Goal: Task Accomplishment & Management: Use online tool/utility

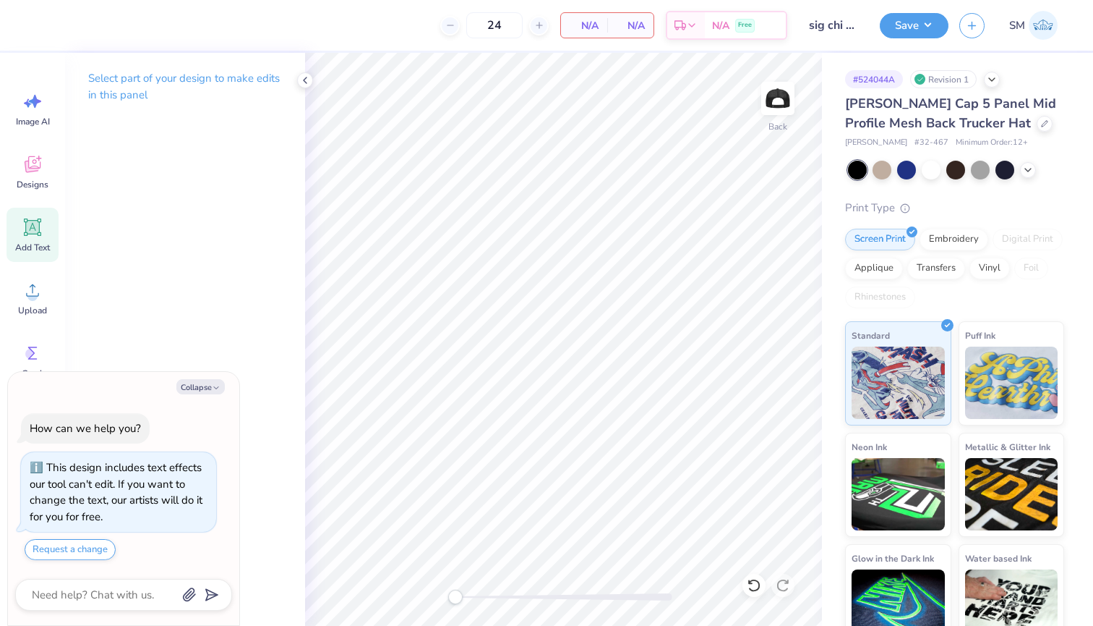
click at [43, 231] on icon at bounding box center [33, 227] width 22 height 22
click at [208, 385] on button "Collapse" at bounding box center [200, 386] width 48 height 15
type textarea "x"
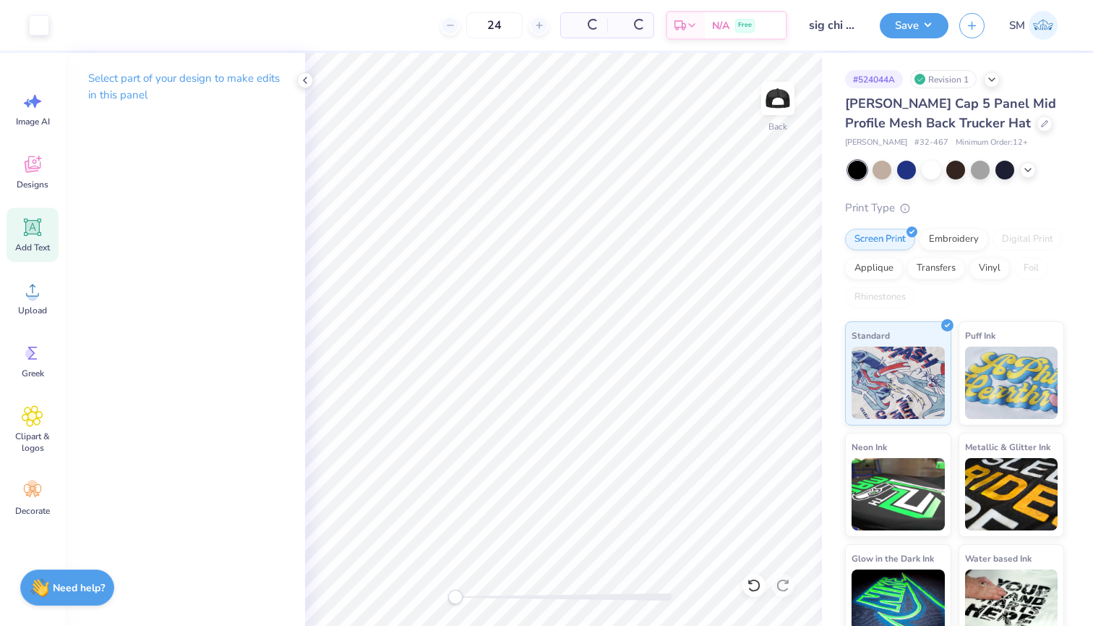
click at [26, 243] on span "Add Text" at bounding box center [32, 248] width 35 height 12
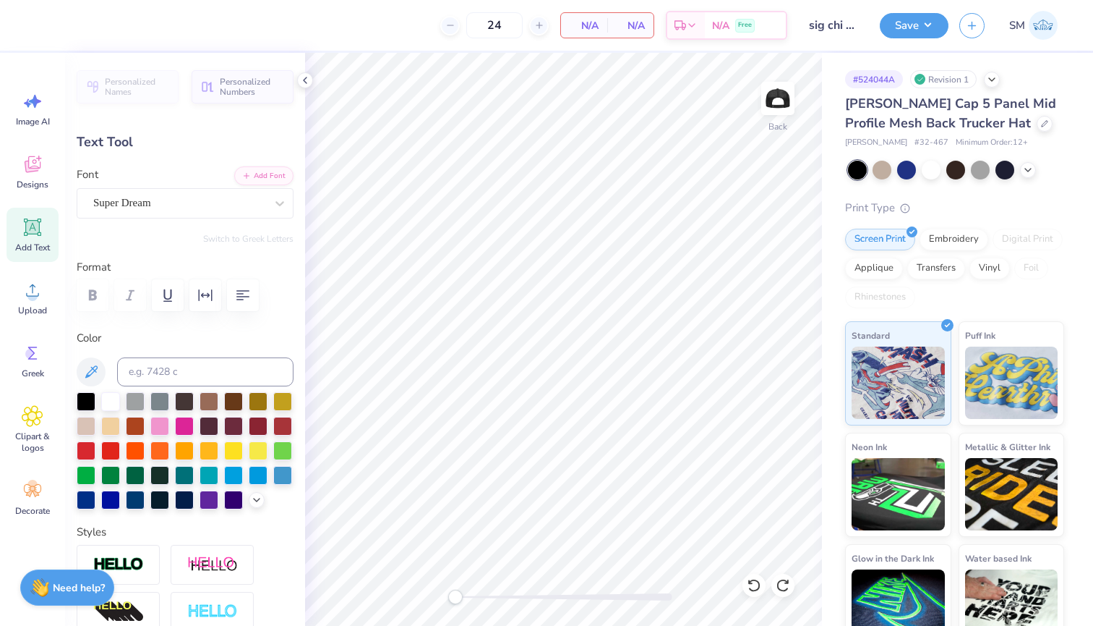
type textarea "TXT"
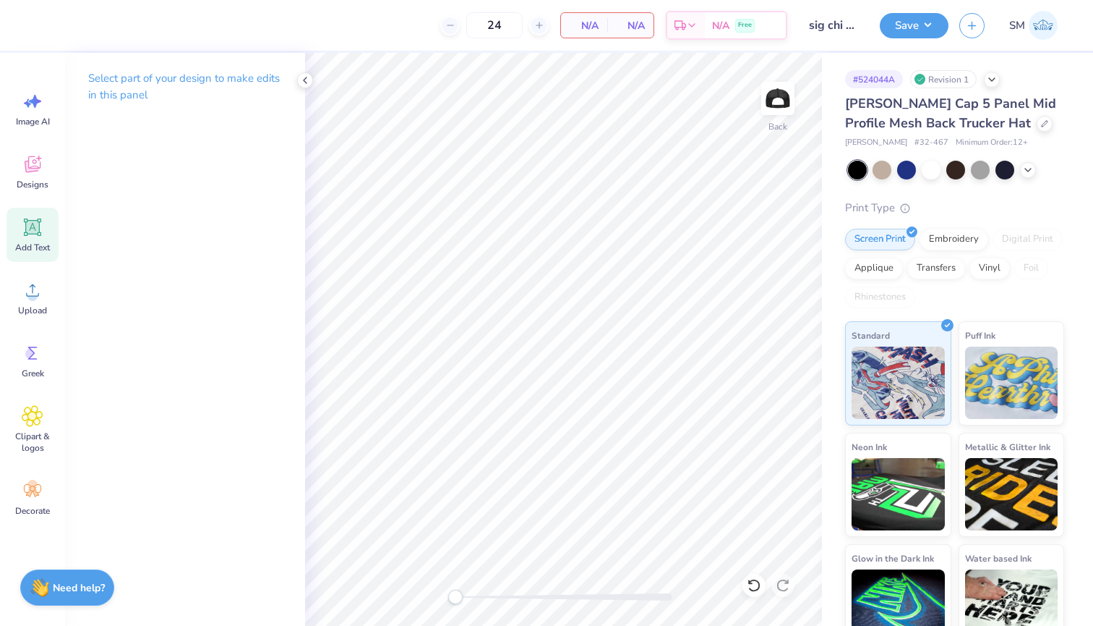
click at [32, 236] on icon at bounding box center [33, 227] width 22 height 22
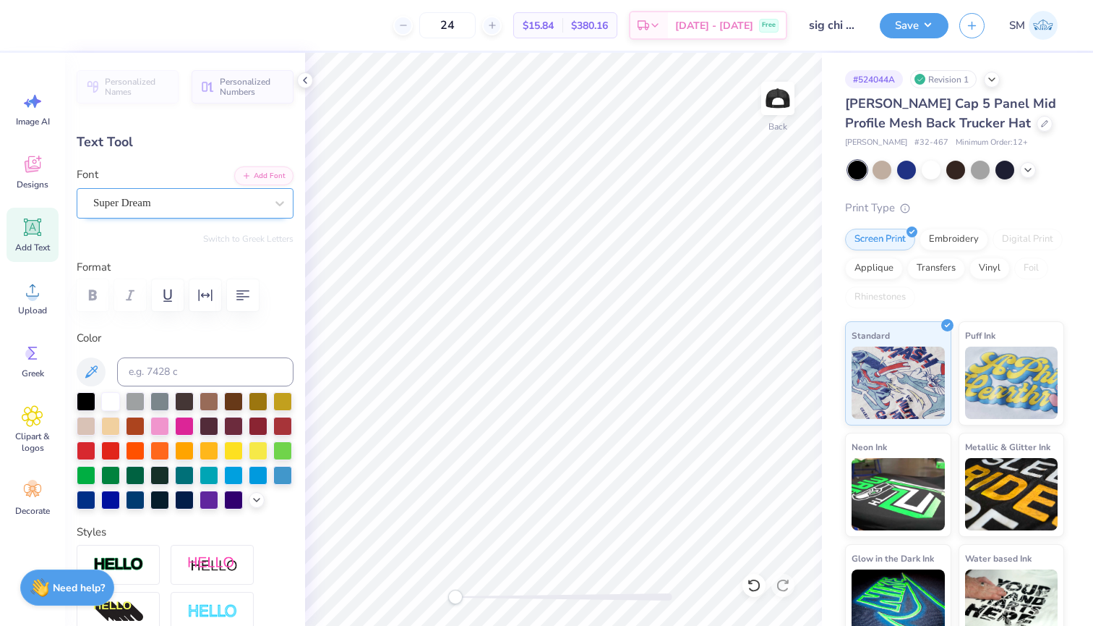
click at [197, 202] on div "Super Dream" at bounding box center [179, 203] width 175 height 22
type textarea "s"
type textarea "SIGMA CHI"
click at [226, 208] on div "Super Dream" at bounding box center [179, 203] width 175 height 22
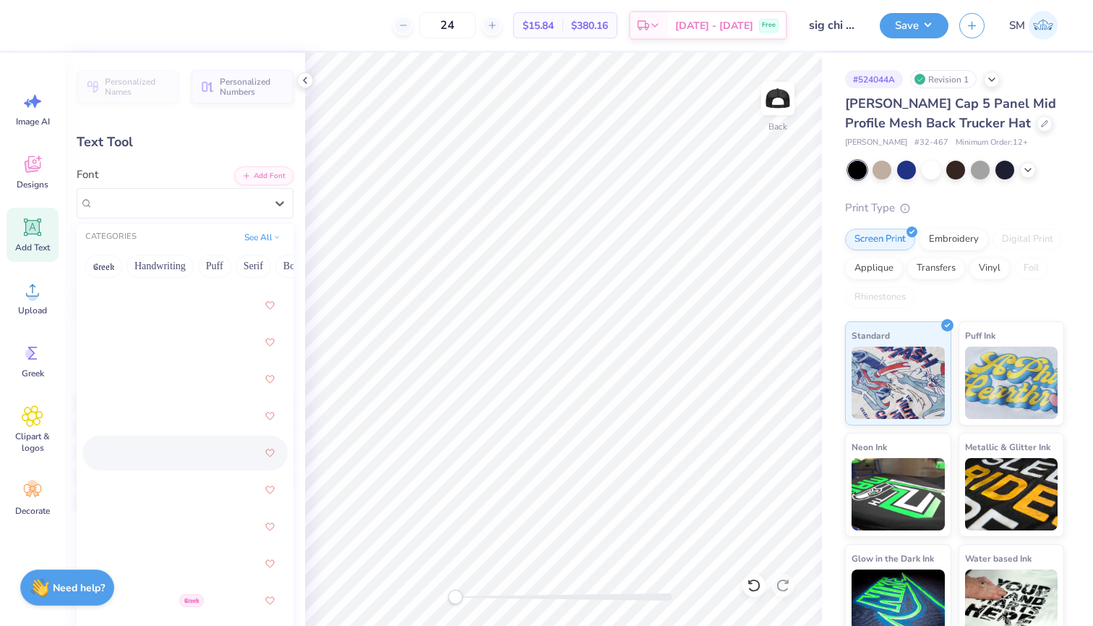
scroll to position [54, 0]
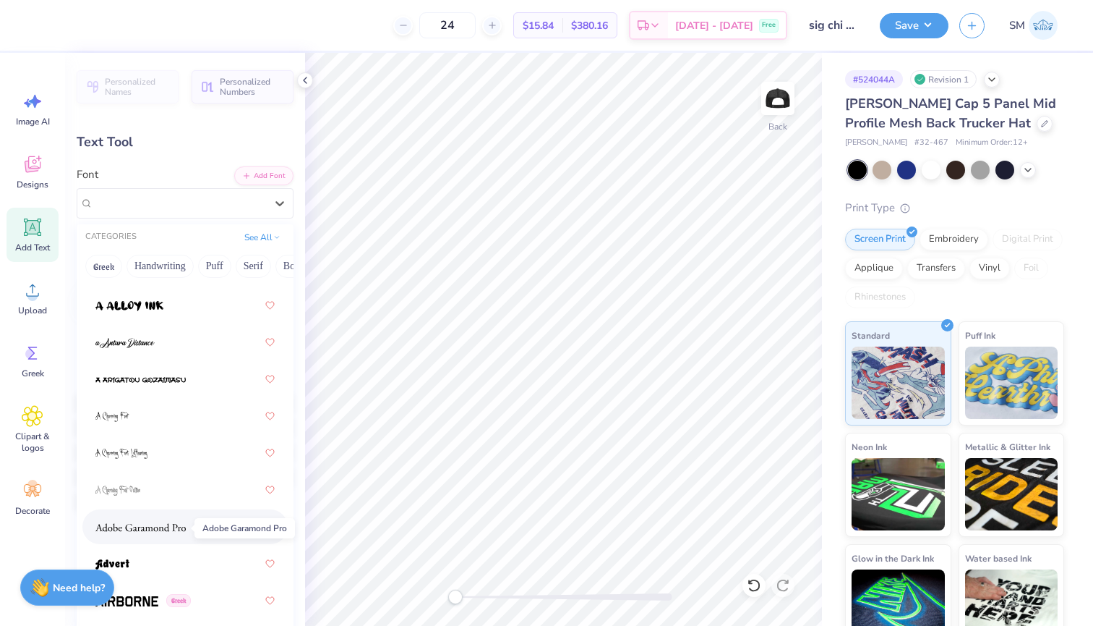
click at [148, 522] on span at bounding box center [140, 526] width 90 height 15
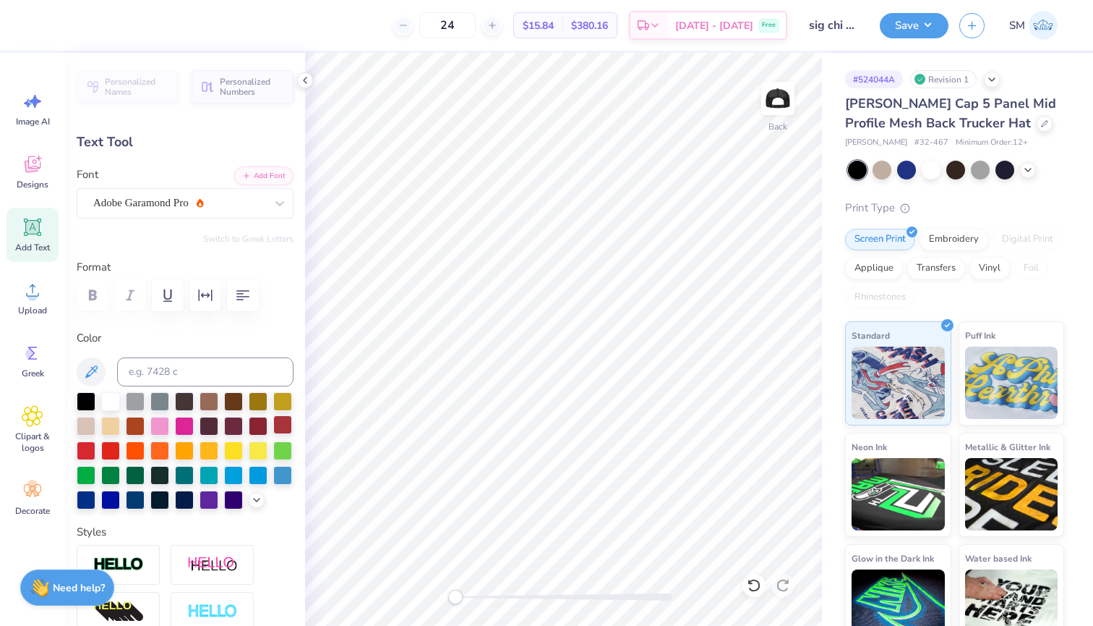
scroll to position [0, 1]
type input "3.66"
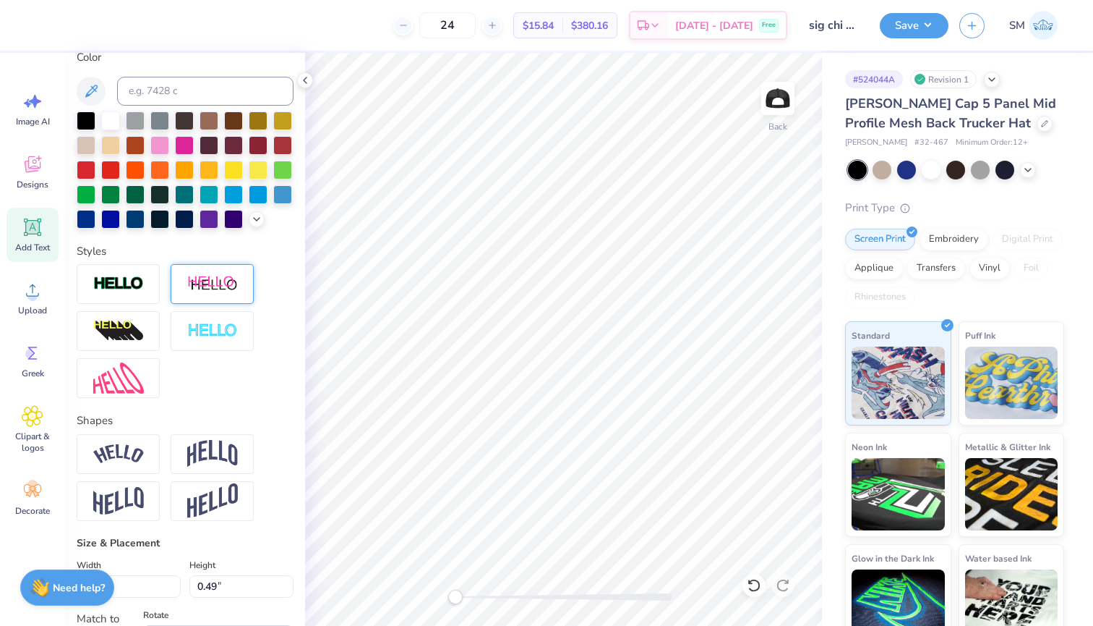
scroll to position [341, 0]
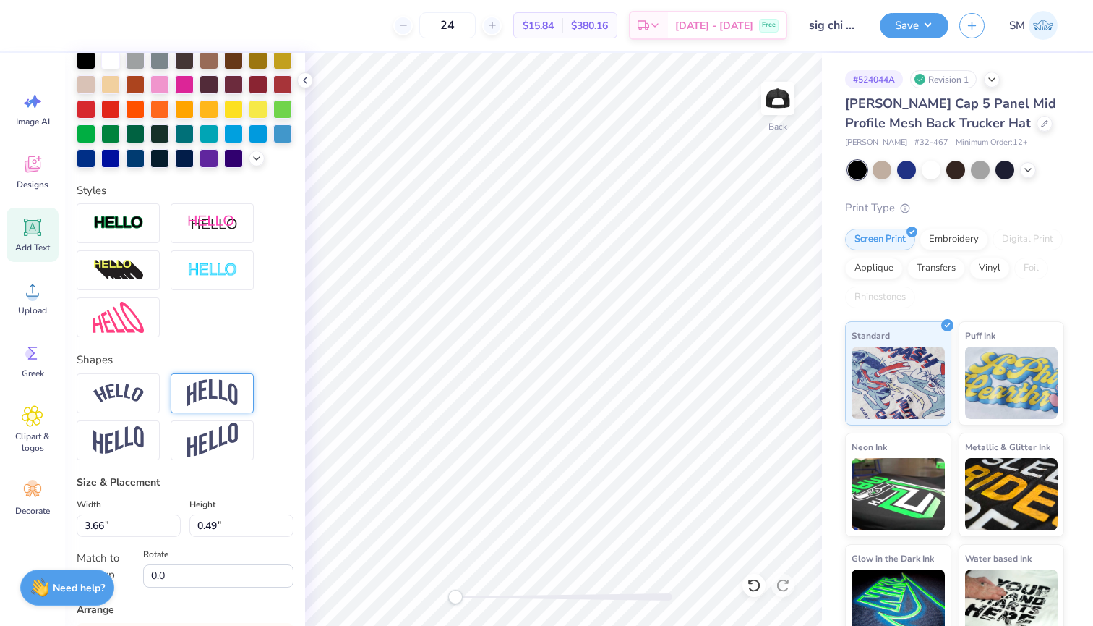
click at [235, 397] on img at bounding box center [212, 392] width 51 height 27
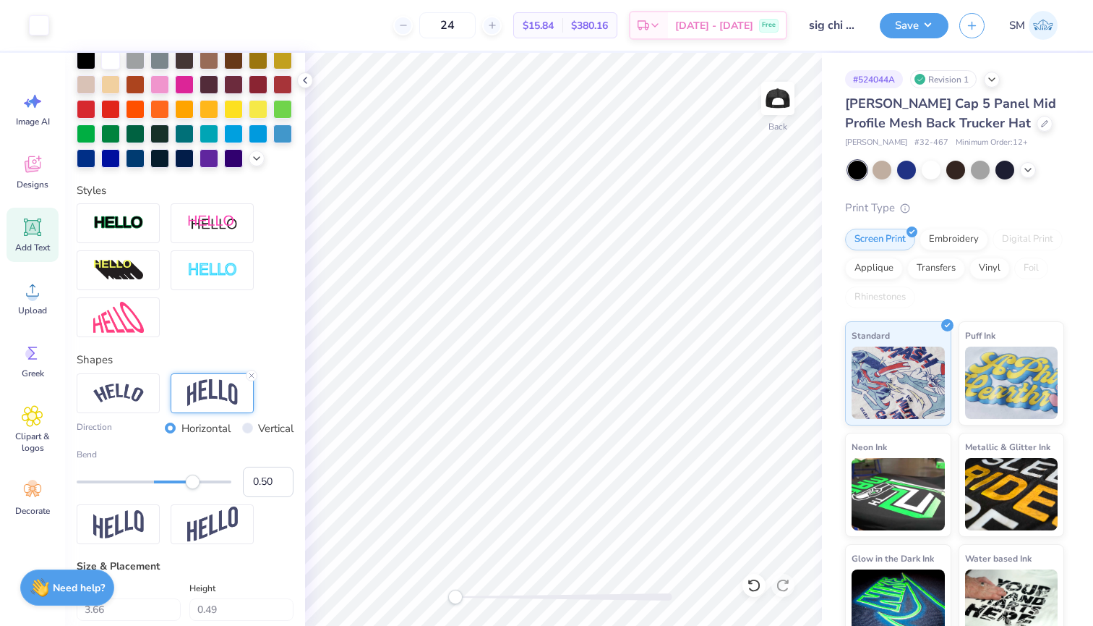
type input "1.23"
click at [907, 168] on div at bounding box center [906, 168] width 19 height 19
click at [125, 398] on img at bounding box center [118, 393] width 51 height 20
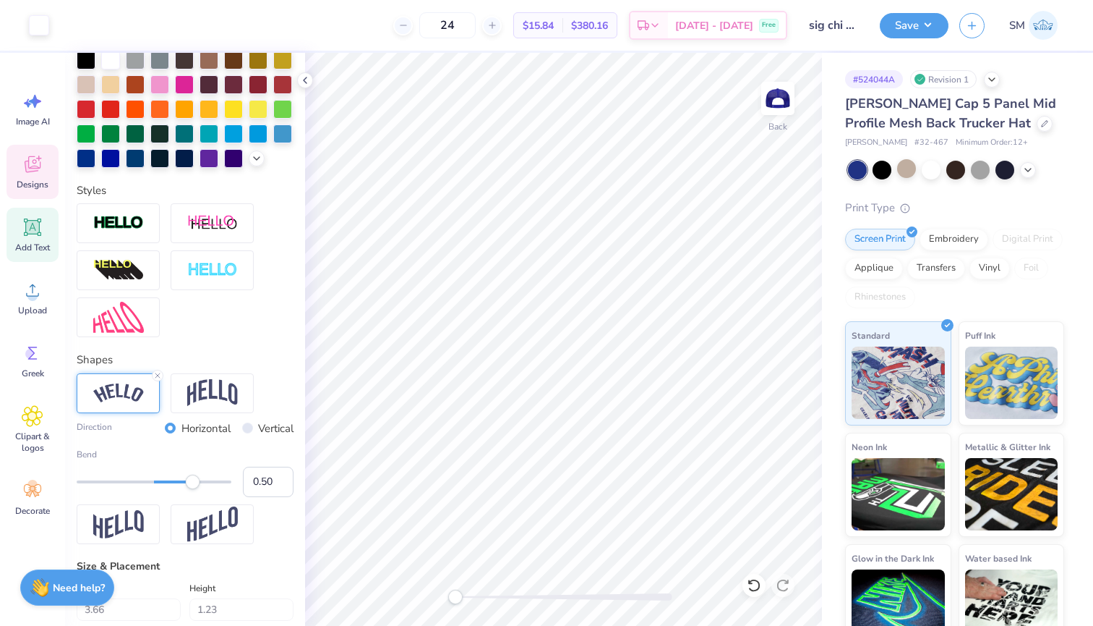
click at [17, 178] on div "Designs" at bounding box center [33, 172] width 52 height 54
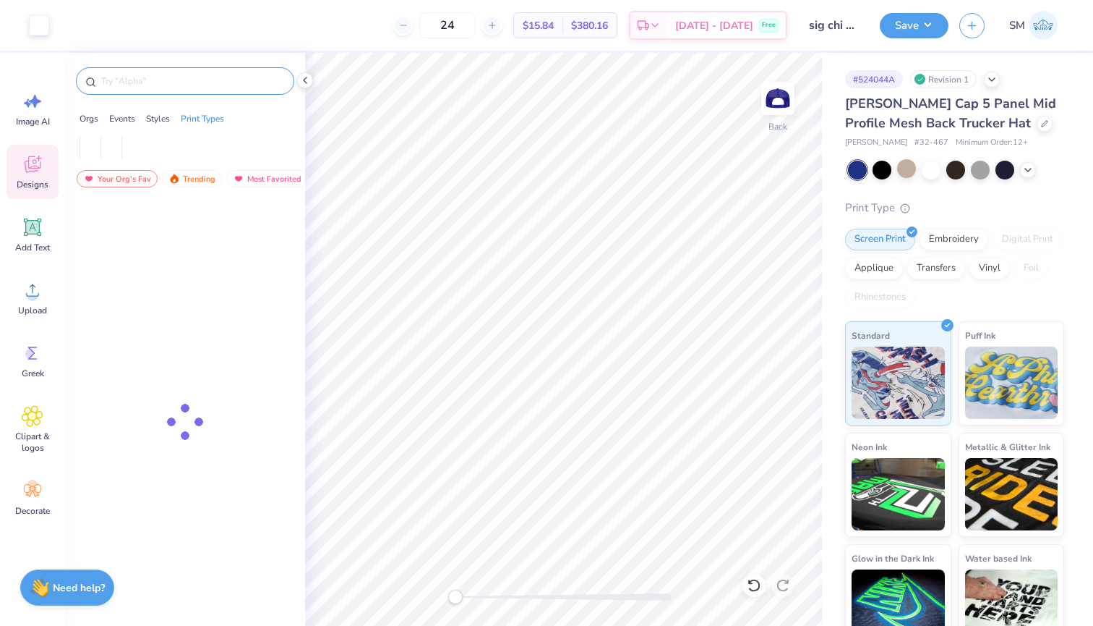
click at [153, 77] on input "text" at bounding box center [192, 81] width 185 height 14
type input "A"
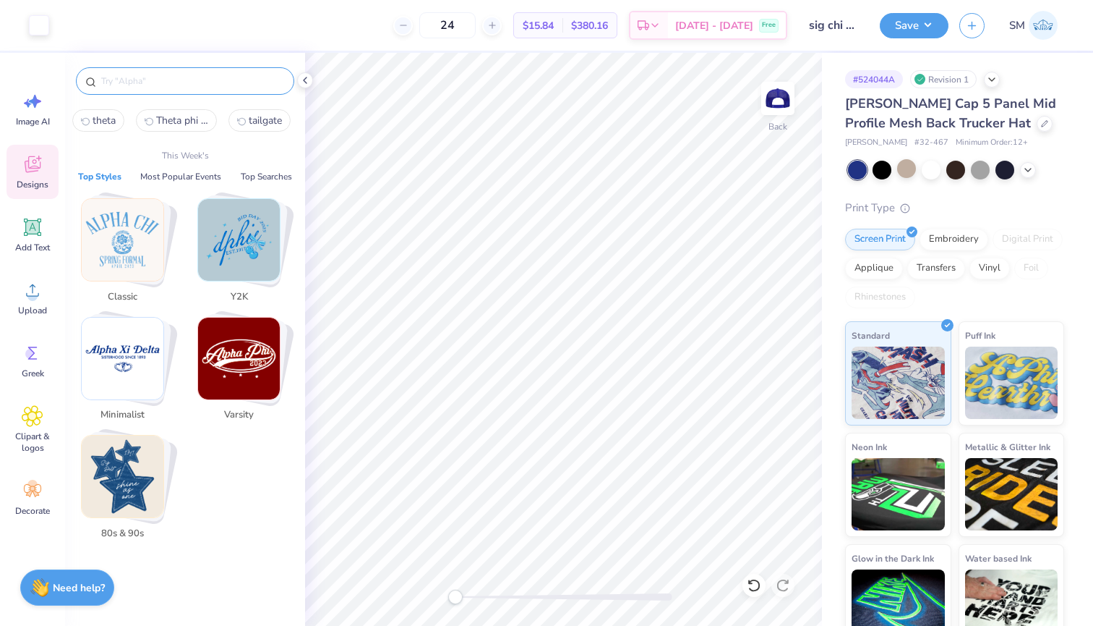
click at [40, 166] on icon at bounding box center [33, 164] width 16 height 17
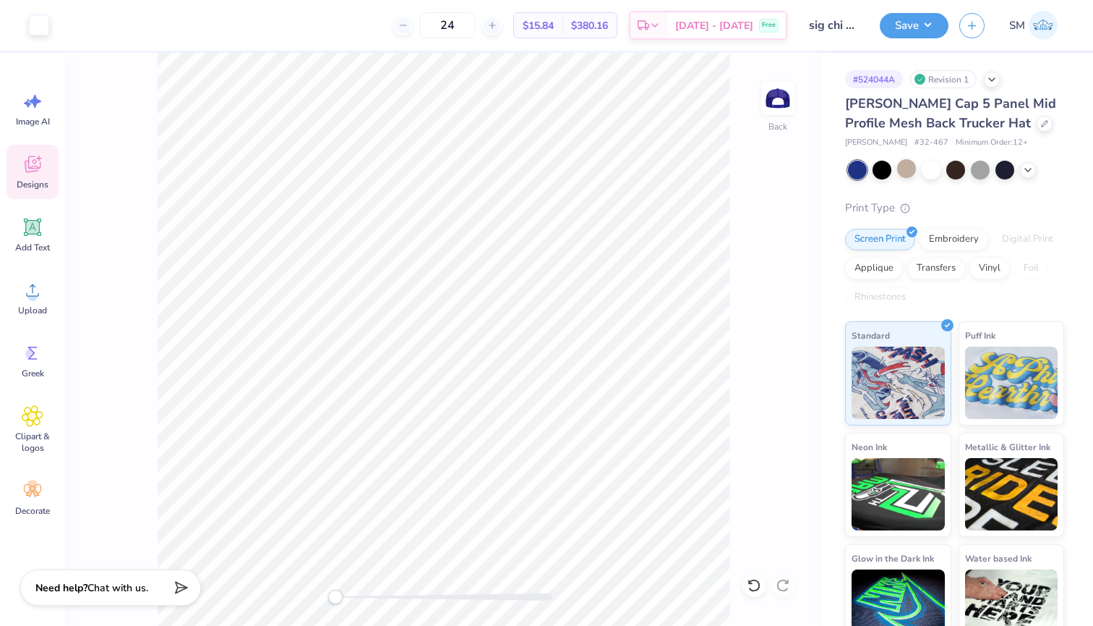
click at [21, 187] on span "Designs" at bounding box center [33, 185] width 32 height 12
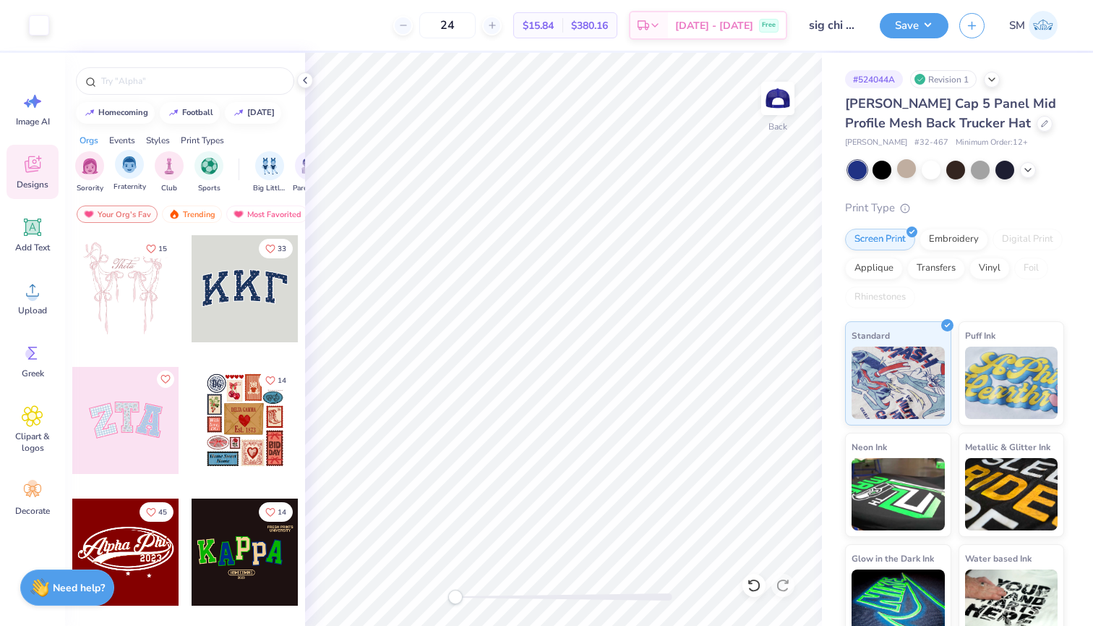
click at [130, 182] on span "Fraternity" at bounding box center [130, 187] width 33 height 11
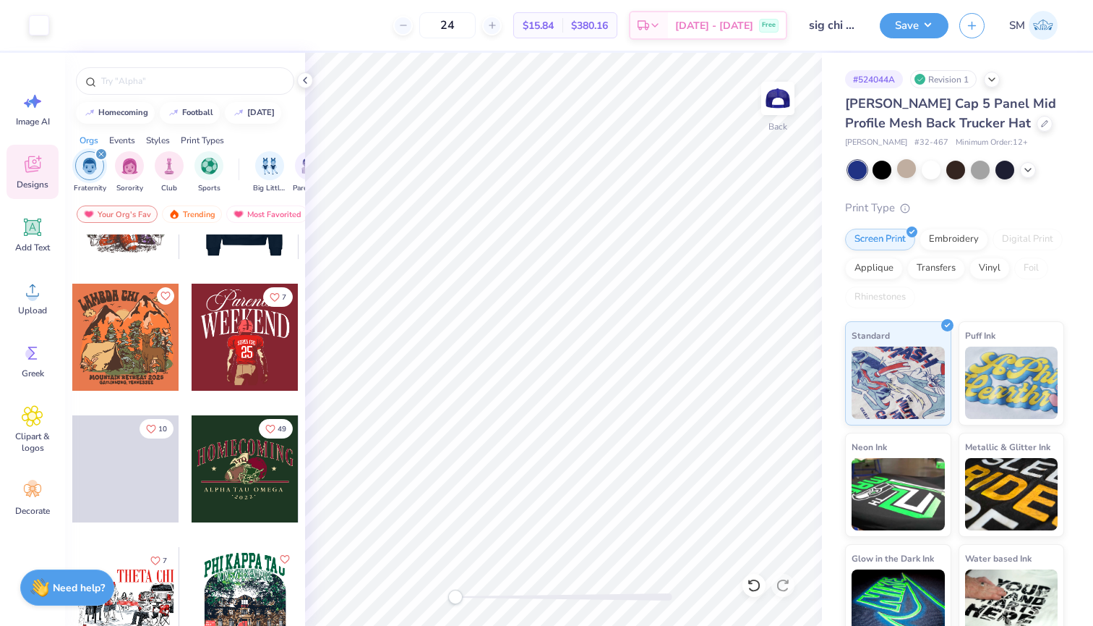
scroll to position [479, 0]
click at [1030, 162] on div at bounding box center [1028, 169] width 16 height 16
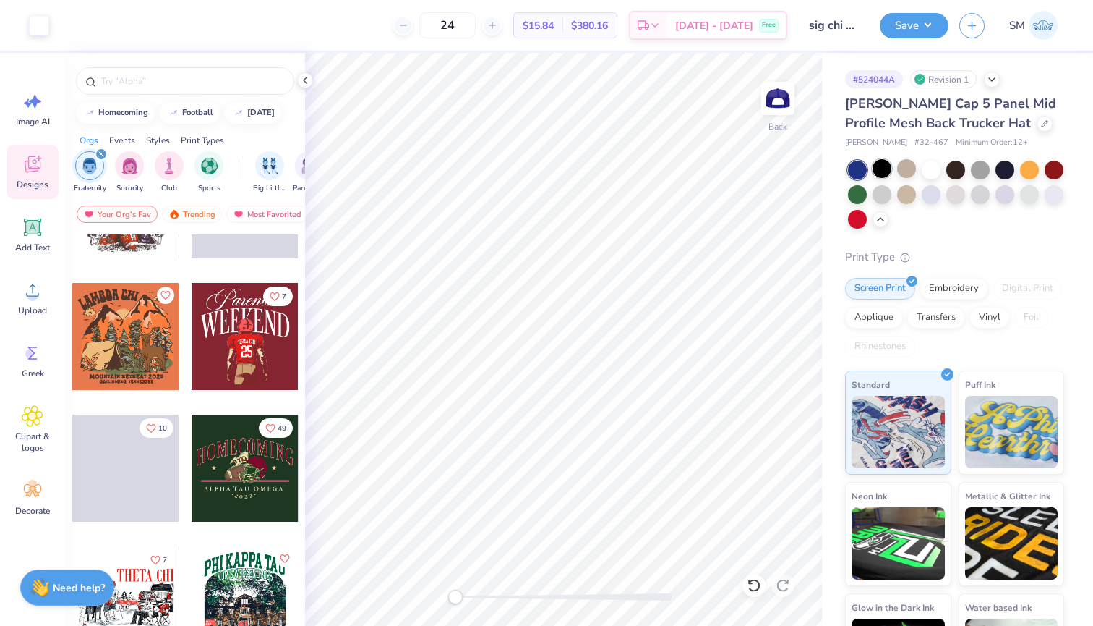
click at [880, 164] on div at bounding box center [882, 168] width 19 height 19
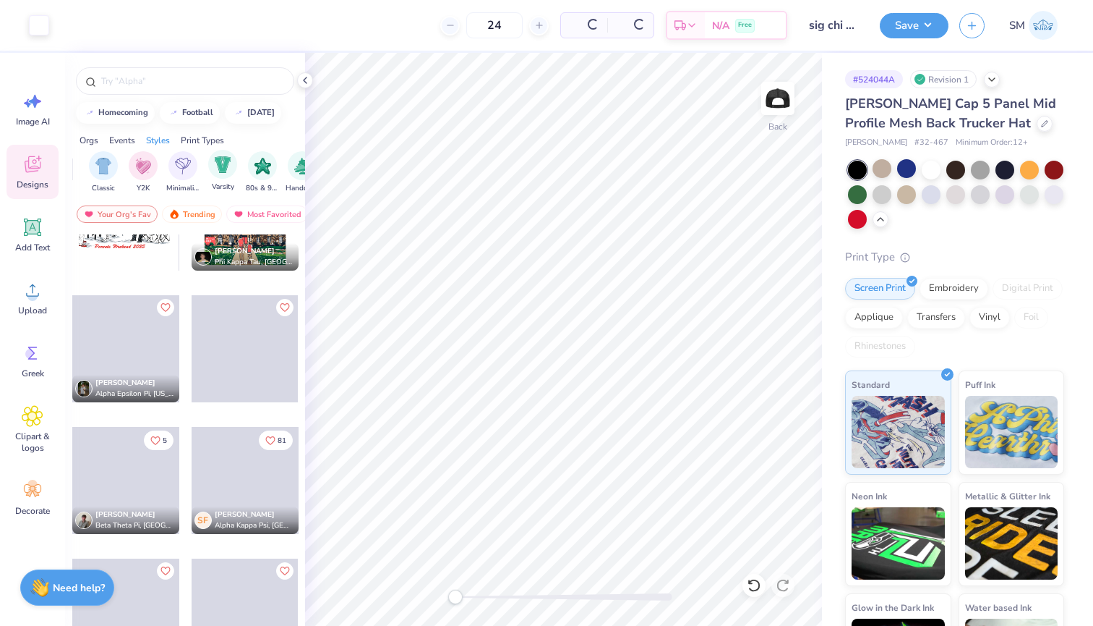
scroll to position [0, 754]
click at [180, 171] on img "filter for Minimalist" at bounding box center [174, 164] width 16 height 17
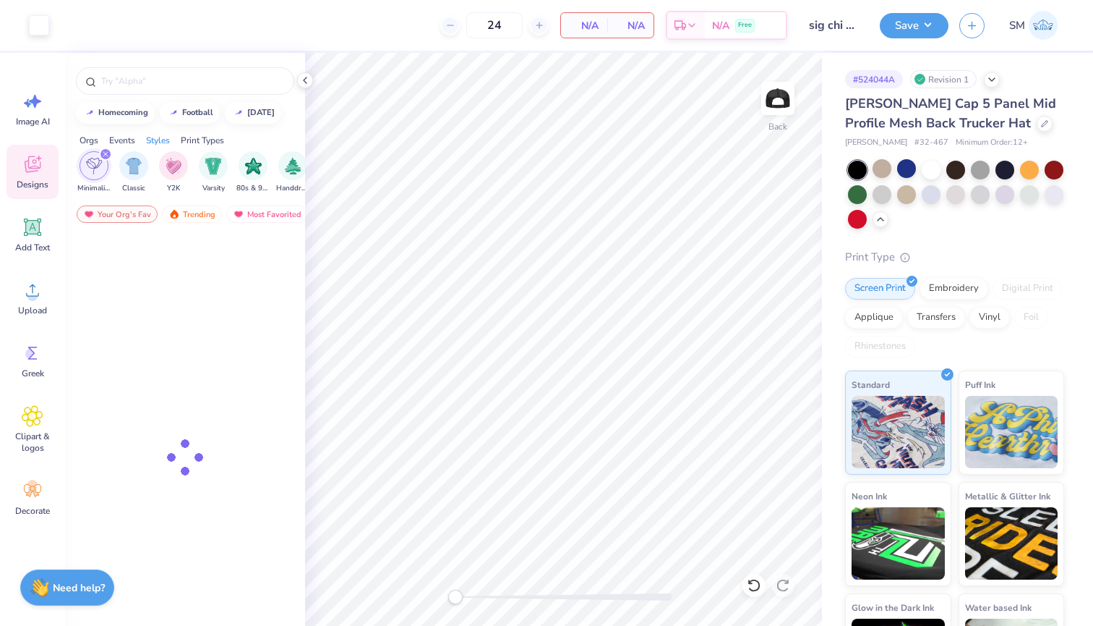
click at [95, 181] on div "Minimalist" at bounding box center [93, 172] width 33 height 43
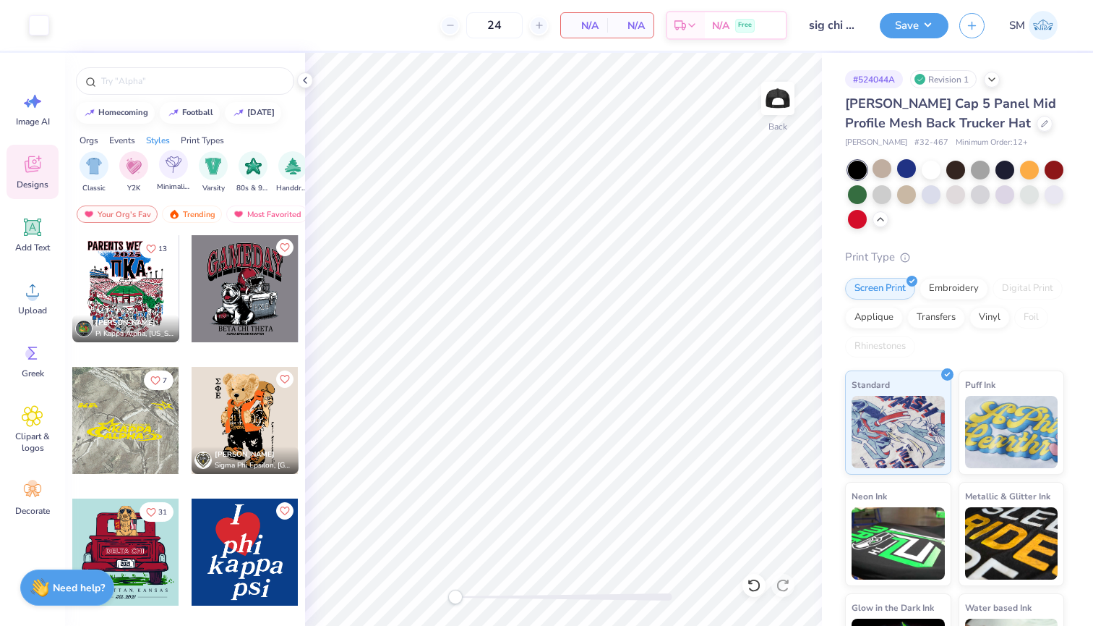
click at [157, 163] on div "Minimalist" at bounding box center [173, 171] width 33 height 43
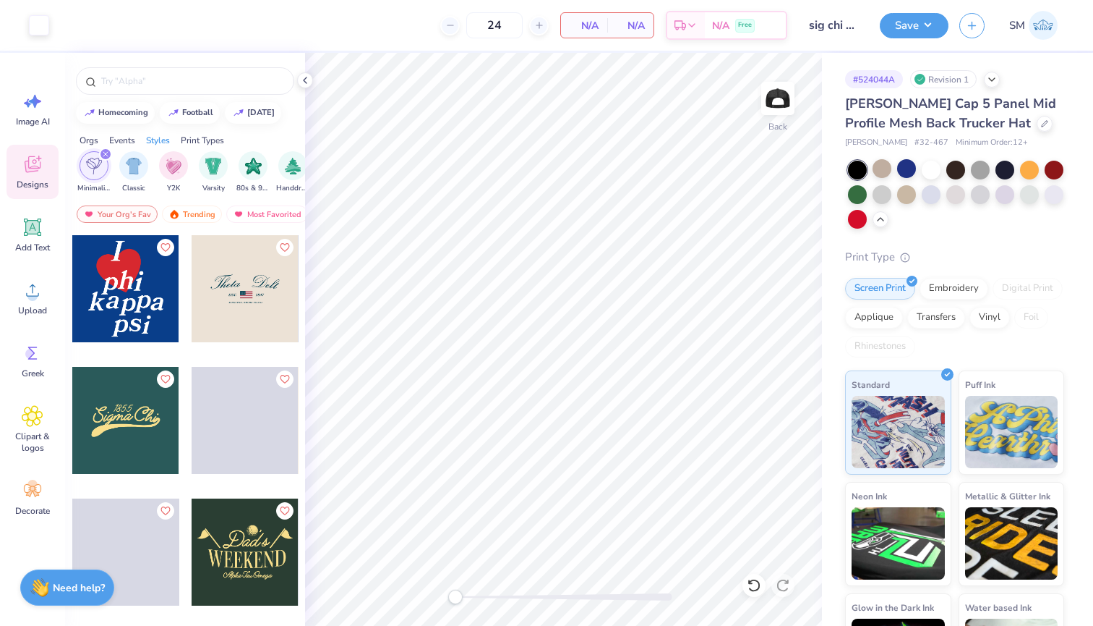
scroll to position [20, 0]
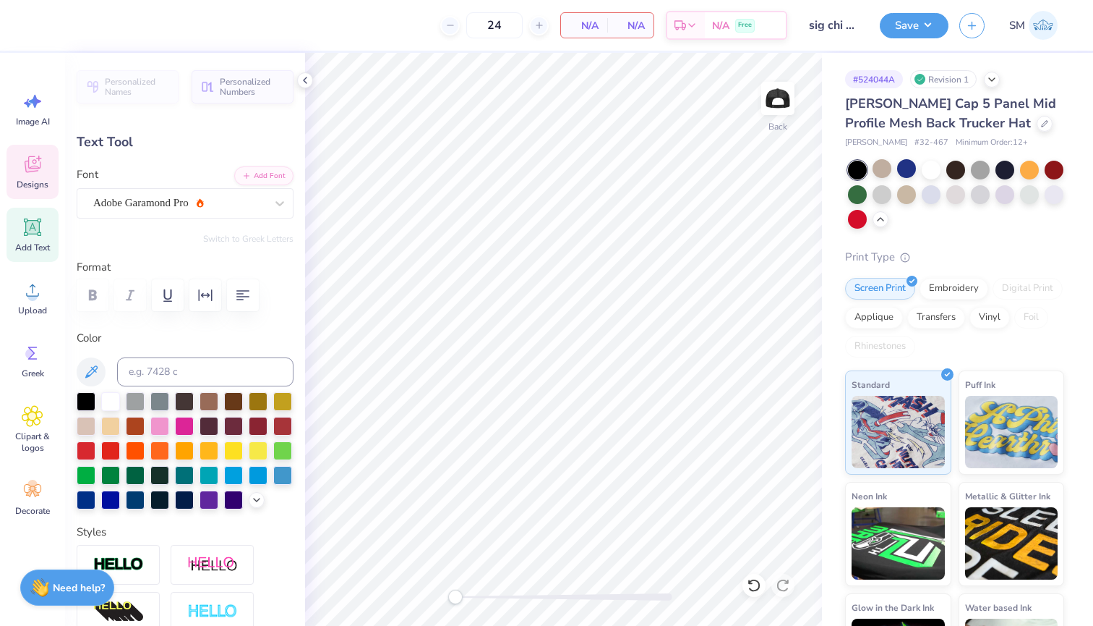
click at [27, 179] on span "Designs" at bounding box center [33, 185] width 32 height 12
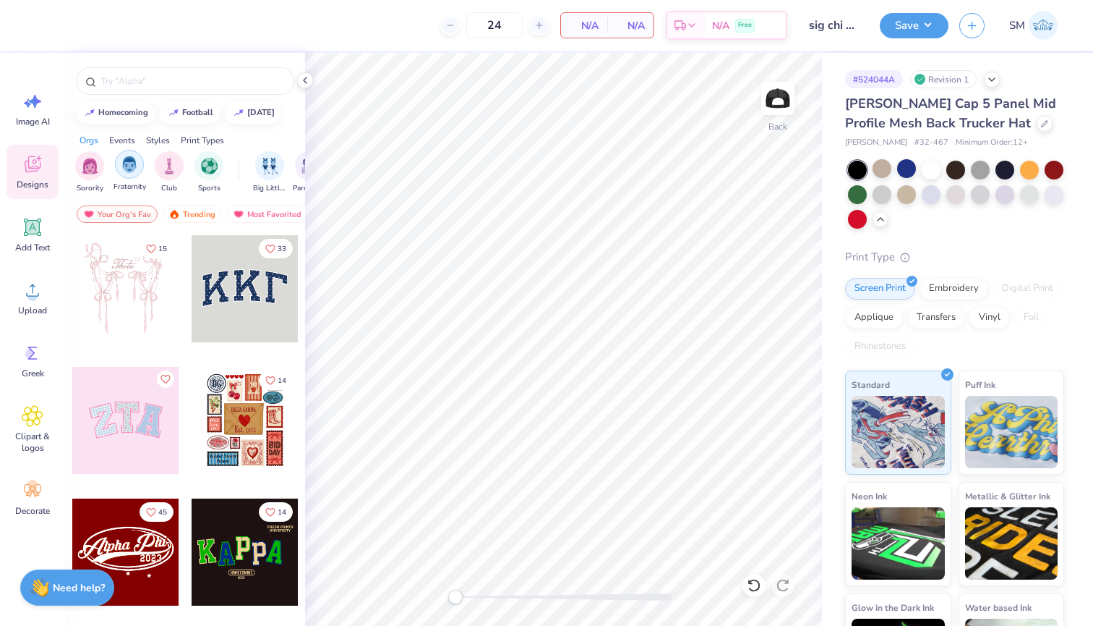
click at [138, 167] on div "filter for Fraternity" at bounding box center [129, 164] width 29 height 29
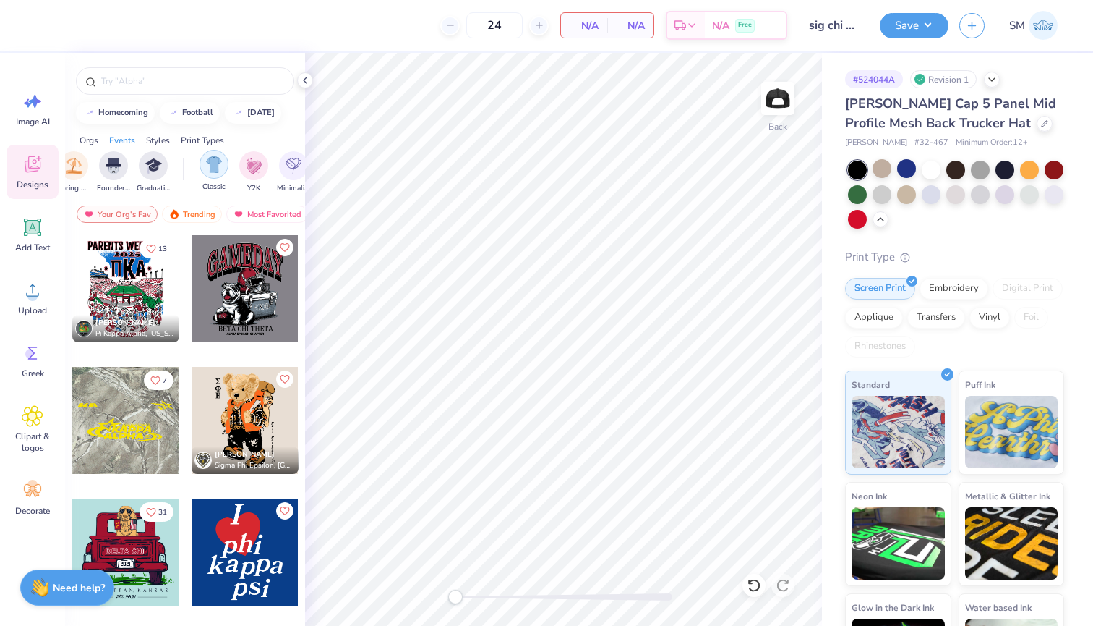
scroll to position [0, 780]
click at [156, 170] on div "filter for Minimalist" at bounding box center [147, 164] width 29 height 29
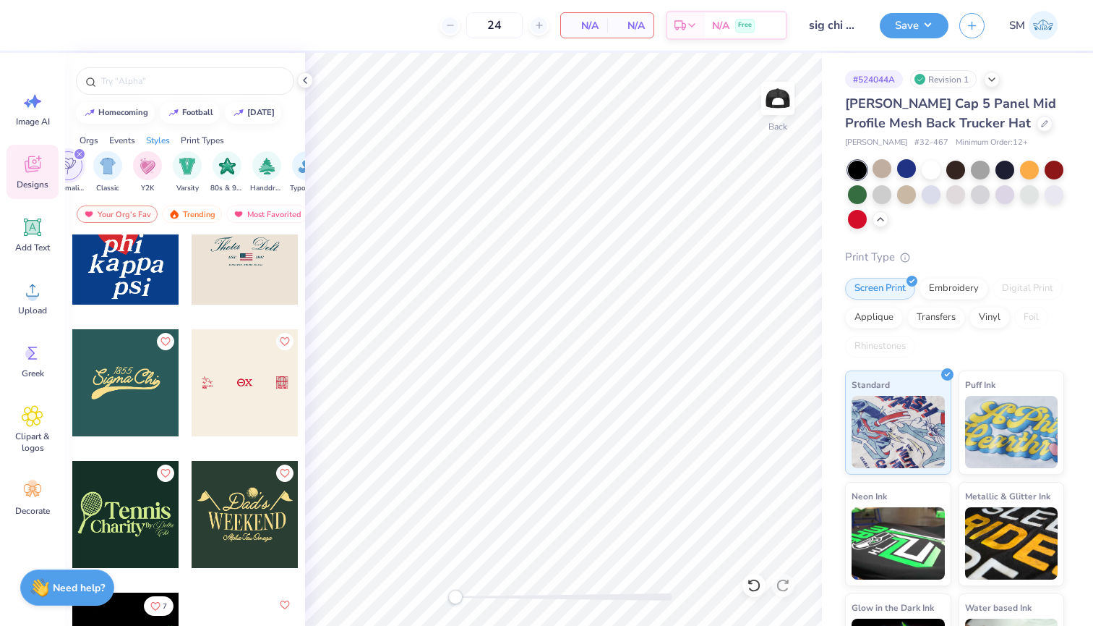
scroll to position [38, 0]
click at [153, 387] on div at bounding box center [125, 381] width 107 height 107
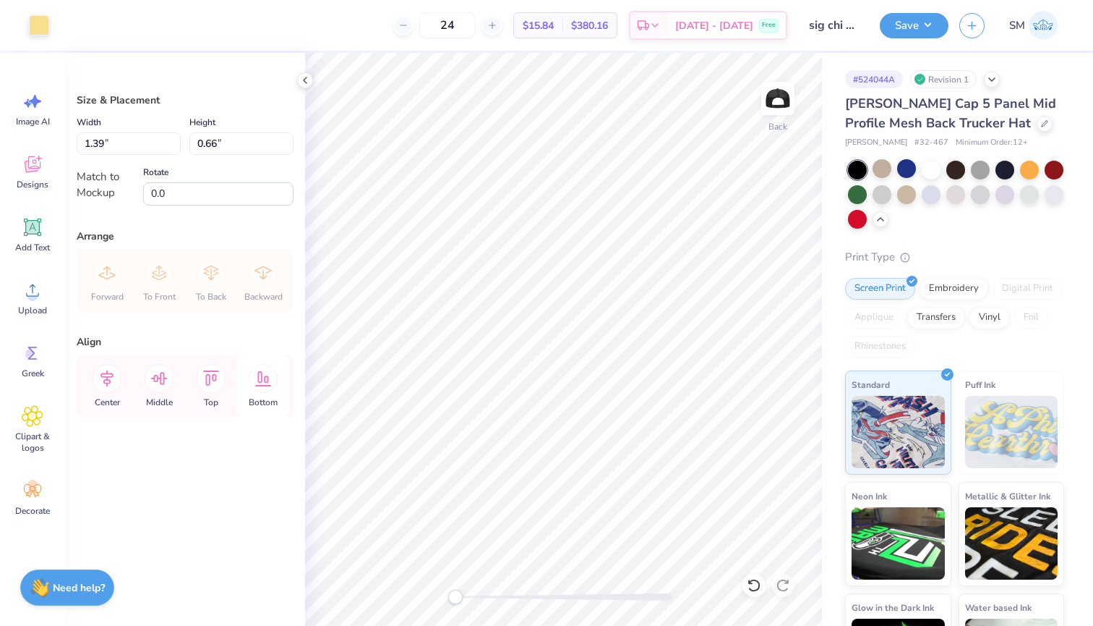
type input "2.63"
type input "1.25"
type input "3.17"
type input "1.51"
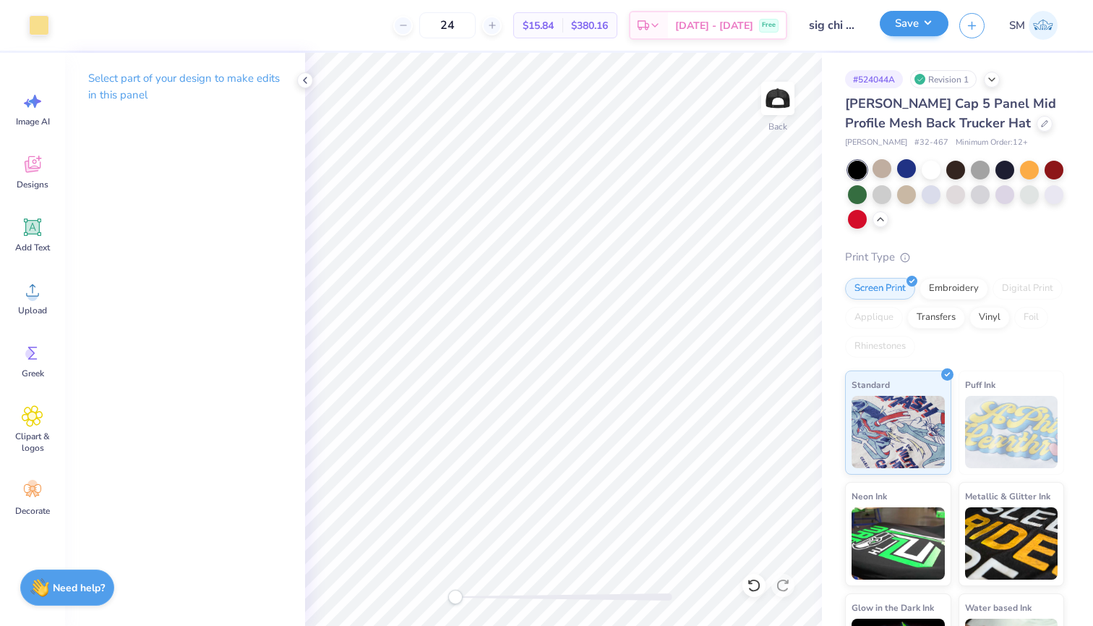
click at [908, 20] on button "Save" at bounding box center [914, 23] width 69 height 25
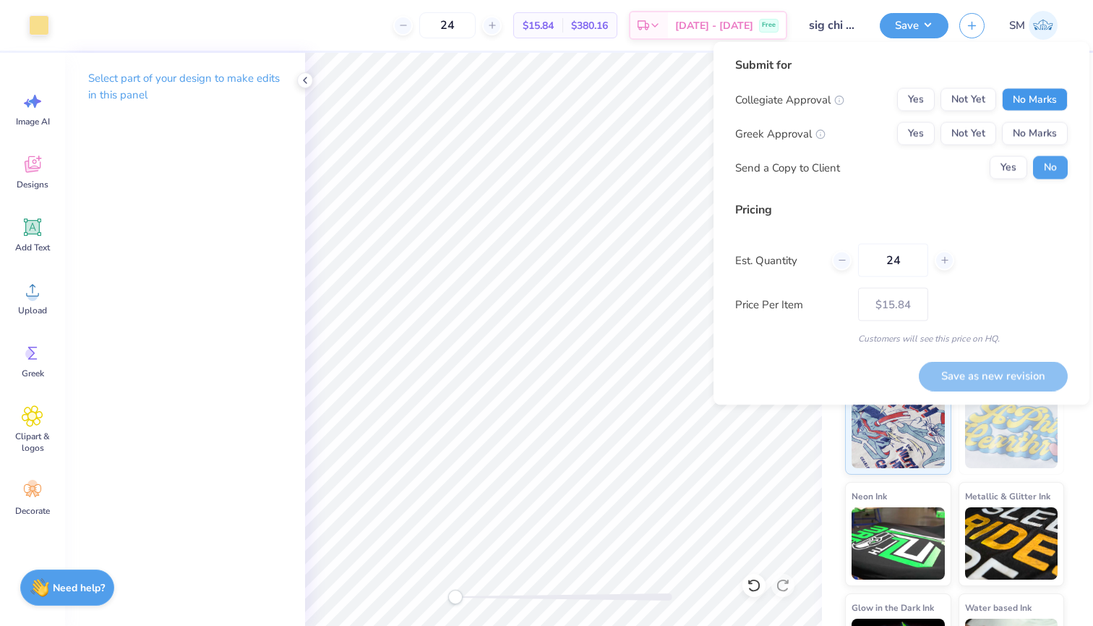
click at [1048, 100] on button "No Marks" at bounding box center [1035, 99] width 66 height 23
click at [940, 137] on div "Yes Not Yet No Marks" at bounding box center [982, 133] width 171 height 23
click at [922, 132] on button "Yes" at bounding box center [916, 133] width 38 height 23
click at [968, 376] on button "Save as new revision" at bounding box center [993, 376] width 149 height 30
type input "$15.84"
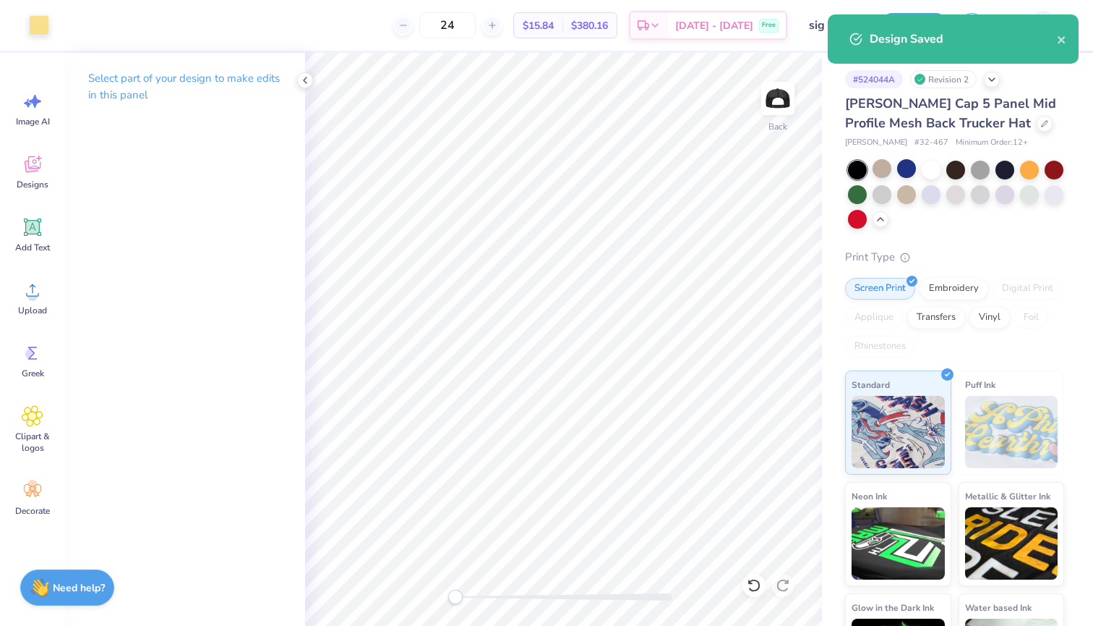
click at [1070, 38] on div "Design Saved" at bounding box center [953, 38] width 251 height 49
click at [1058, 38] on icon "close" at bounding box center [1062, 40] width 10 height 12
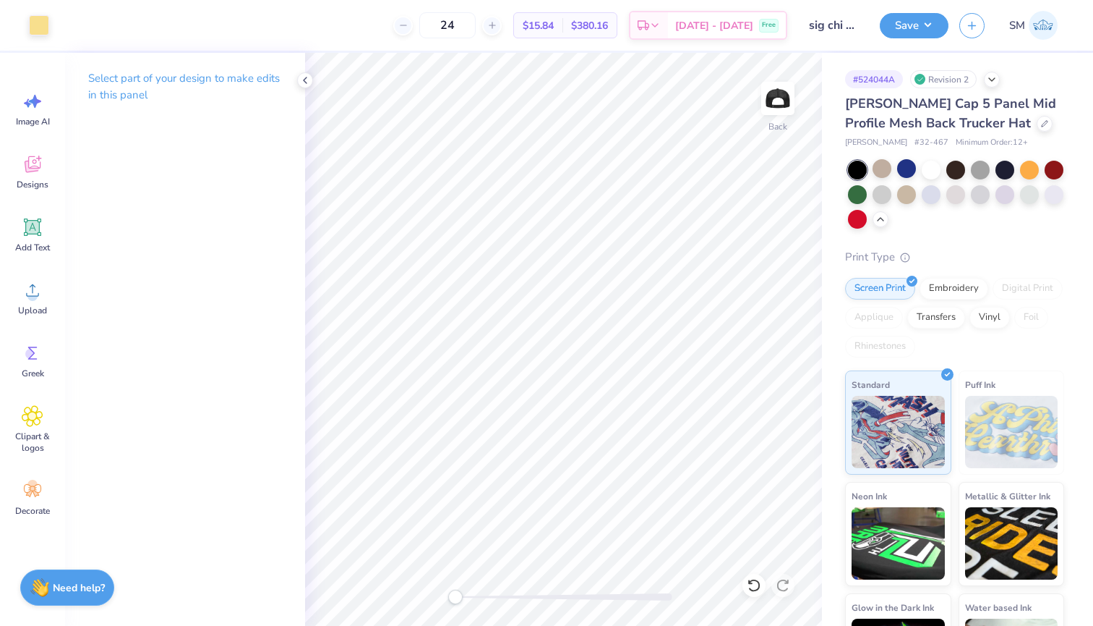
click at [973, 34] on div "Design Saved" at bounding box center [953, 45] width 257 height 66
click at [970, 36] on div "SM" at bounding box center [1012, 25] width 105 height 29
click at [960, 29] on button "button" at bounding box center [972, 23] width 25 height 25
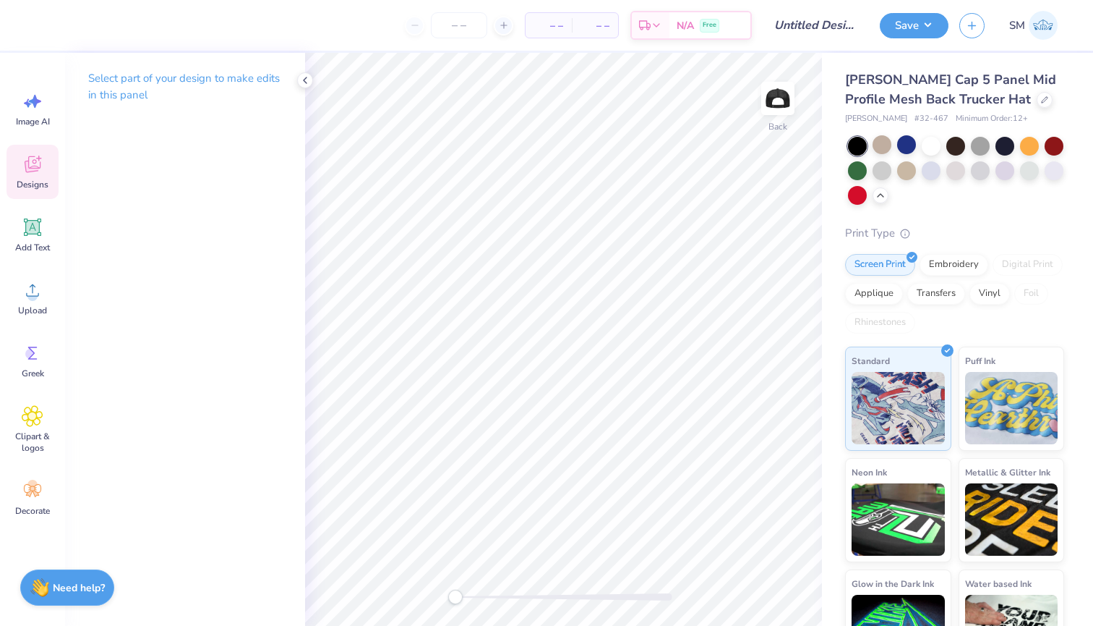
click at [35, 174] on icon at bounding box center [33, 164] width 22 height 22
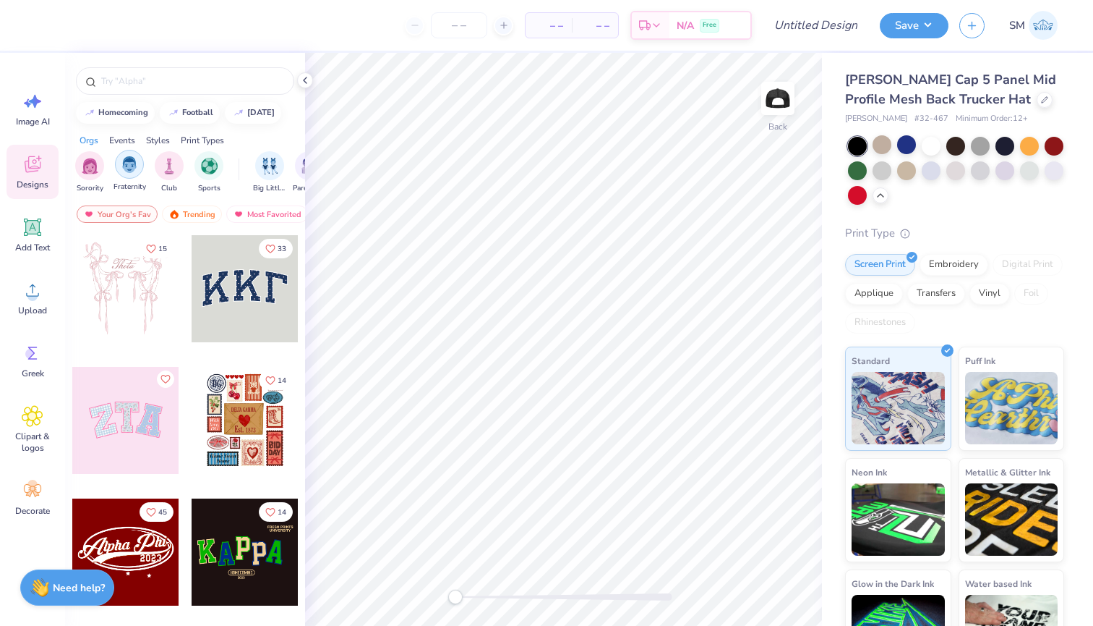
click at [129, 177] on div "filter for Fraternity" at bounding box center [129, 164] width 29 height 29
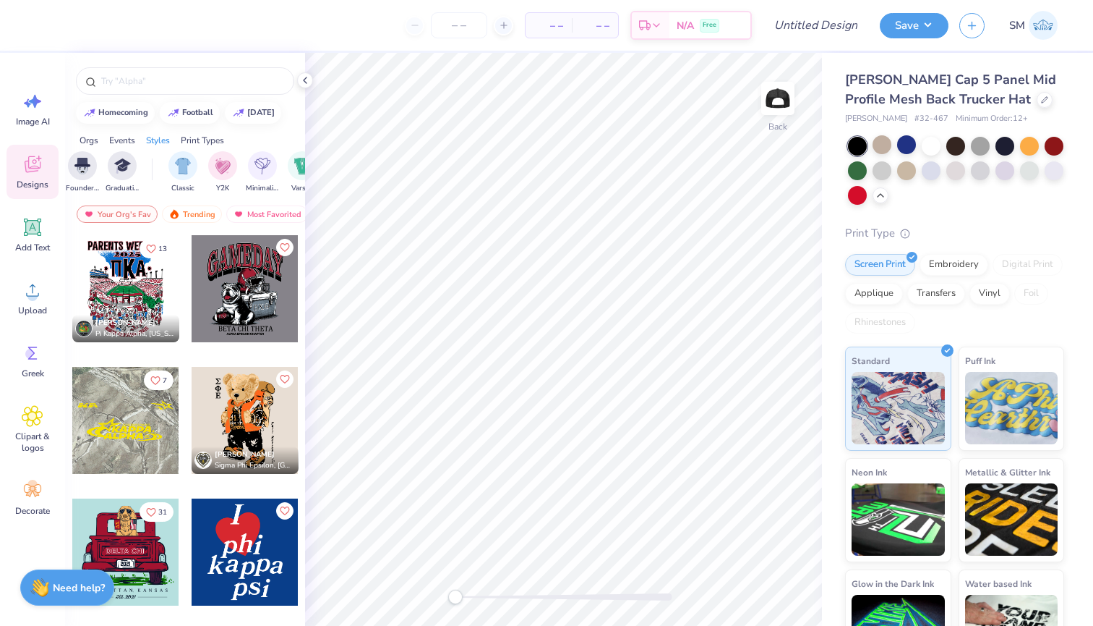
scroll to position [0, 694]
click at [243, 158] on div "filter for Minimalist" at bounding box center [232, 164] width 29 height 29
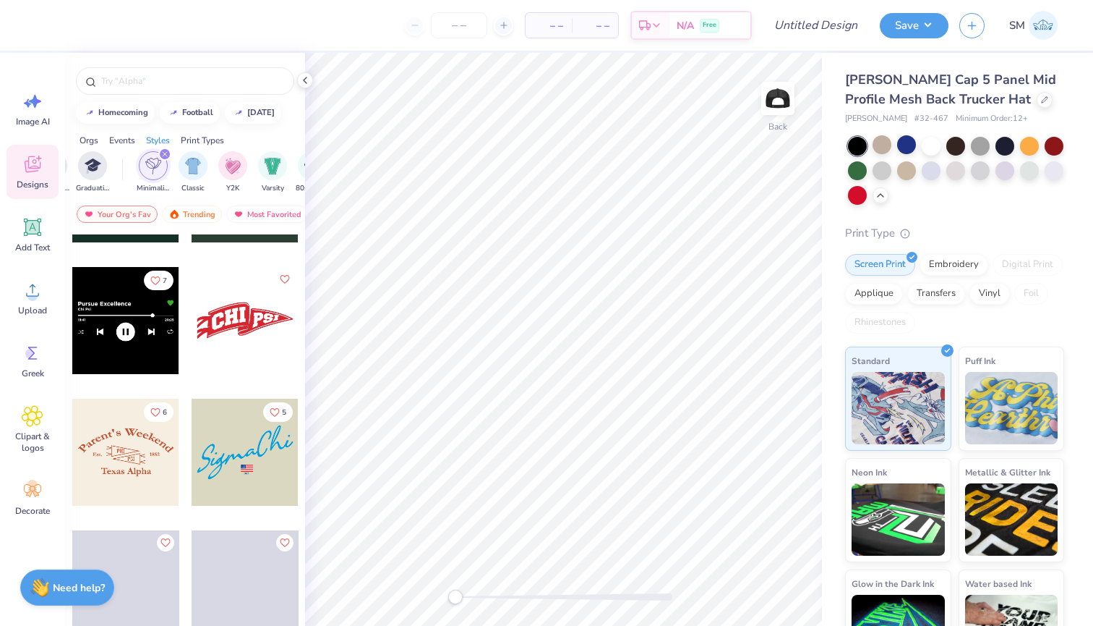
scroll to position [405, 0]
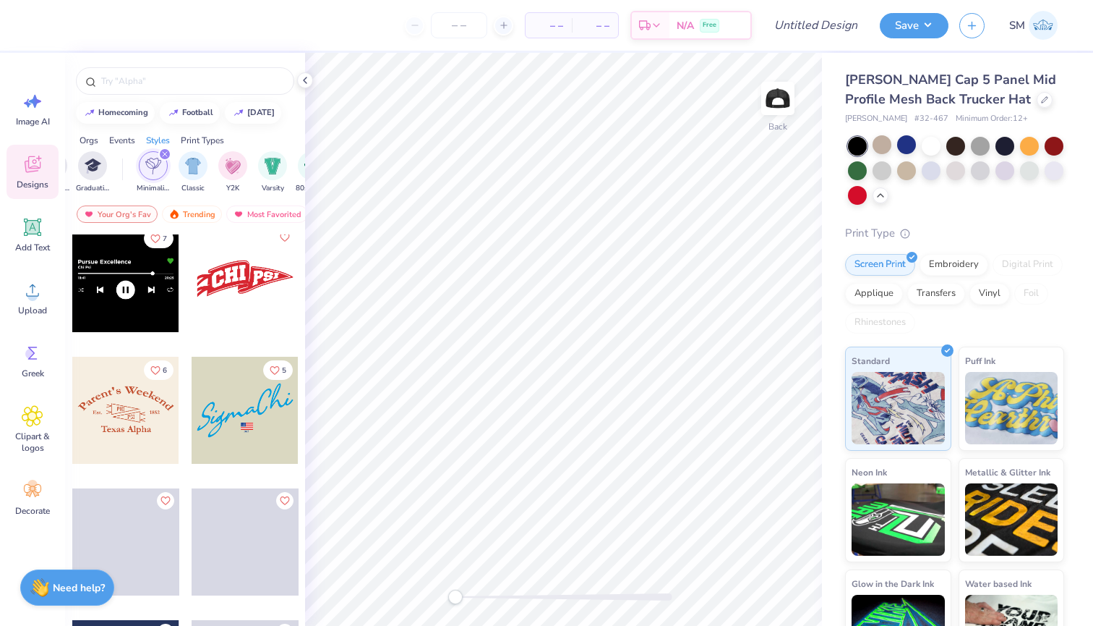
click at [228, 406] on div at bounding box center [245, 410] width 107 height 107
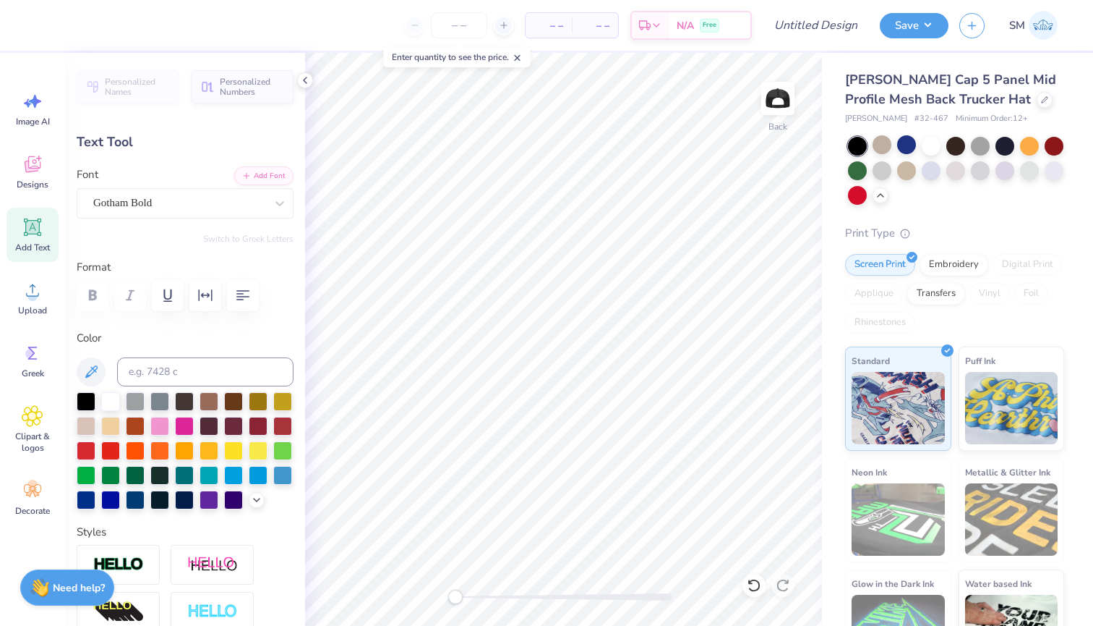
type input "1.17"
type input "0.37"
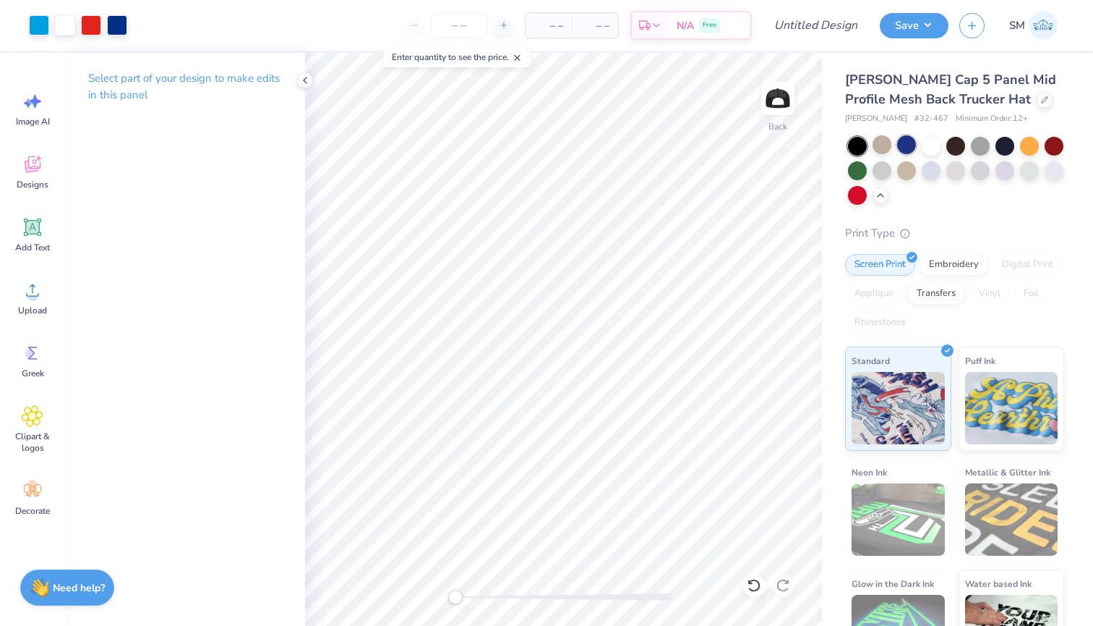
click at [902, 137] on div at bounding box center [906, 144] width 19 height 19
click at [883, 140] on div at bounding box center [882, 144] width 19 height 19
click at [922, 148] on div at bounding box center [931, 144] width 19 height 19
click at [880, 176] on div at bounding box center [882, 169] width 19 height 19
click at [947, 148] on div at bounding box center [956, 144] width 19 height 19
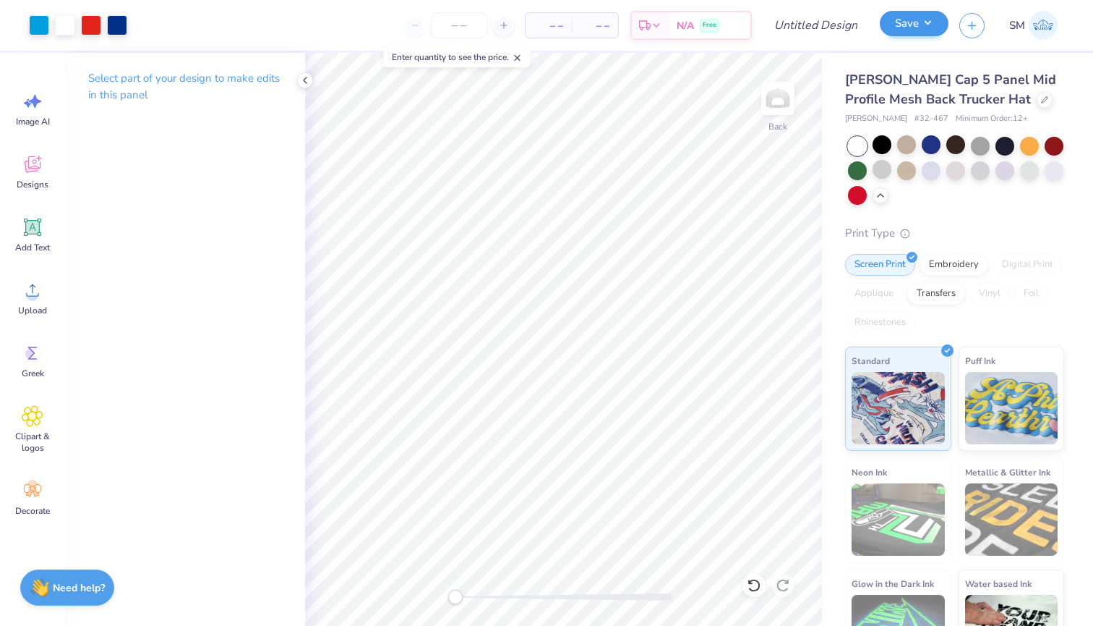
click at [908, 30] on button "Save" at bounding box center [914, 23] width 69 height 25
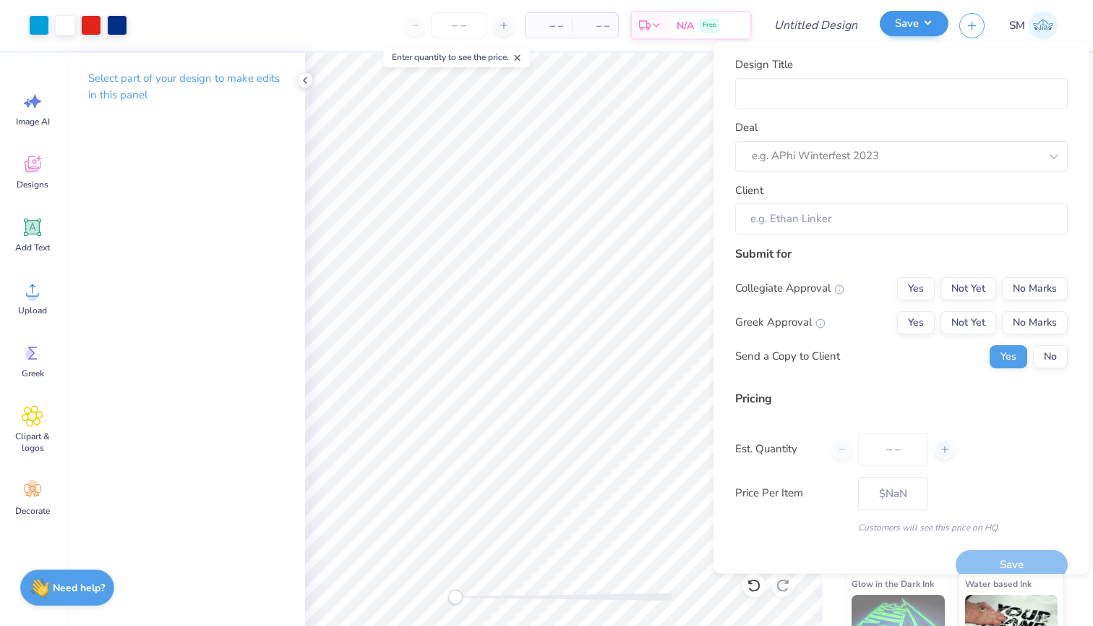
type input "0"
click at [898, 87] on input "Design Title" at bounding box center [901, 92] width 333 height 31
type input "s"
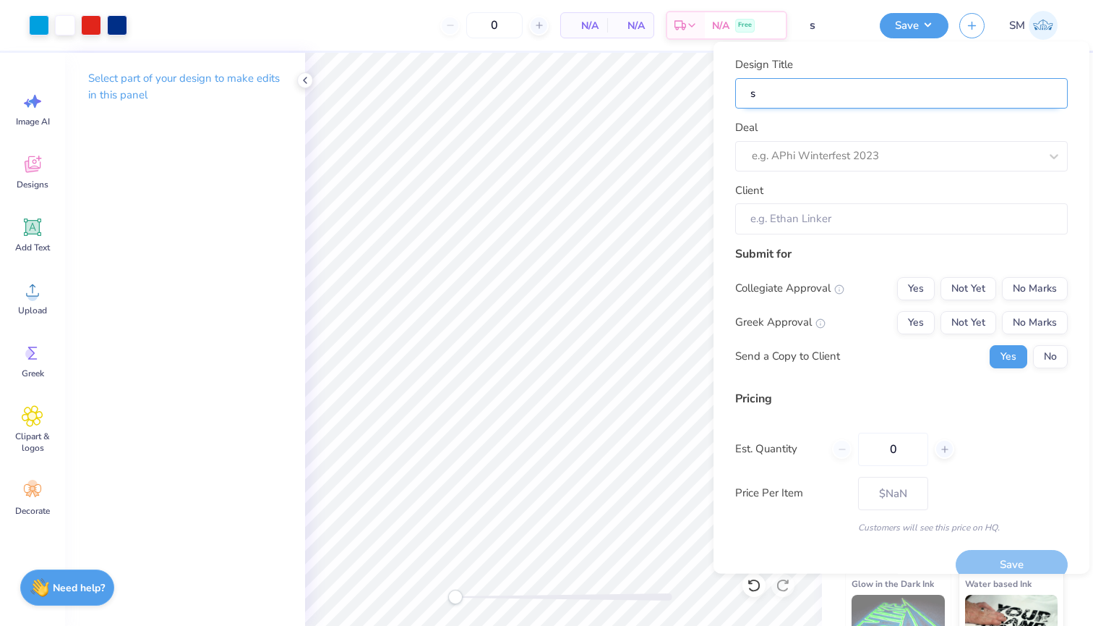
type input "si"
type input "sig"
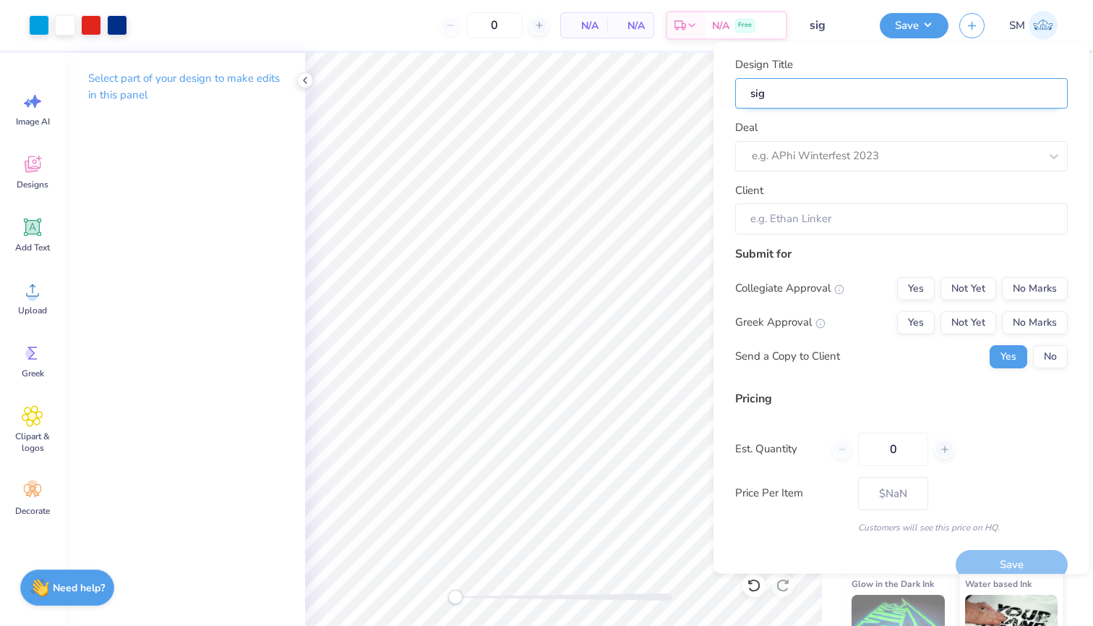
type input "sig"
type input "sig c"
type input "sig ch"
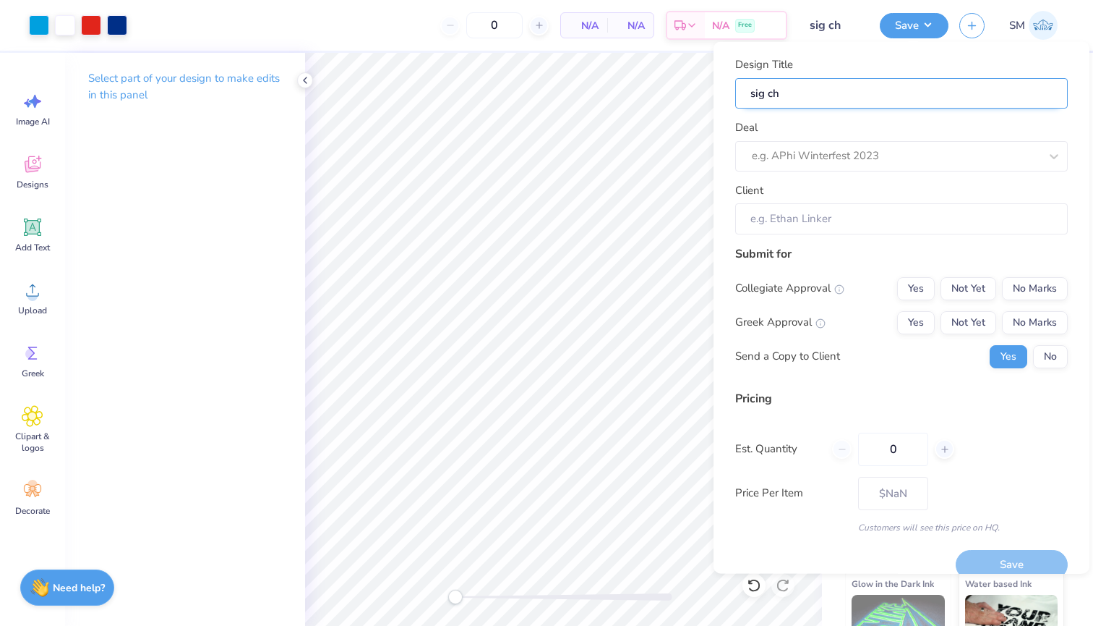
type input "sig chi"
type input "sig chi h"
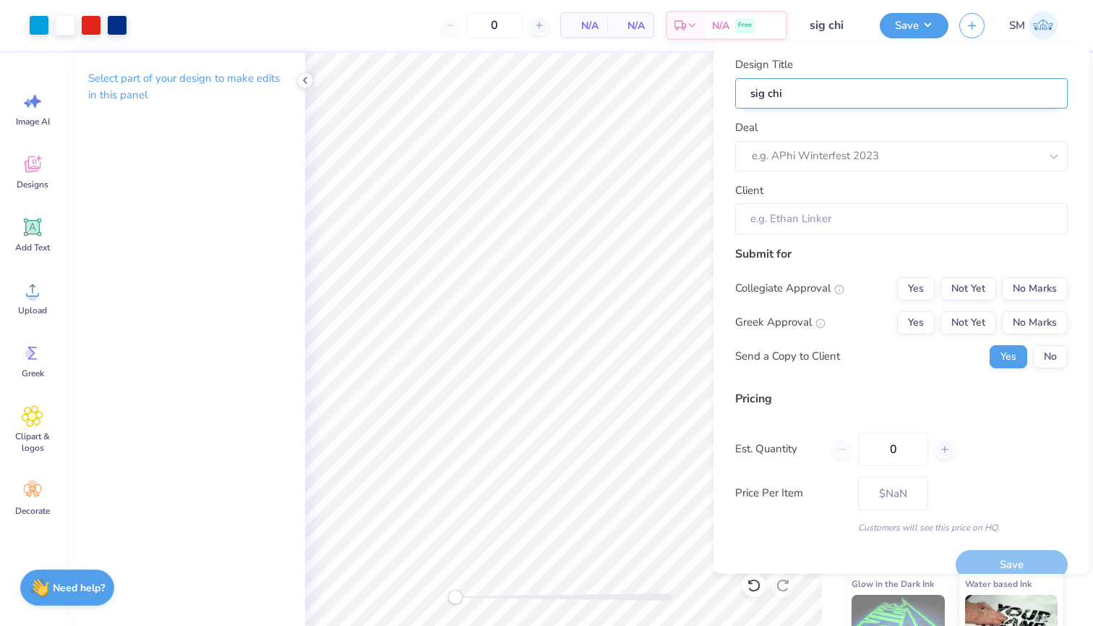
type input "sig chi h"
type input "sig chi ha"
type input "sig chi hat"
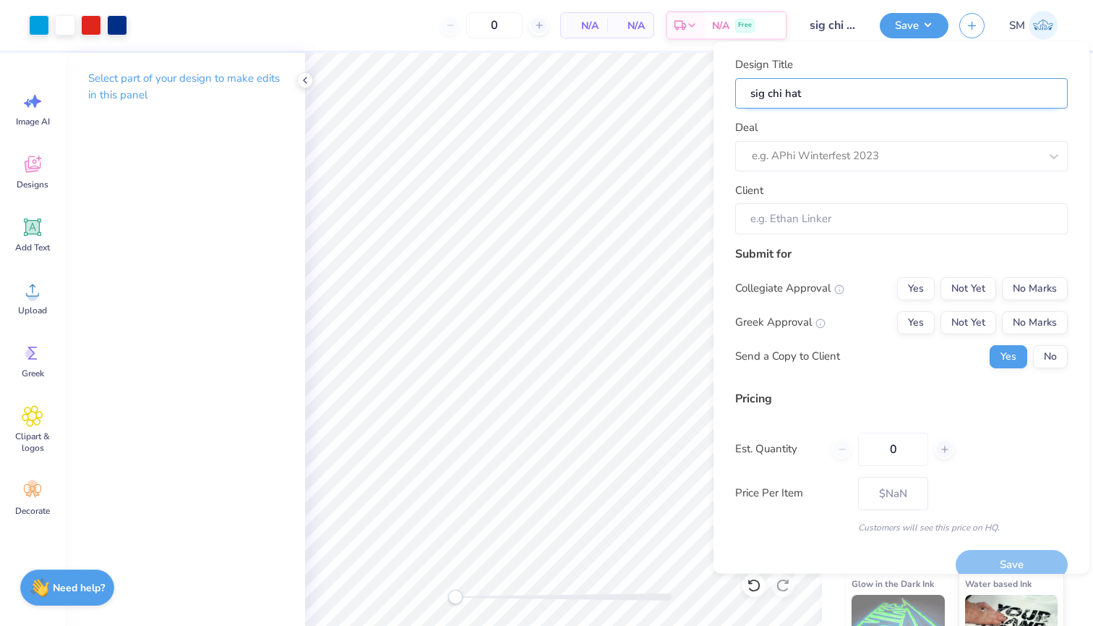
type input "sig chi hat"
type input "sig chi hat 2"
click at [871, 136] on div "Deal e.g. APhi Winterfest 2023" at bounding box center [901, 145] width 333 height 52
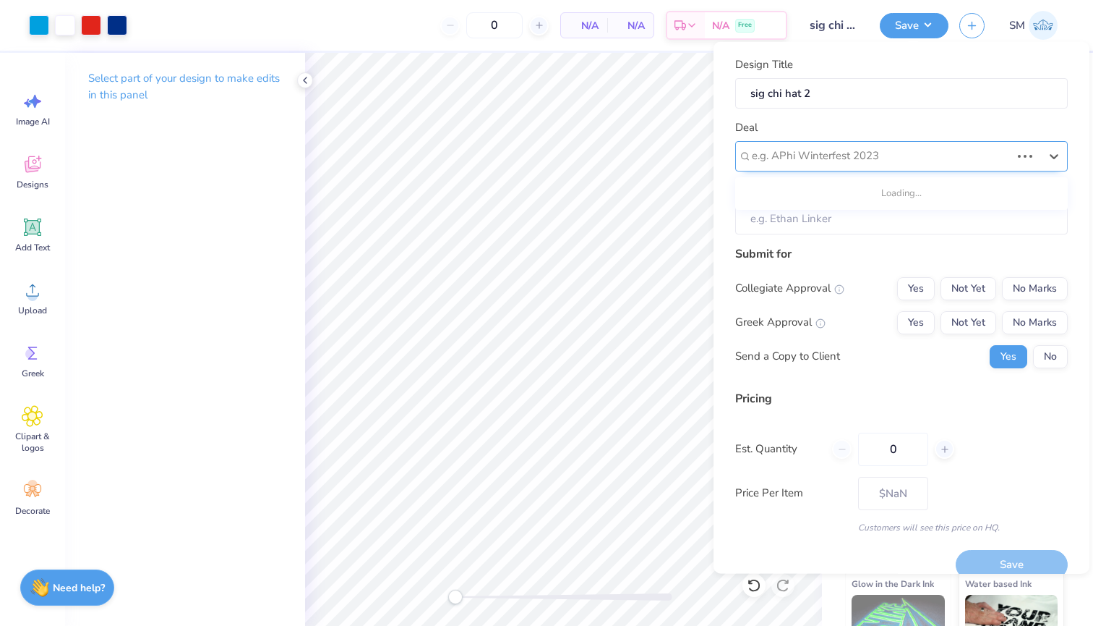
click at [871, 145] on div "e.g. APhi Winterfest 2023" at bounding box center [882, 156] width 262 height 22
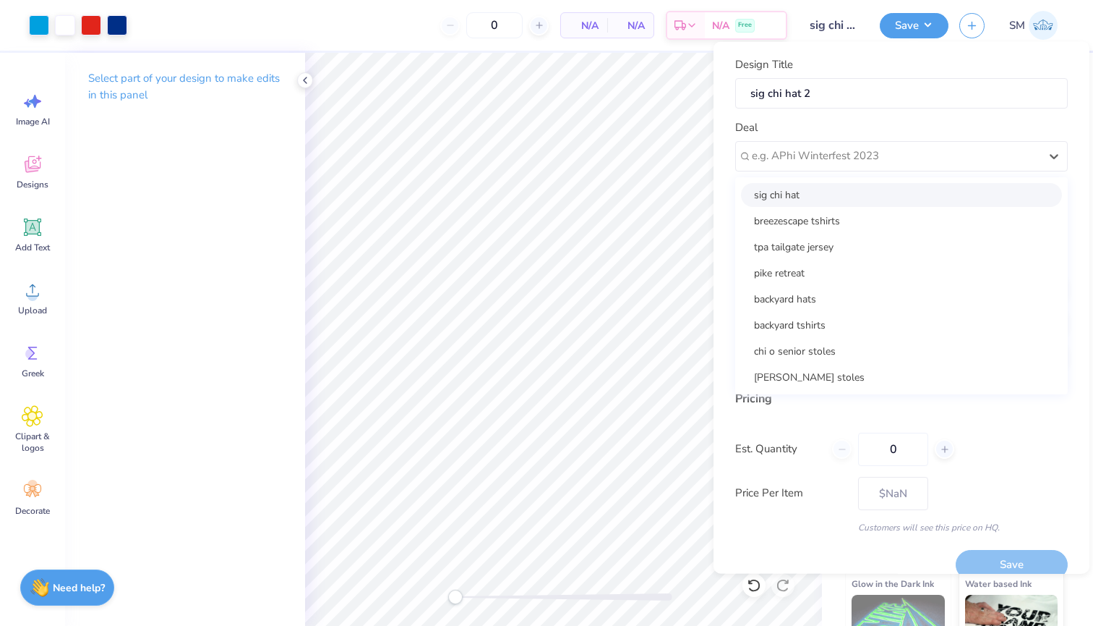
click at [848, 196] on div "sig chi hat" at bounding box center [901, 194] width 321 height 24
type input "[PERSON_NAME]"
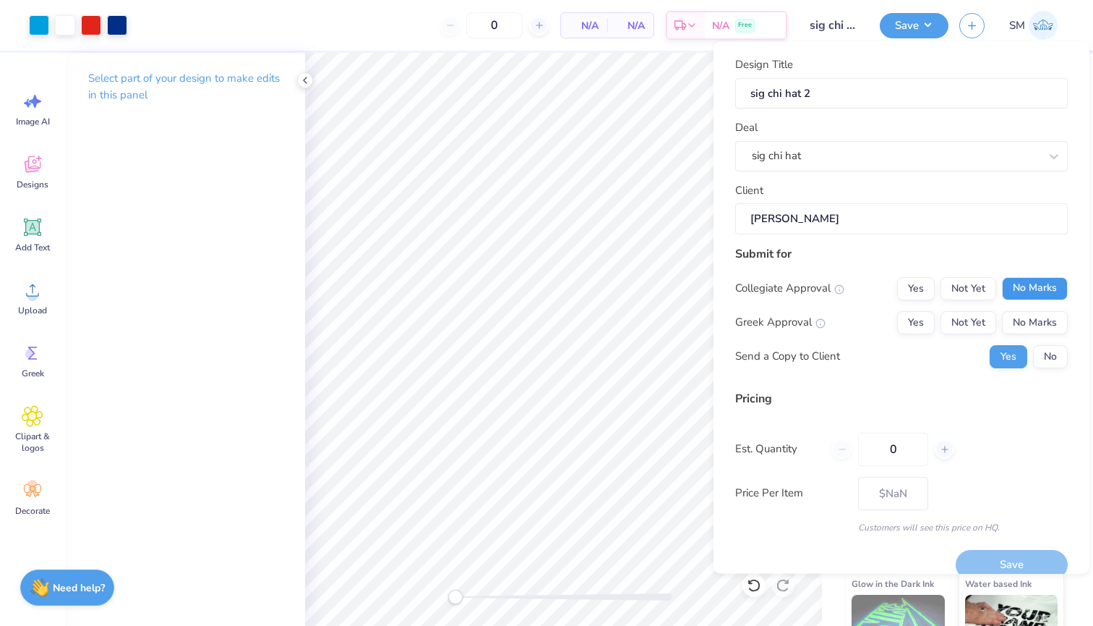
click at [1019, 294] on button "No Marks" at bounding box center [1035, 287] width 66 height 23
click at [1024, 320] on button "No Marks" at bounding box center [1035, 321] width 66 height 23
click at [908, 321] on button "Yes" at bounding box center [916, 321] width 38 height 23
click at [1054, 360] on button "No" at bounding box center [1050, 355] width 35 height 23
click at [986, 564] on button "Save" at bounding box center [1012, 565] width 112 height 30
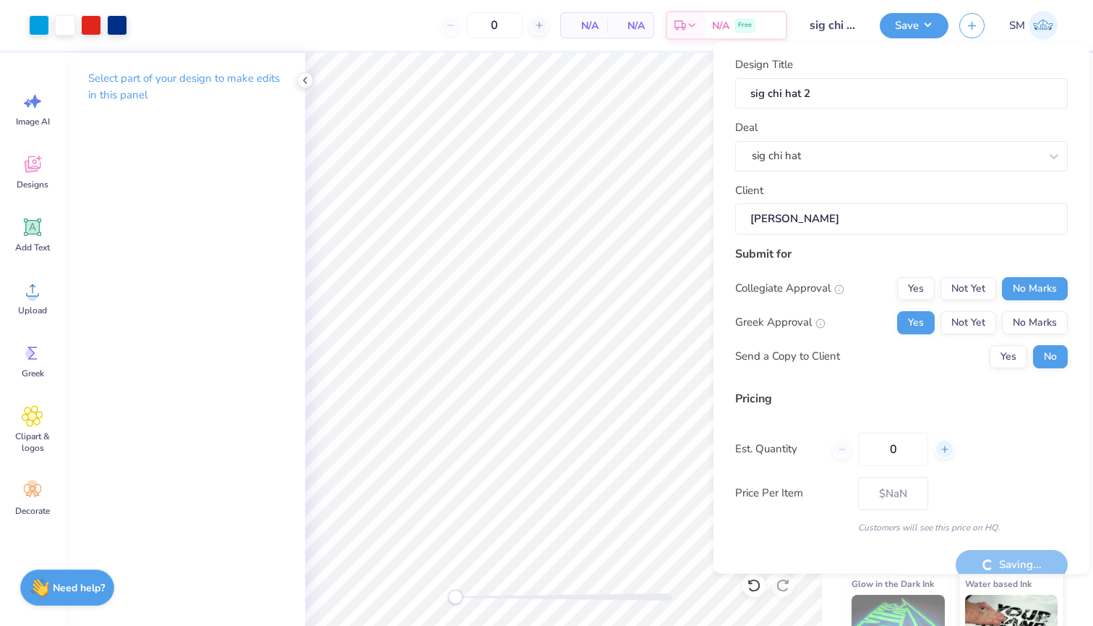
click at [943, 448] on icon at bounding box center [945, 448] width 10 height 10
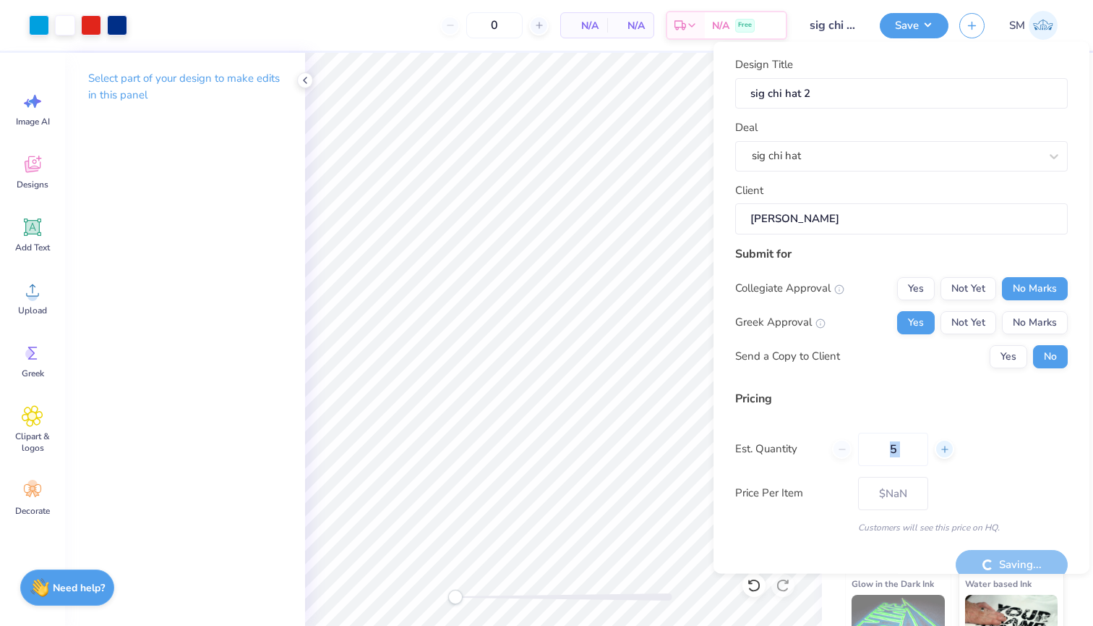
click at [943, 448] on icon at bounding box center [945, 448] width 10 height 10
type input "6"
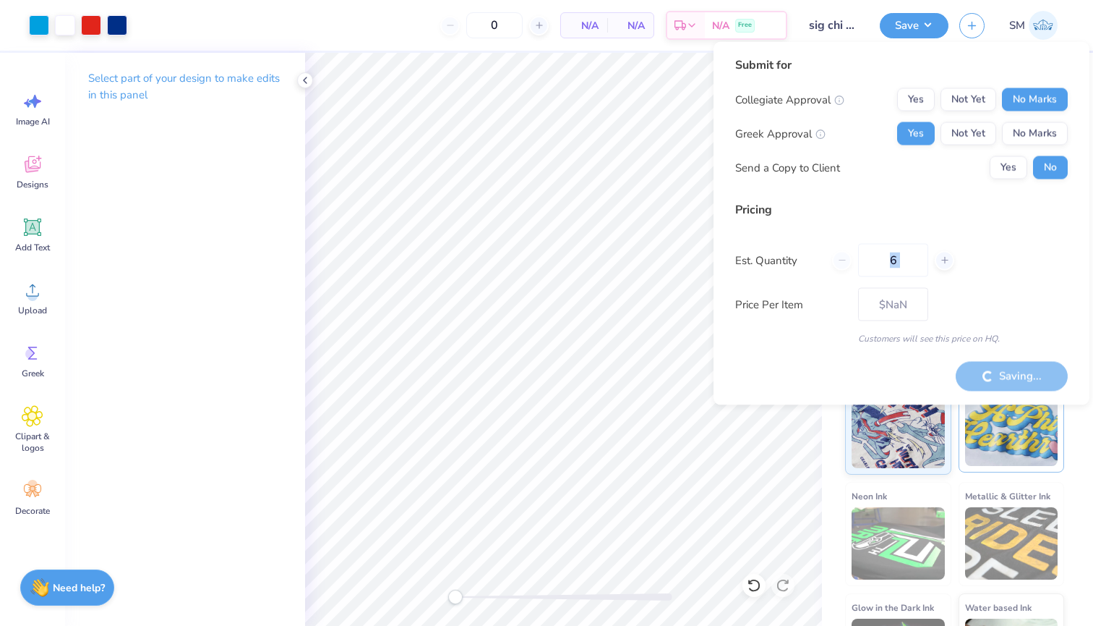
click at [1004, 449] on img at bounding box center [1011, 429] width 93 height 72
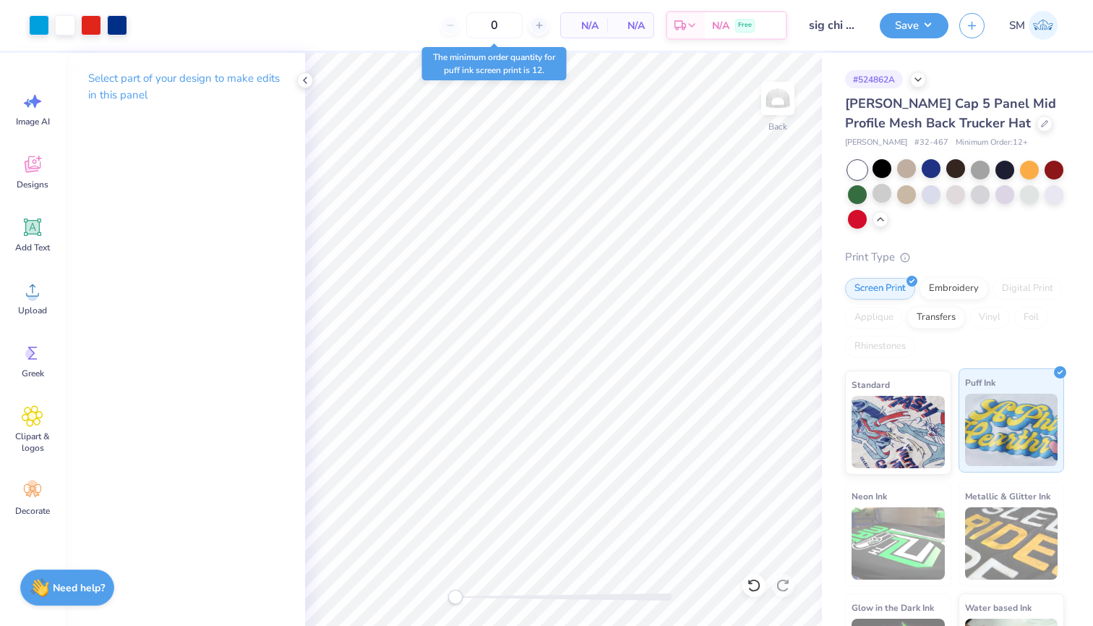
type input "6"
click at [894, 21] on button "Save" at bounding box center [914, 23] width 69 height 25
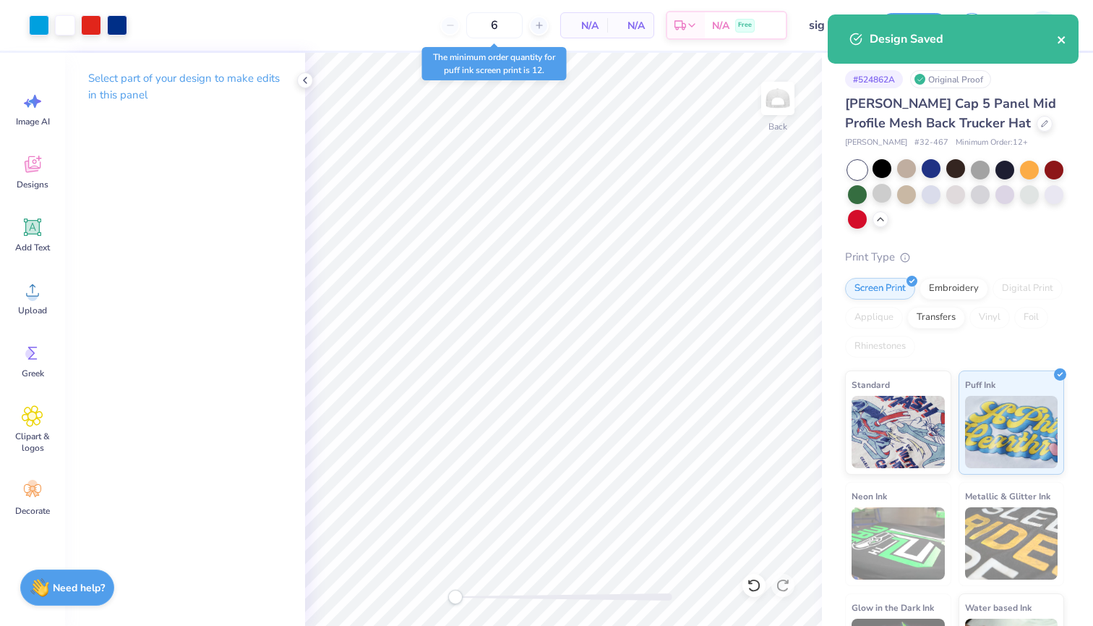
click at [1060, 38] on icon "close" at bounding box center [1061, 39] width 7 height 7
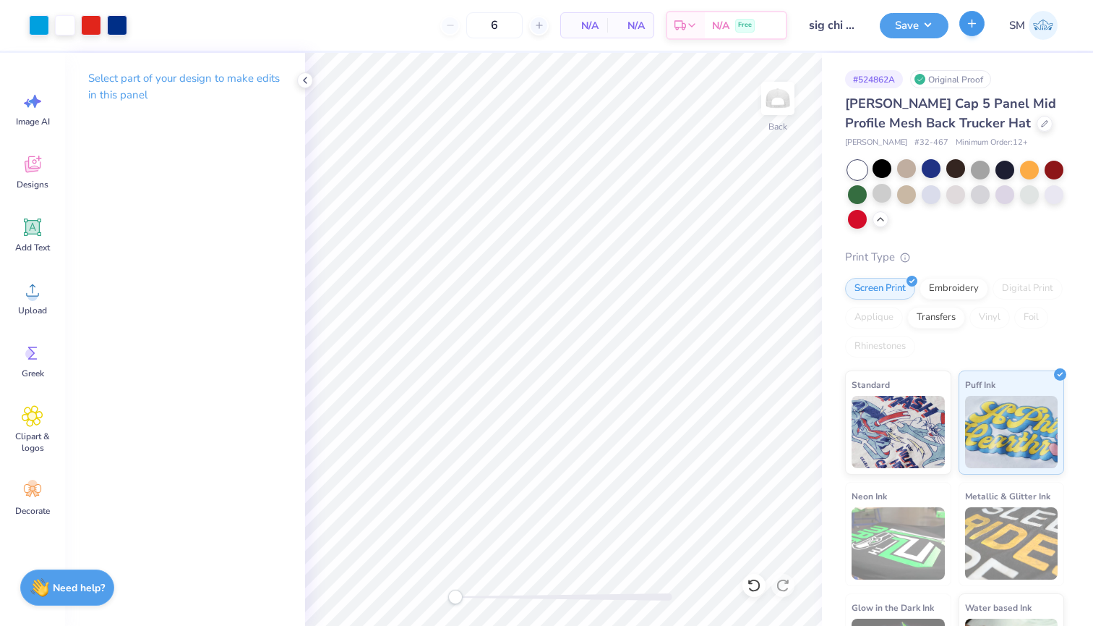
click at [968, 33] on button "button" at bounding box center [972, 23] width 25 height 25
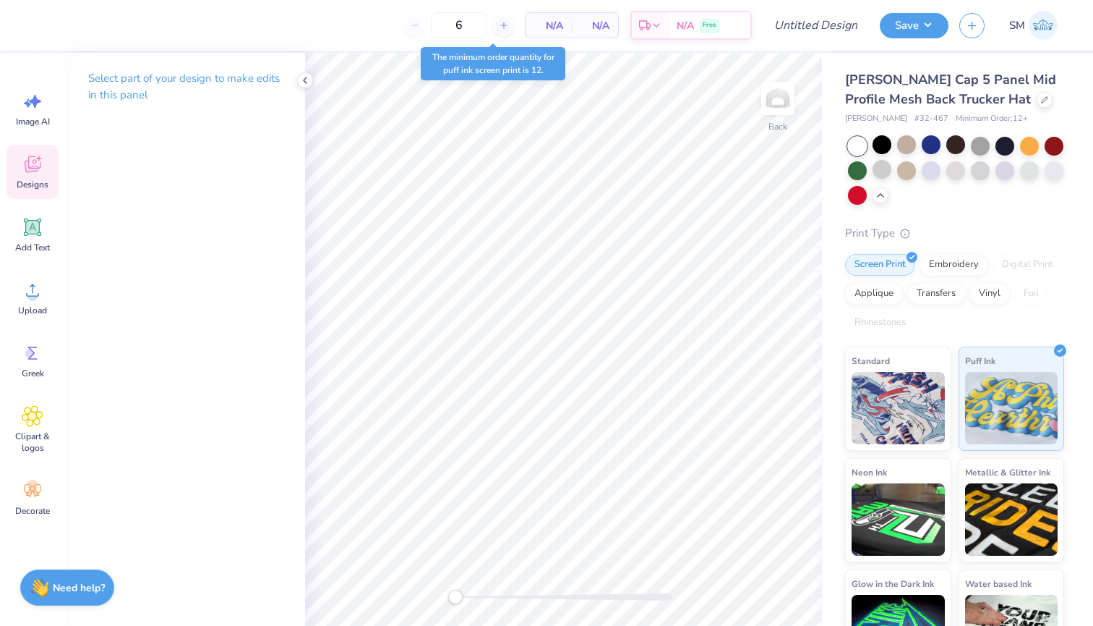
click at [33, 177] on div "Designs" at bounding box center [33, 172] width 52 height 54
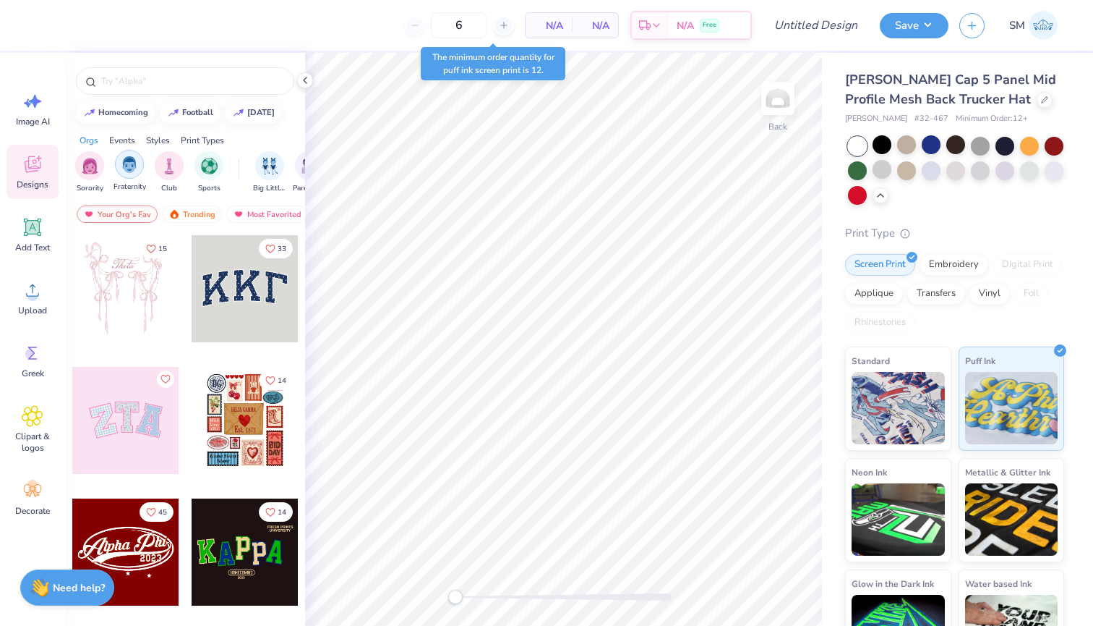
click at [133, 171] on img "filter for Fraternity" at bounding box center [129, 164] width 16 height 17
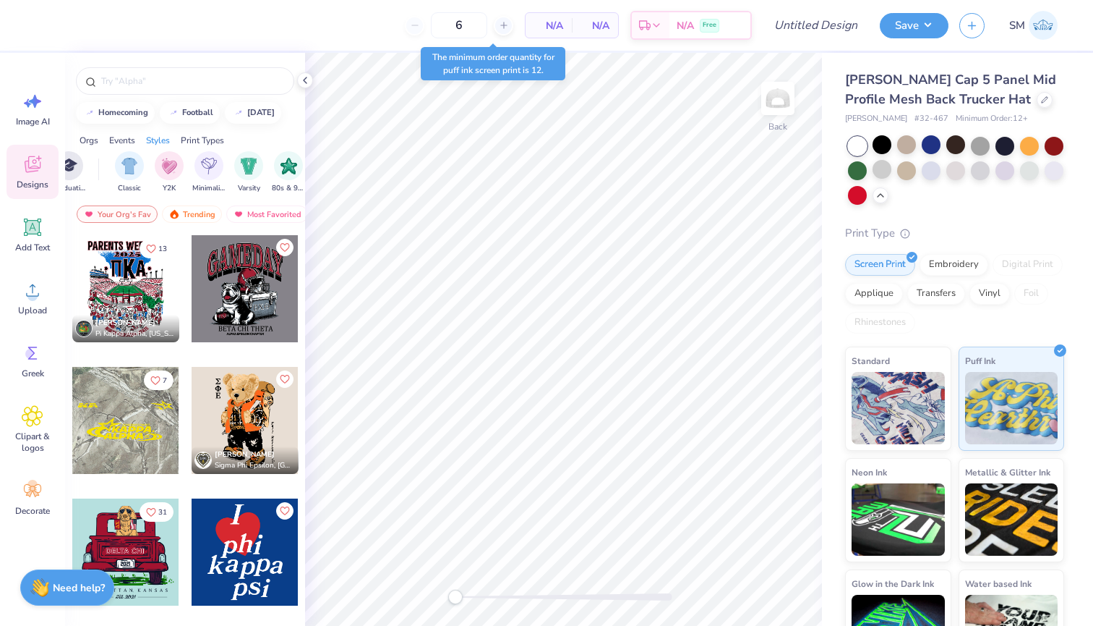
scroll to position [0, 720]
click at [202, 166] on img "filter for Minimalist" at bounding box center [207, 164] width 16 height 17
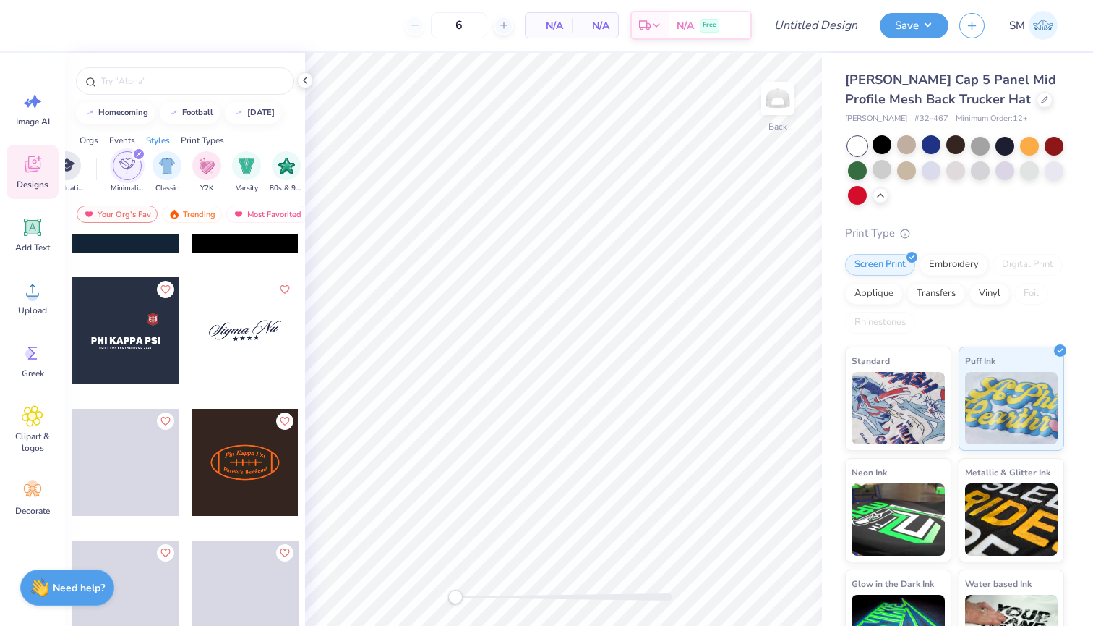
scroll to position [1407, 0]
click at [234, 338] on div at bounding box center [245, 329] width 107 height 107
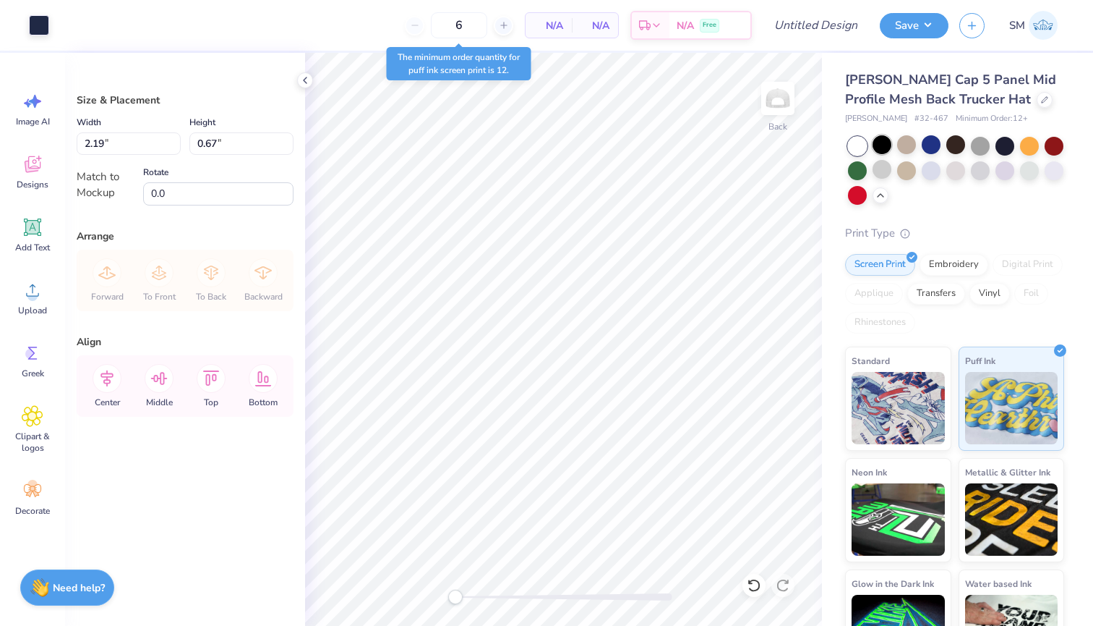
click at [876, 142] on div at bounding box center [882, 144] width 19 height 19
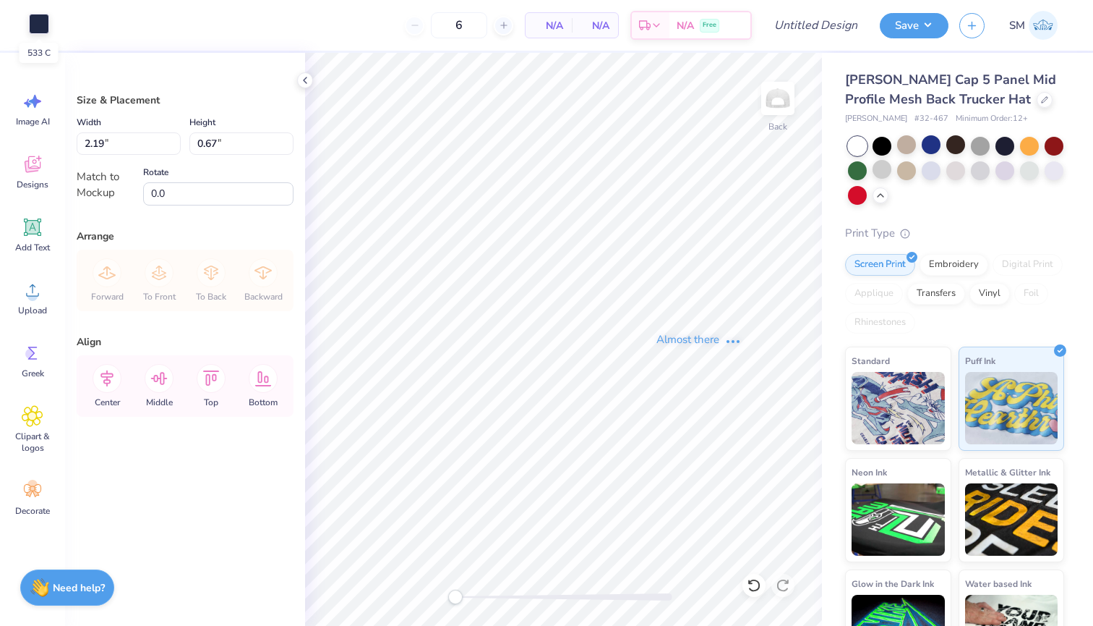
click at [43, 22] on div at bounding box center [39, 24] width 20 height 20
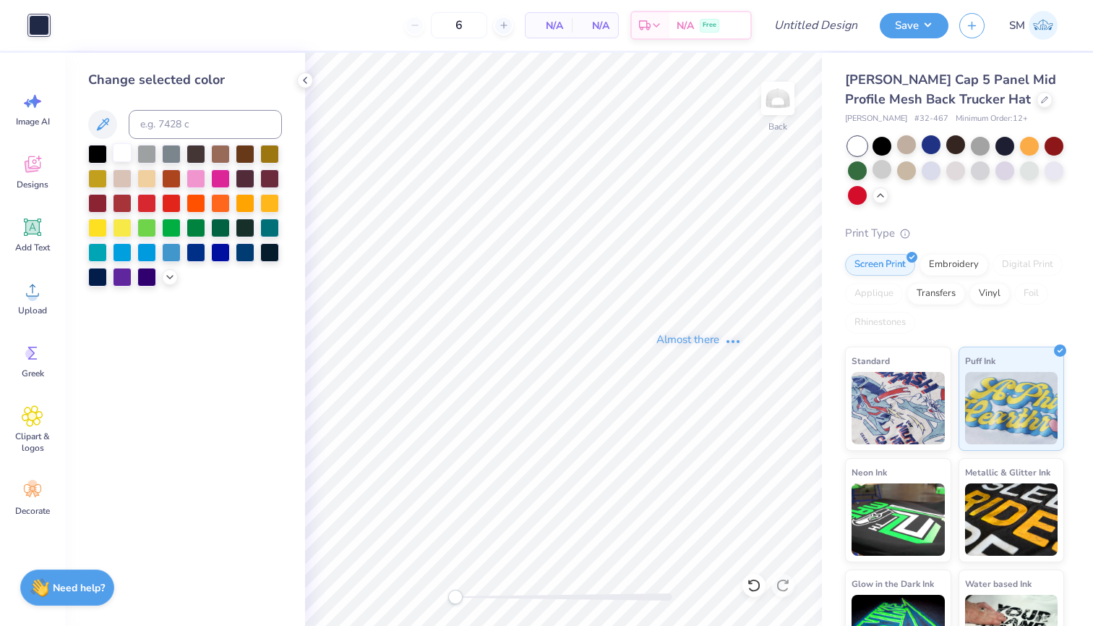
click at [120, 149] on div at bounding box center [122, 152] width 19 height 19
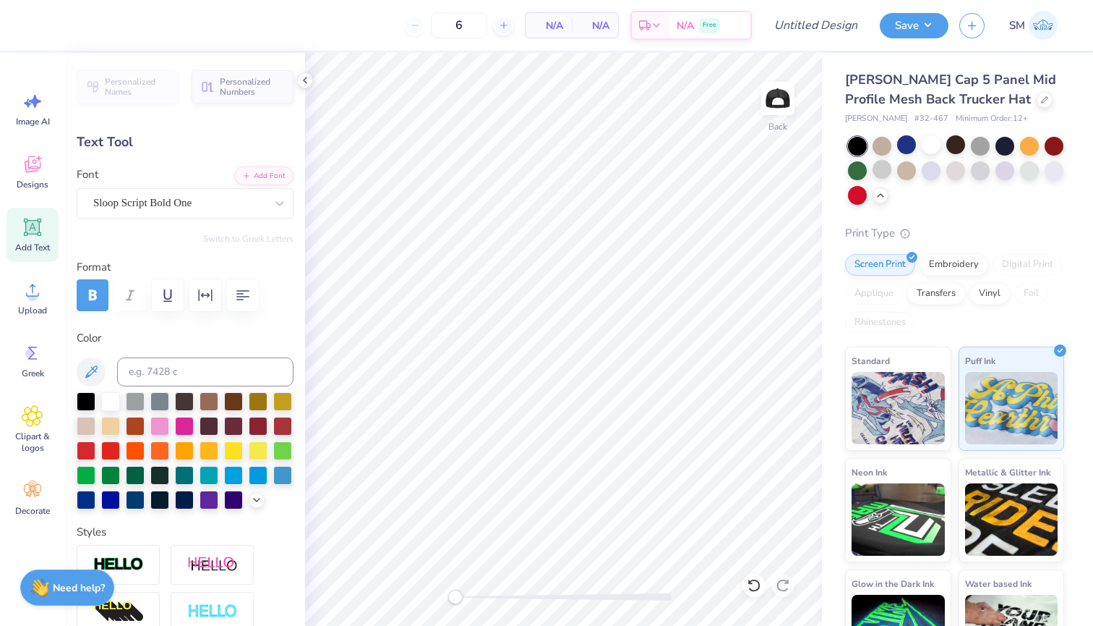
type textarea "Sigma Chi"
type input "0.0"
click at [912, 27] on button "Save" at bounding box center [914, 23] width 69 height 25
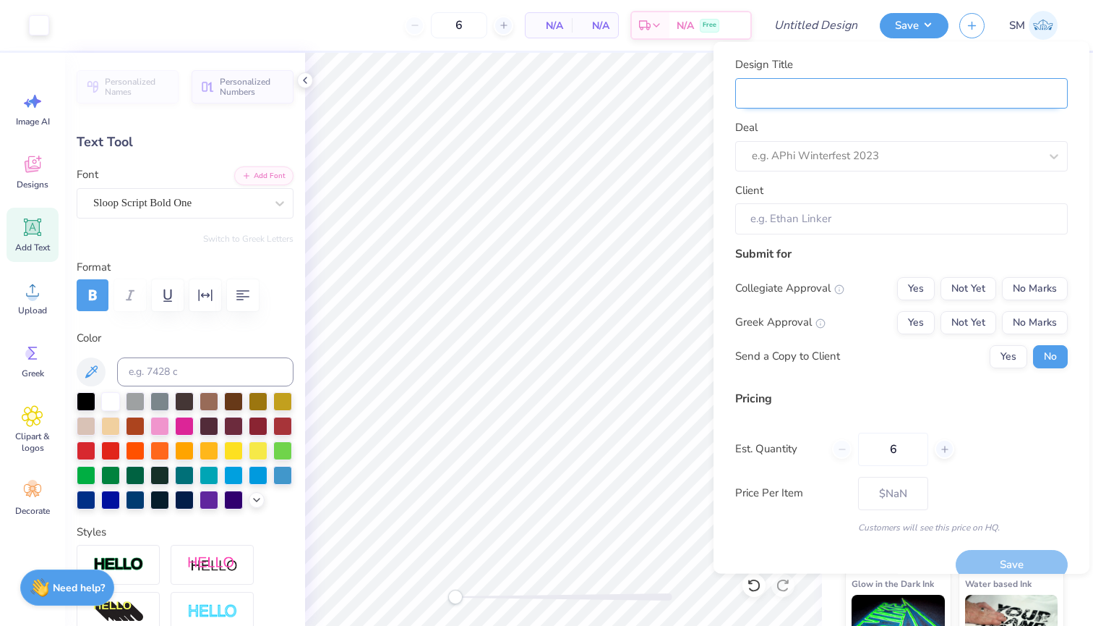
click at [959, 92] on input "Design Title" at bounding box center [901, 92] width 333 height 31
type input "s"
type input "si"
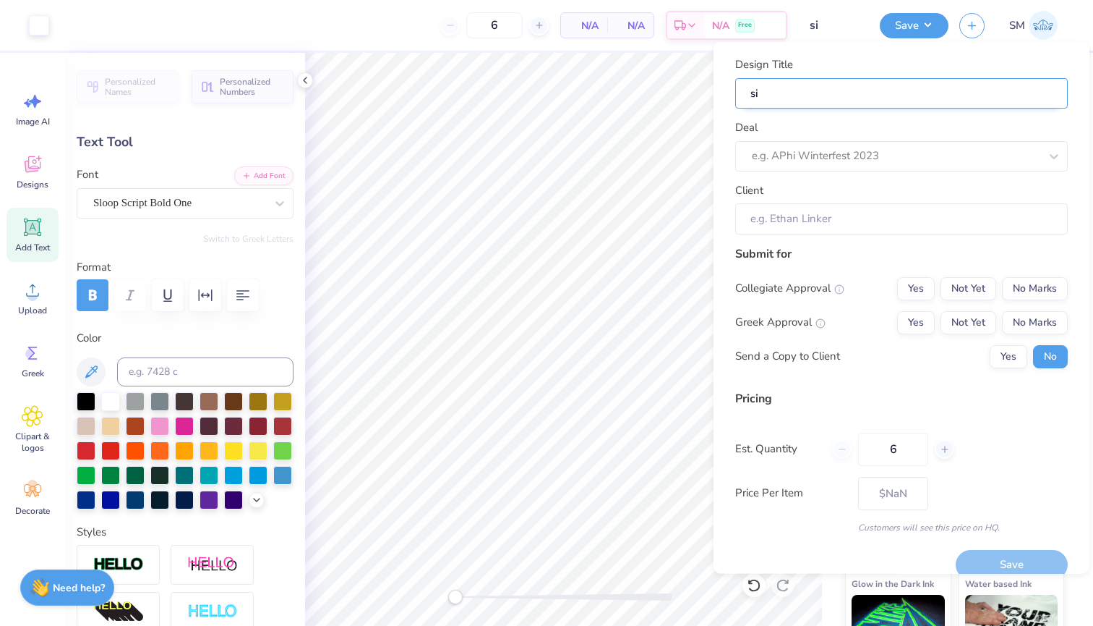
type input "sig"
type input "sig c"
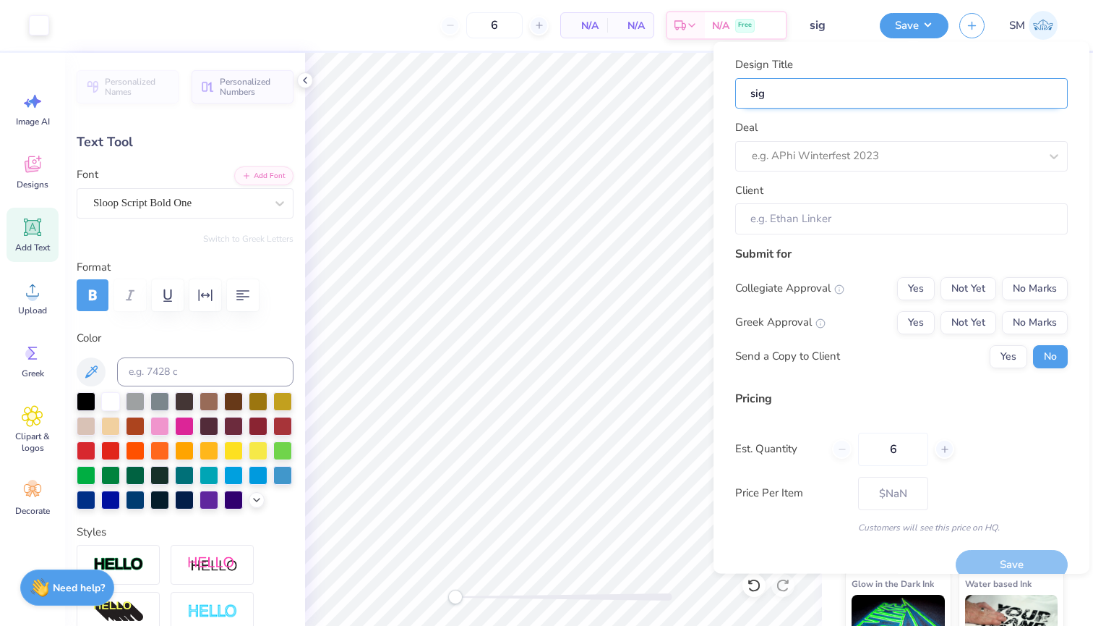
type input "sig c"
type input "sig ch"
type input "sig chi"
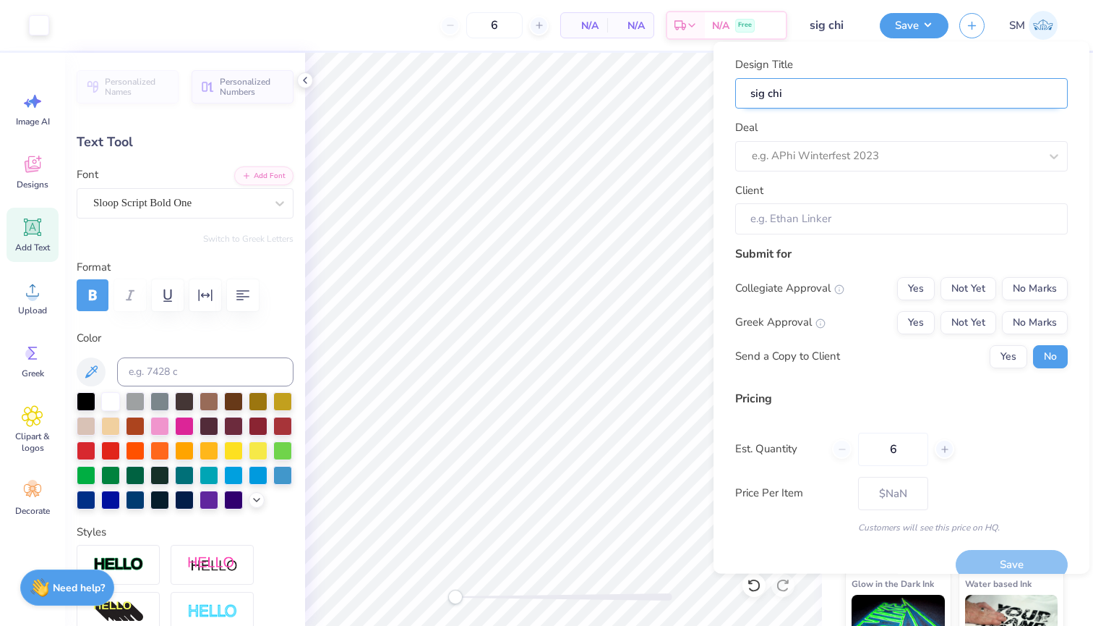
type input "sig chi"
type input "sig chi 3"
click at [947, 156] on div at bounding box center [896, 156] width 288 height 20
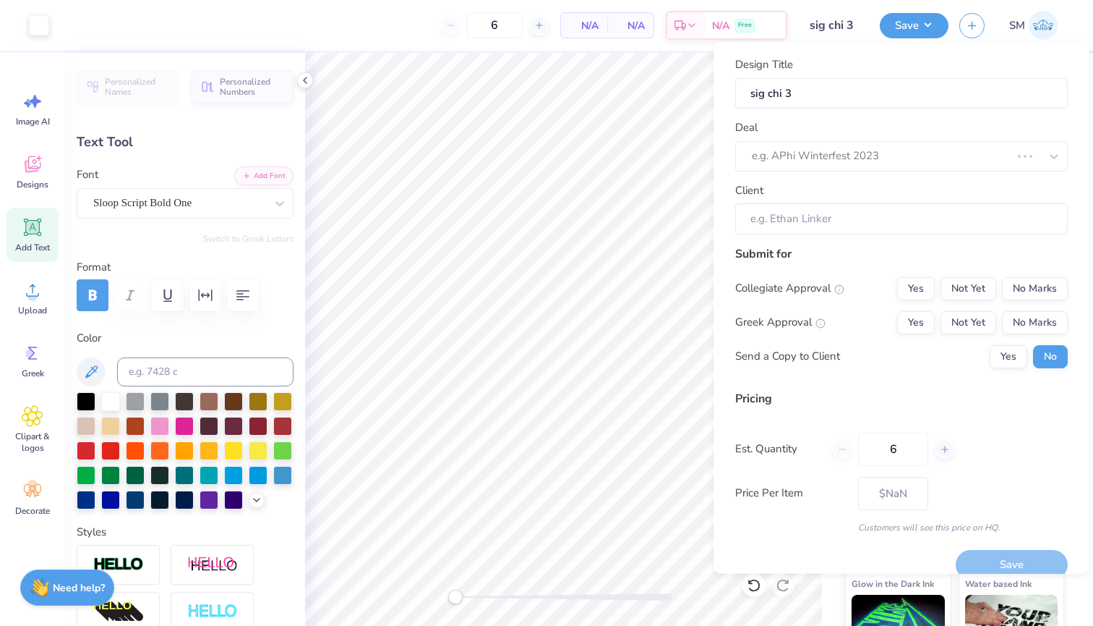
click at [1045, 301] on div "Collegiate Approval Yes Not Yet No Marks Greek Approval Yes Not Yet No Marks Se…" at bounding box center [901, 321] width 333 height 91
click at [1044, 286] on button "No Marks" at bounding box center [1035, 287] width 66 height 23
click at [918, 314] on button "Yes" at bounding box center [916, 321] width 38 height 23
click at [918, 153] on div at bounding box center [881, 156] width 259 height 20
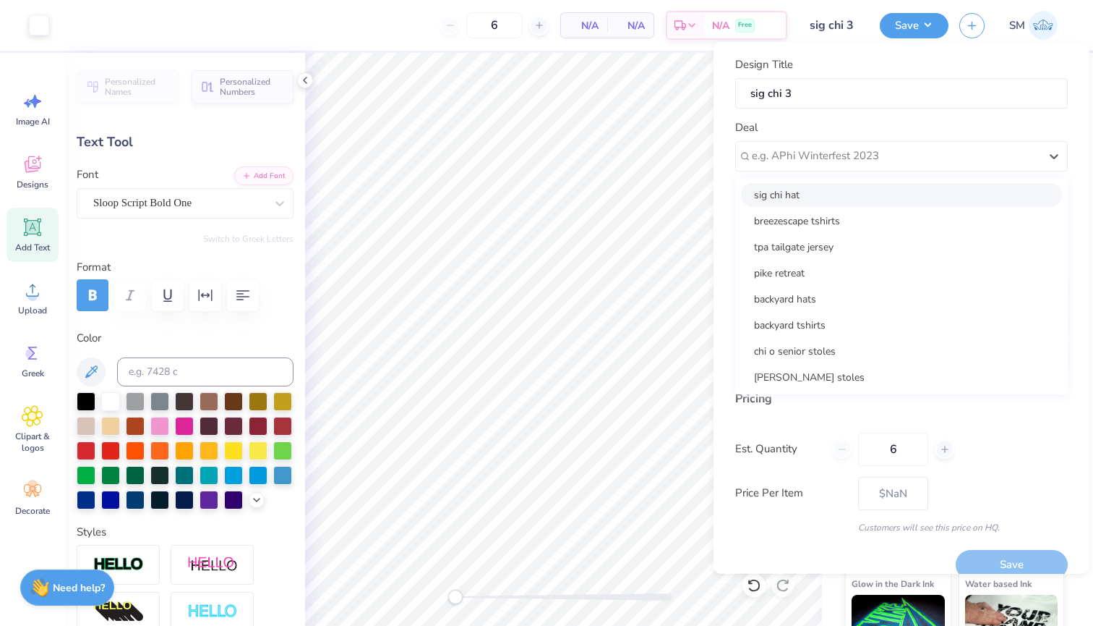
click at [871, 186] on div "sig chi hat" at bounding box center [901, 194] width 321 height 24
type input "[PERSON_NAME]"
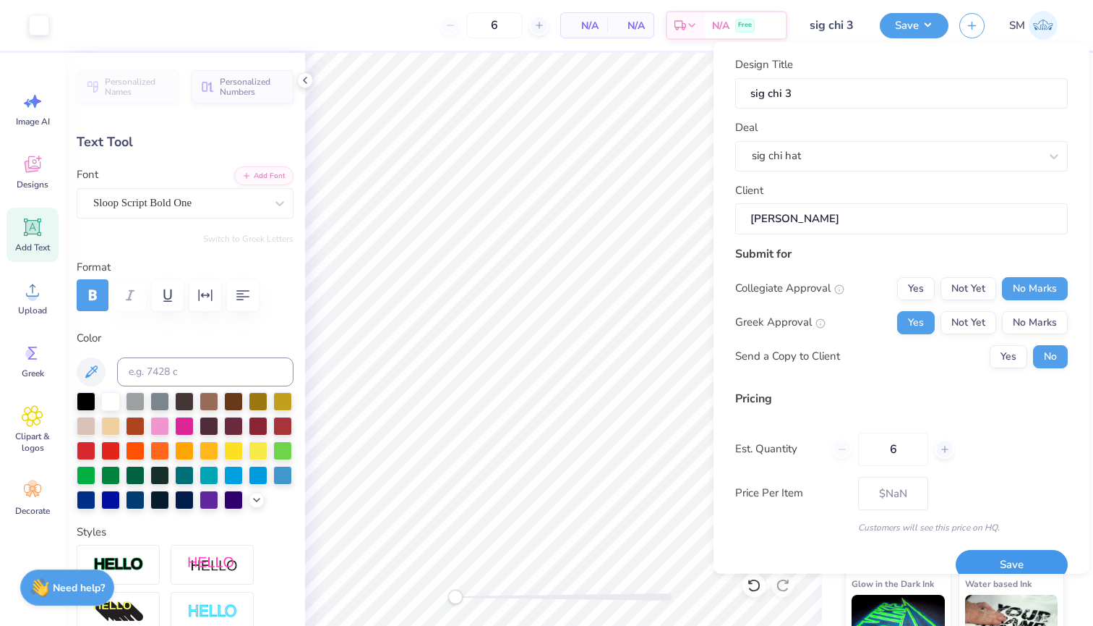
click at [1000, 552] on button "Save" at bounding box center [1012, 565] width 112 height 30
type input "$52.02"
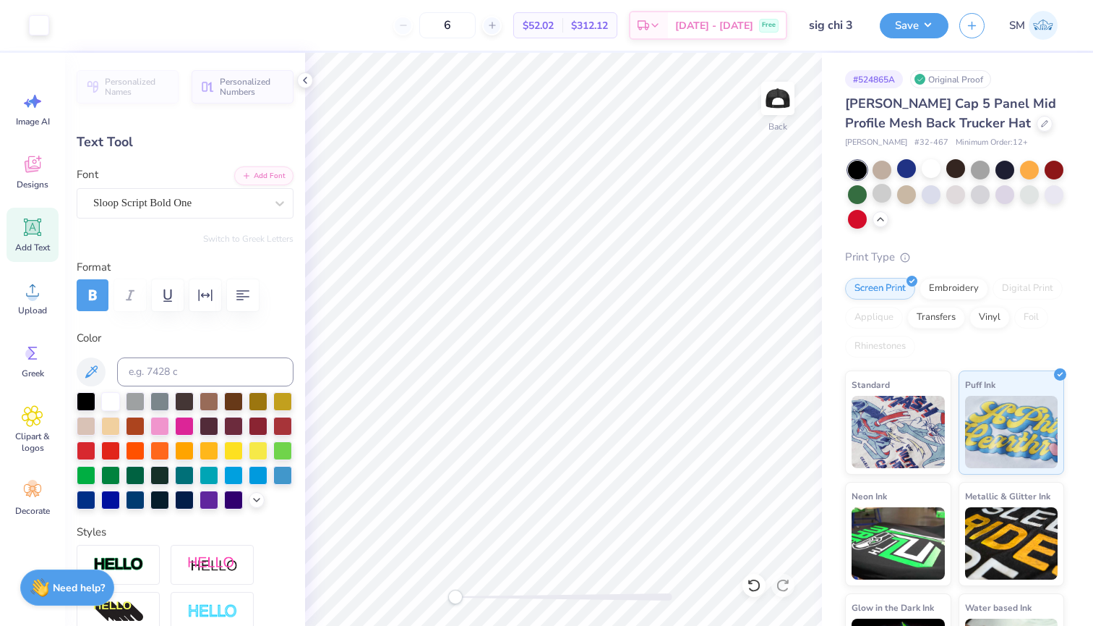
click at [1038, 28] on div "Design Saved" at bounding box center [953, 45] width 257 height 66
click at [1035, 26] on img at bounding box center [1043, 25] width 29 height 29
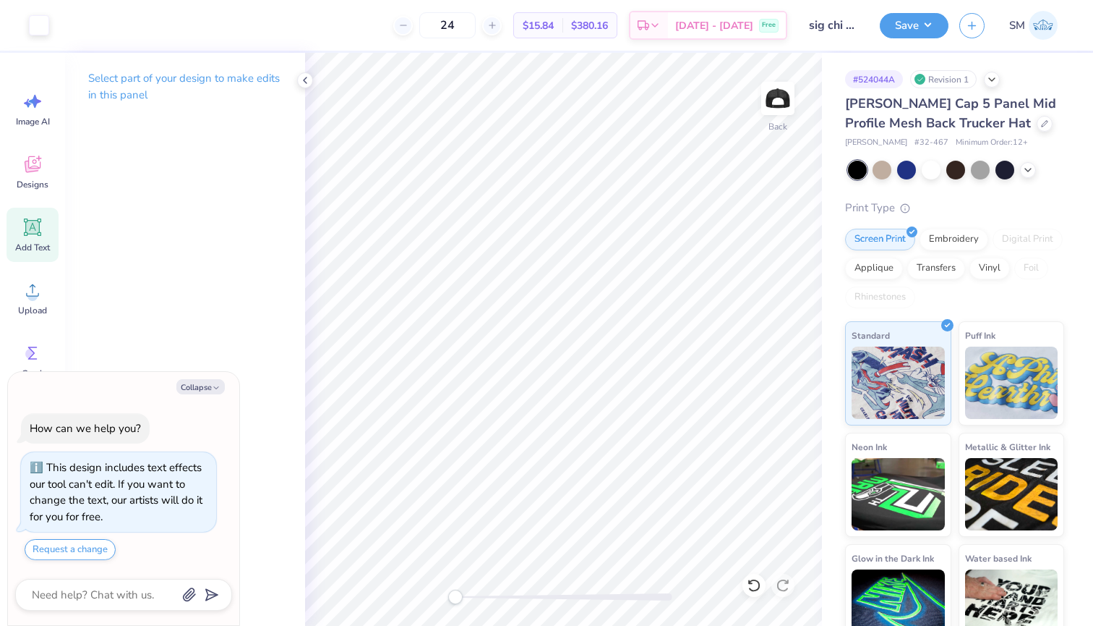
click at [36, 236] on icon at bounding box center [33, 227] width 22 height 22
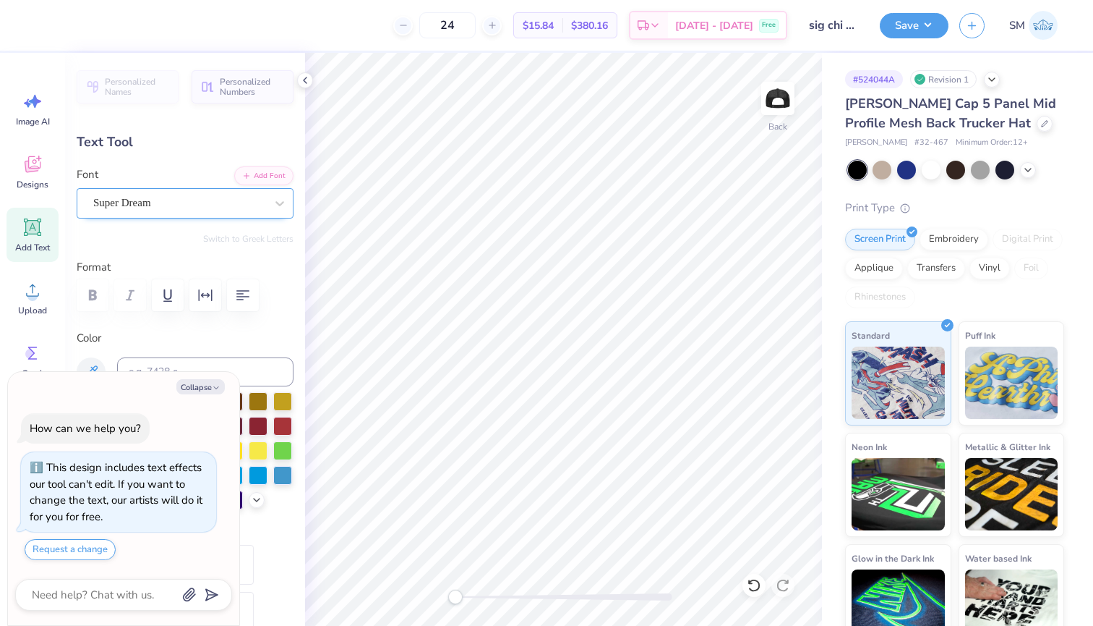
click at [259, 195] on div "Super Dream" at bounding box center [179, 203] width 175 height 22
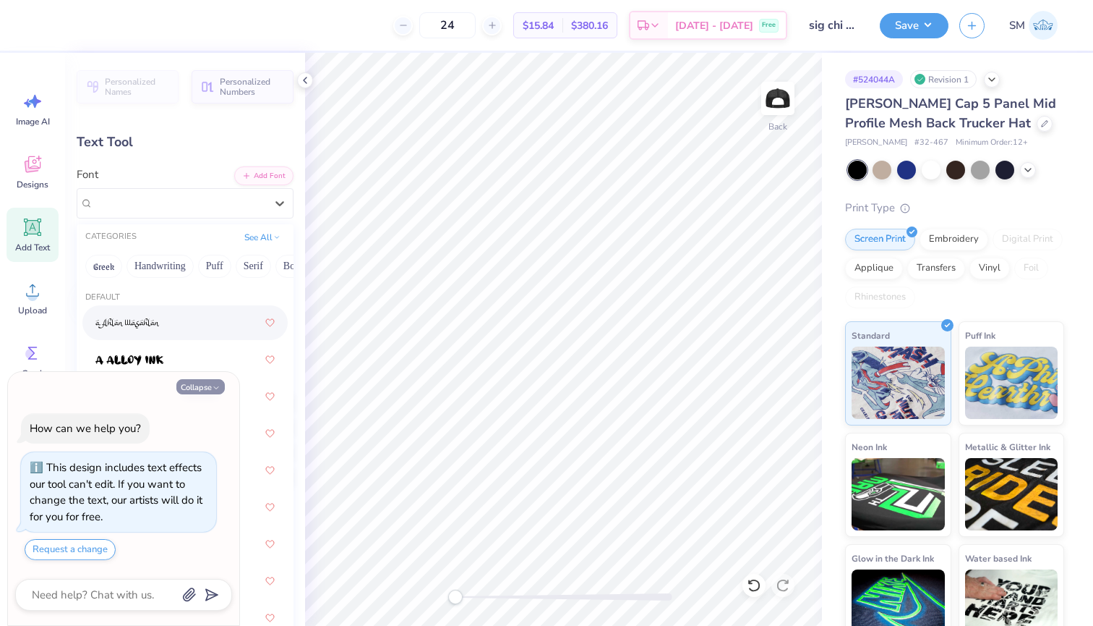
click at [194, 385] on button "Collapse" at bounding box center [200, 386] width 48 height 15
type textarea "x"
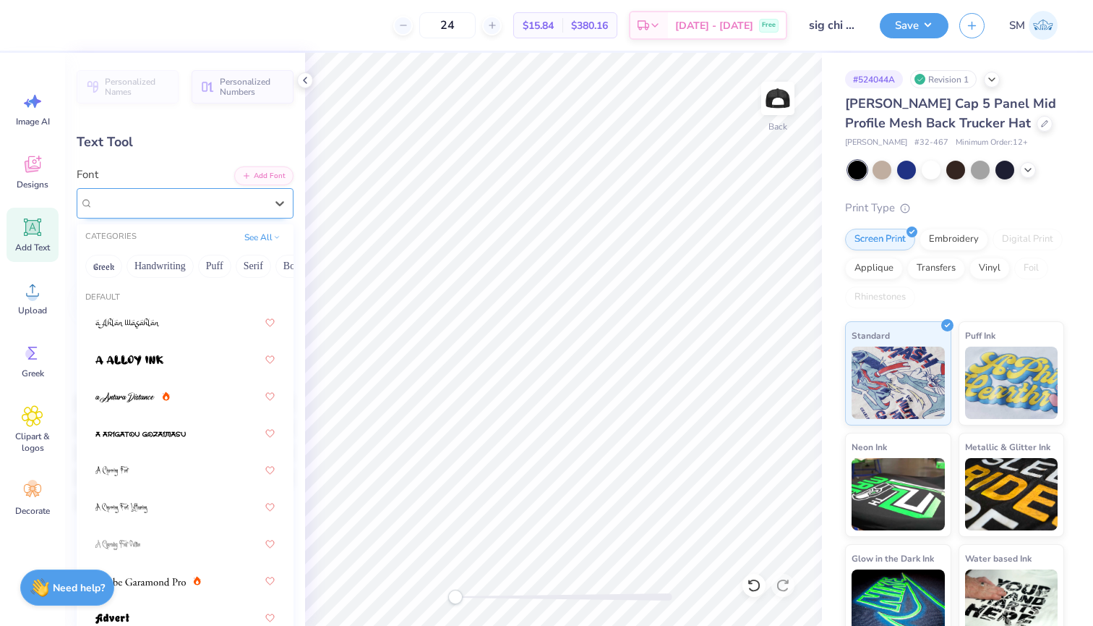
click at [215, 200] on div "Super Dream" at bounding box center [179, 203] width 175 height 22
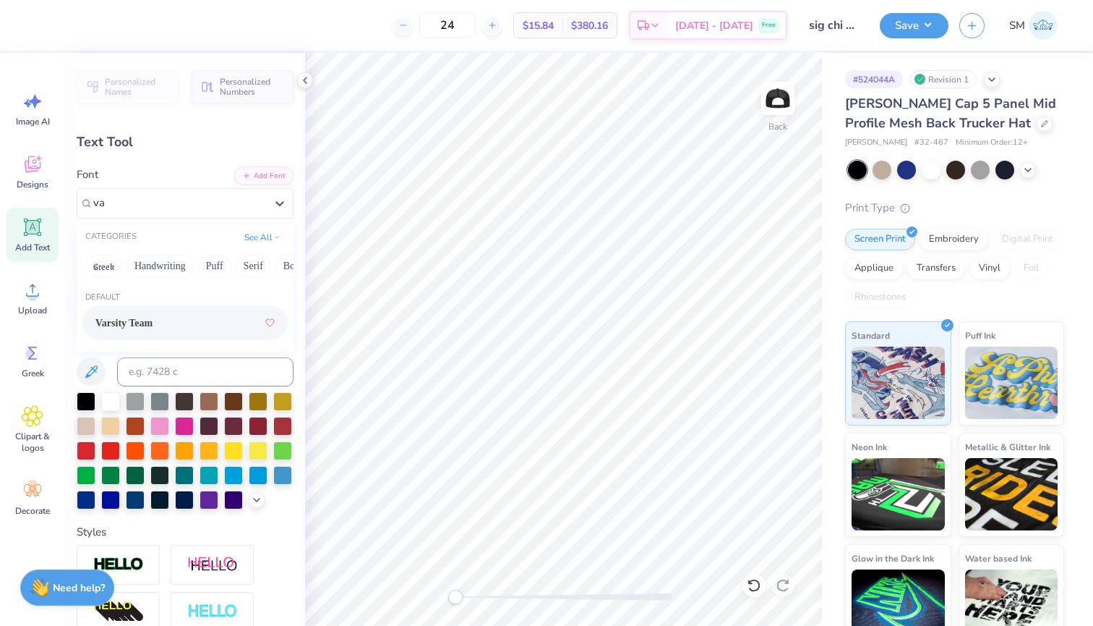
click at [168, 324] on div "Varsity Team" at bounding box center [184, 323] width 179 height 26
type input "va"
type textarea "SIGMA CHI"
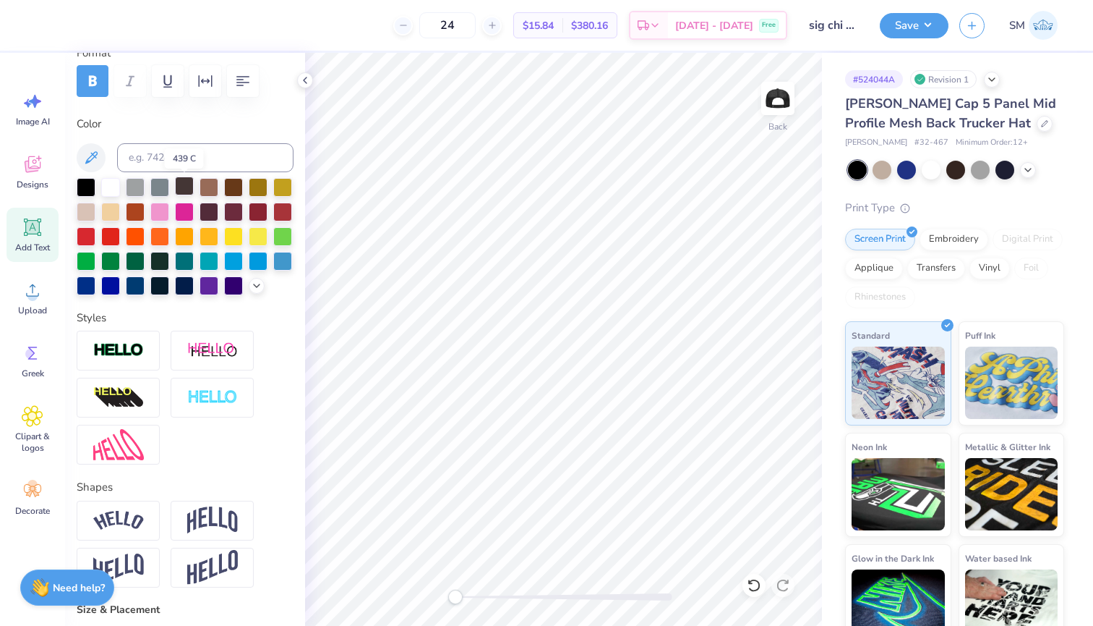
scroll to position [240, 0]
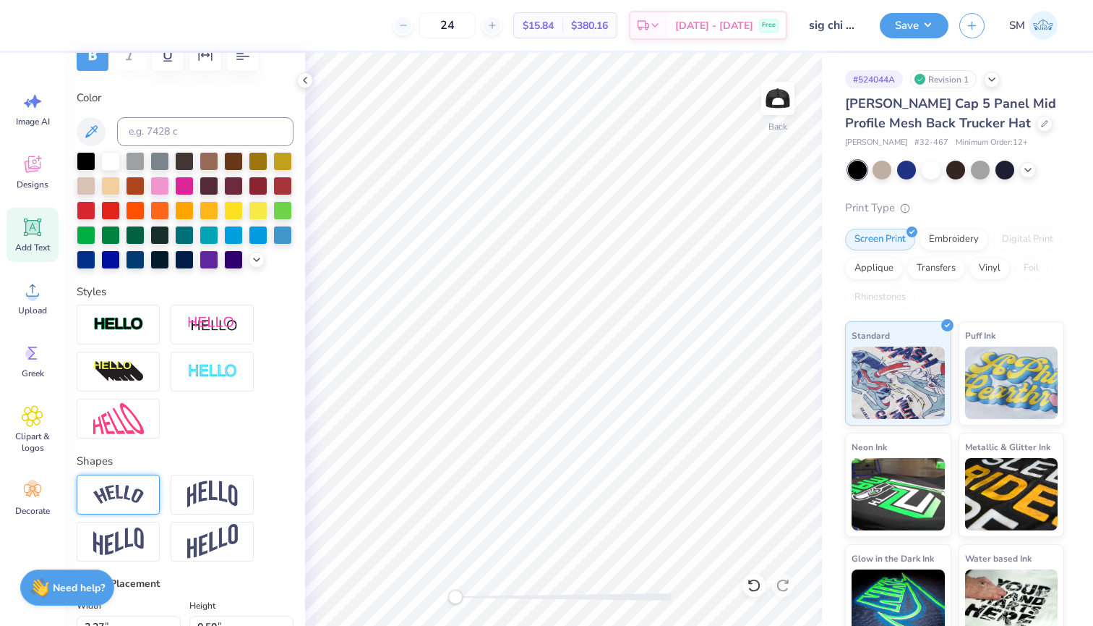
click at [130, 487] on img at bounding box center [118, 495] width 51 height 20
type input "3.94"
type input "0.98"
click at [979, 166] on div at bounding box center [980, 168] width 19 height 19
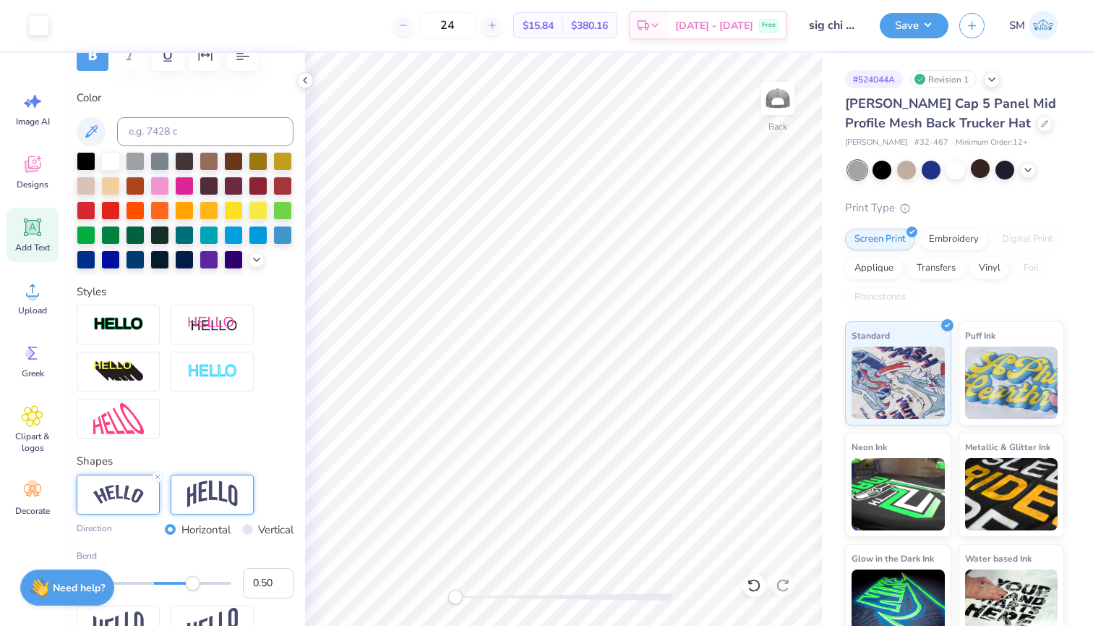
click at [208, 486] on img at bounding box center [212, 493] width 51 height 27
click at [887, 167] on div at bounding box center [882, 168] width 19 height 19
type input "3.27"
type input "1.18"
type input "3.61"
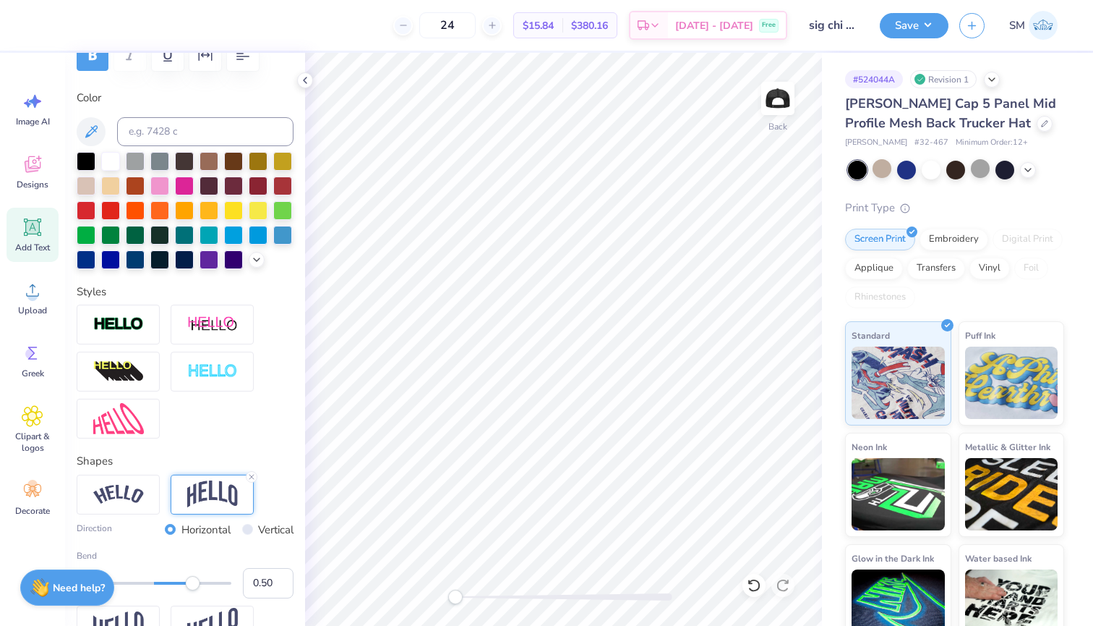
type input "1.30"
type input "3.94"
type input "1.42"
click at [775, 114] on img at bounding box center [778, 98] width 58 height 58
click at [917, 30] on button "Save" at bounding box center [914, 23] width 69 height 25
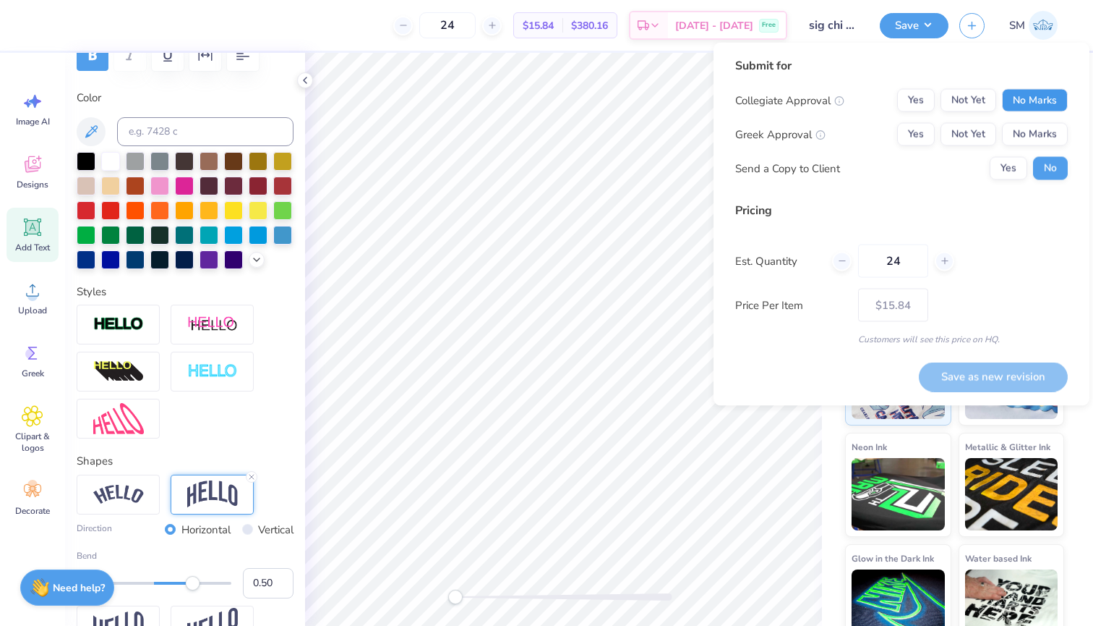
click at [1006, 91] on button "No Marks" at bounding box center [1035, 100] width 66 height 23
click at [913, 125] on button "Yes" at bounding box center [916, 134] width 38 height 23
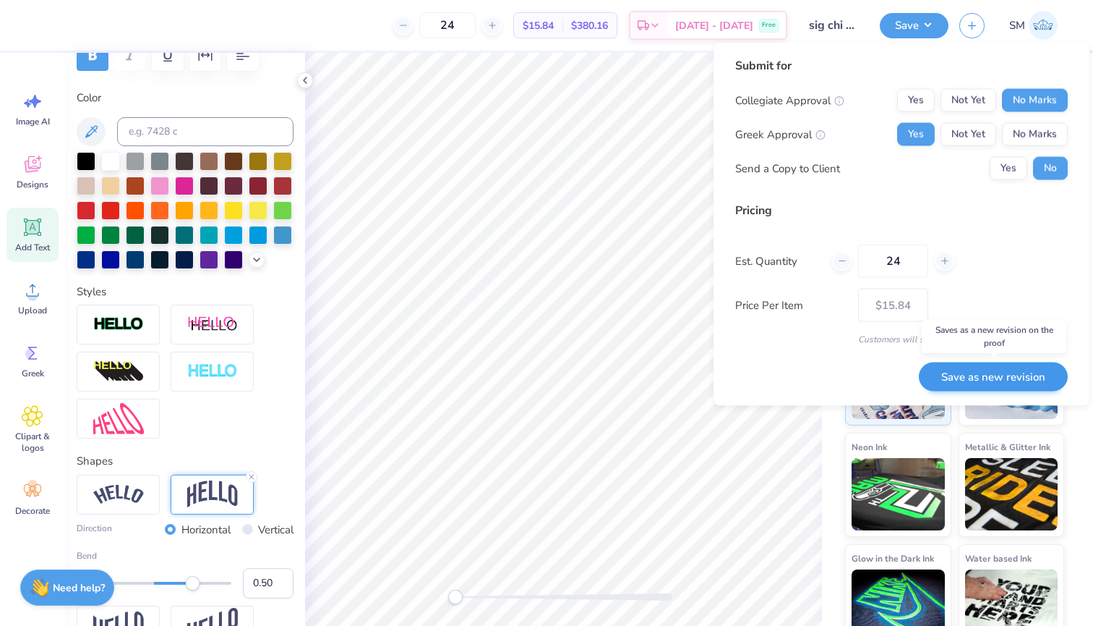
click at [961, 370] on button "Save as new revision" at bounding box center [993, 377] width 149 height 30
type input "$15.84"
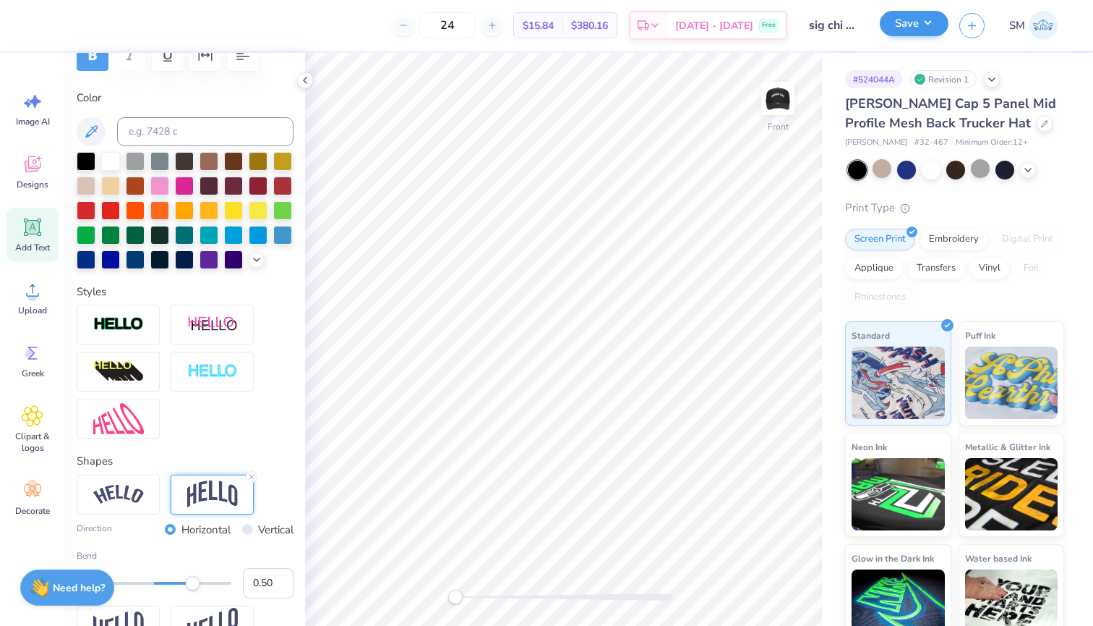
click at [902, 24] on button "Save" at bounding box center [914, 23] width 69 height 25
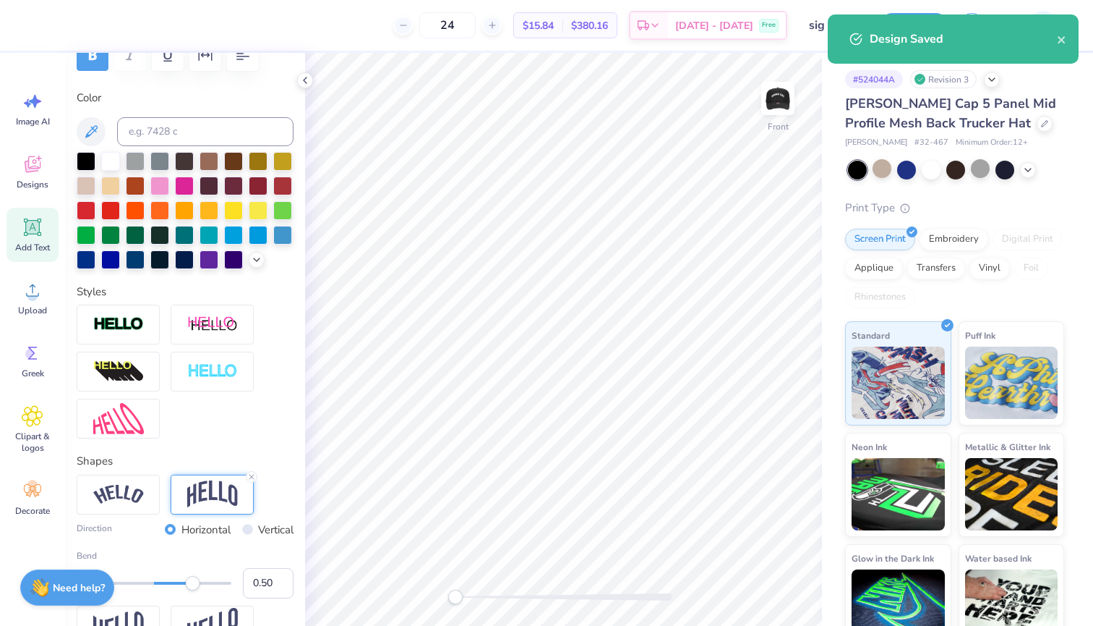
click at [866, 1] on div "Design Title sig chi hat" at bounding box center [833, 25] width 71 height 51
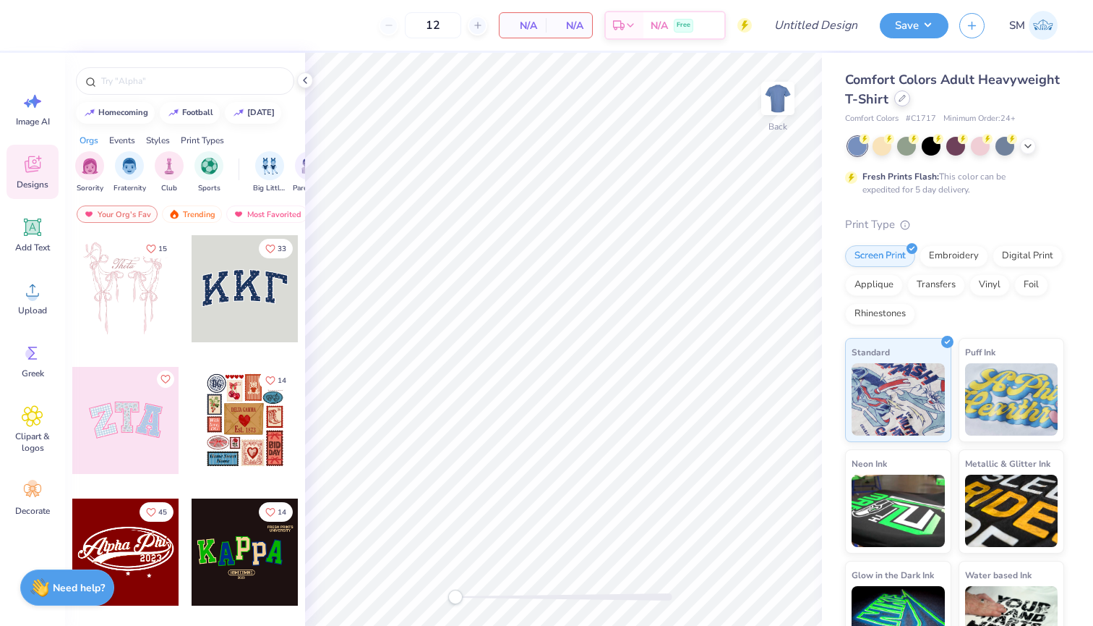
click at [905, 102] on icon at bounding box center [902, 98] width 7 height 7
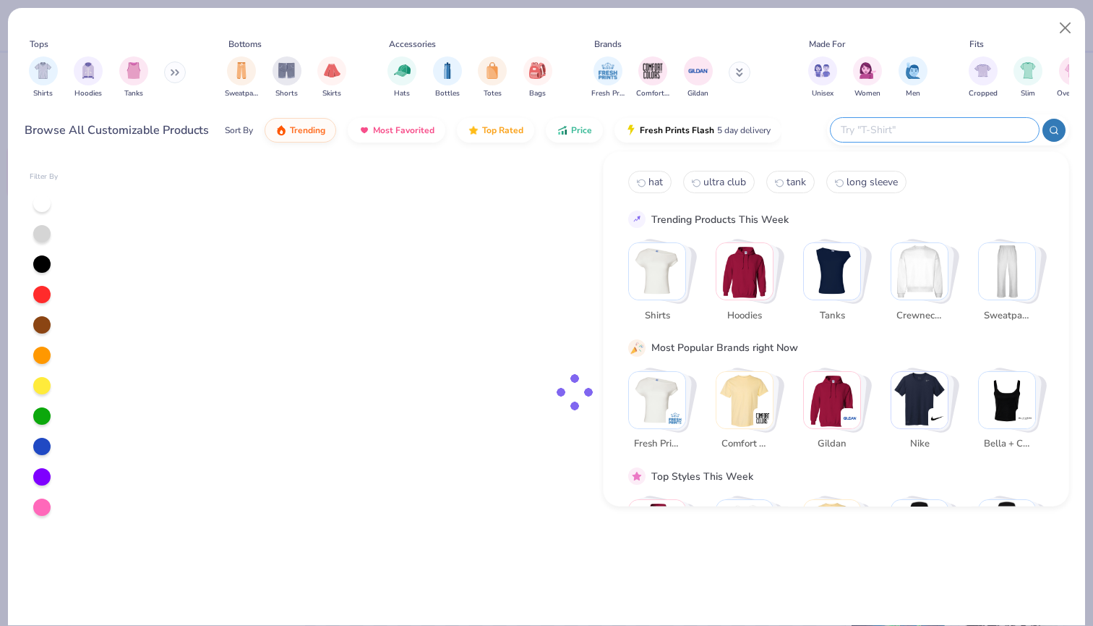
click at [936, 133] on input "text" at bounding box center [934, 129] width 189 height 17
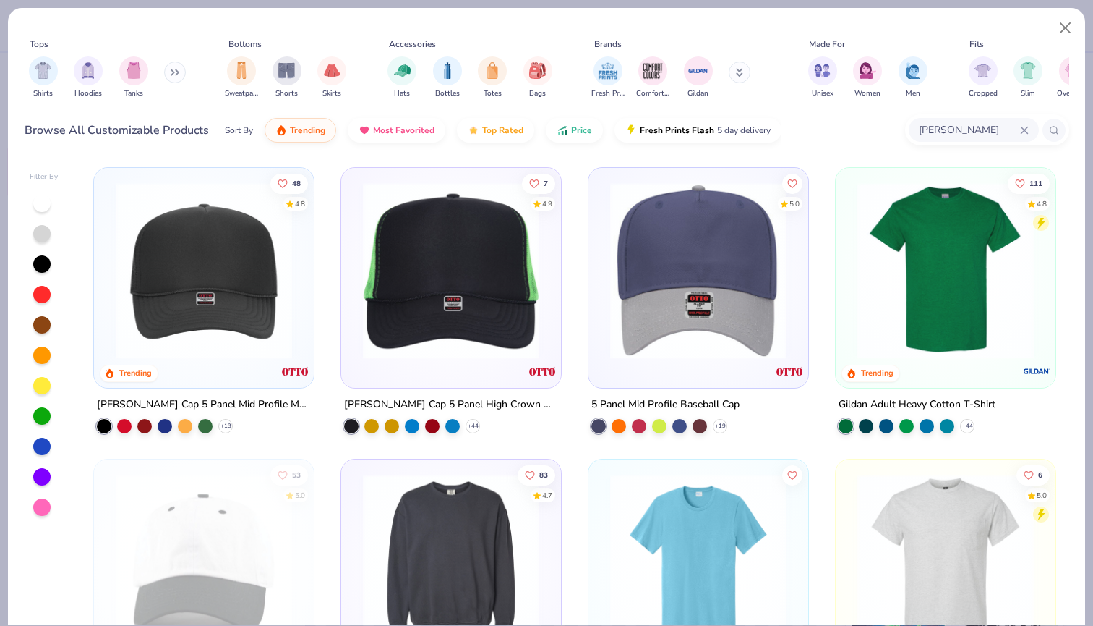
type input "Otto"
click at [221, 334] on img at bounding box center [203, 270] width 191 height 176
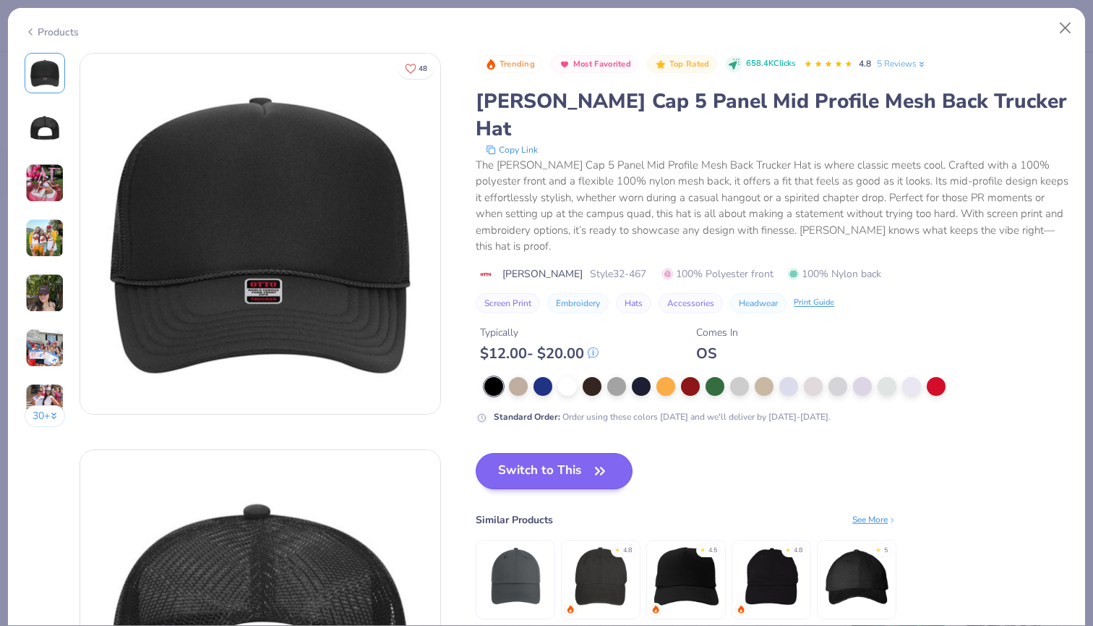
click at [571, 453] on button "Switch to This" at bounding box center [554, 471] width 157 height 36
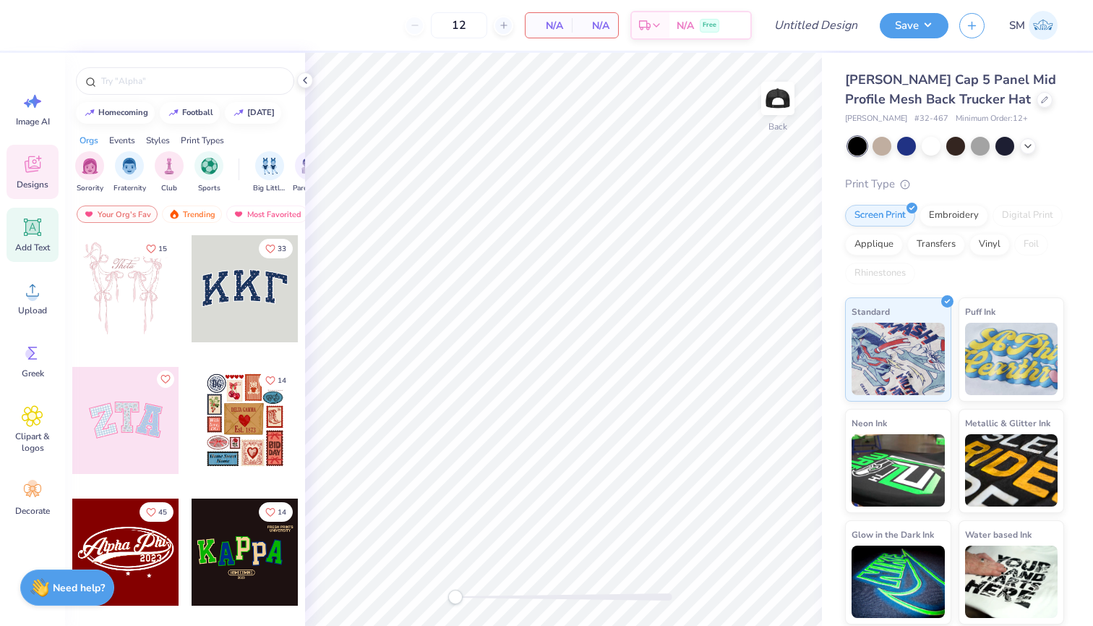
click at [33, 235] on icon at bounding box center [33, 227] width 22 height 22
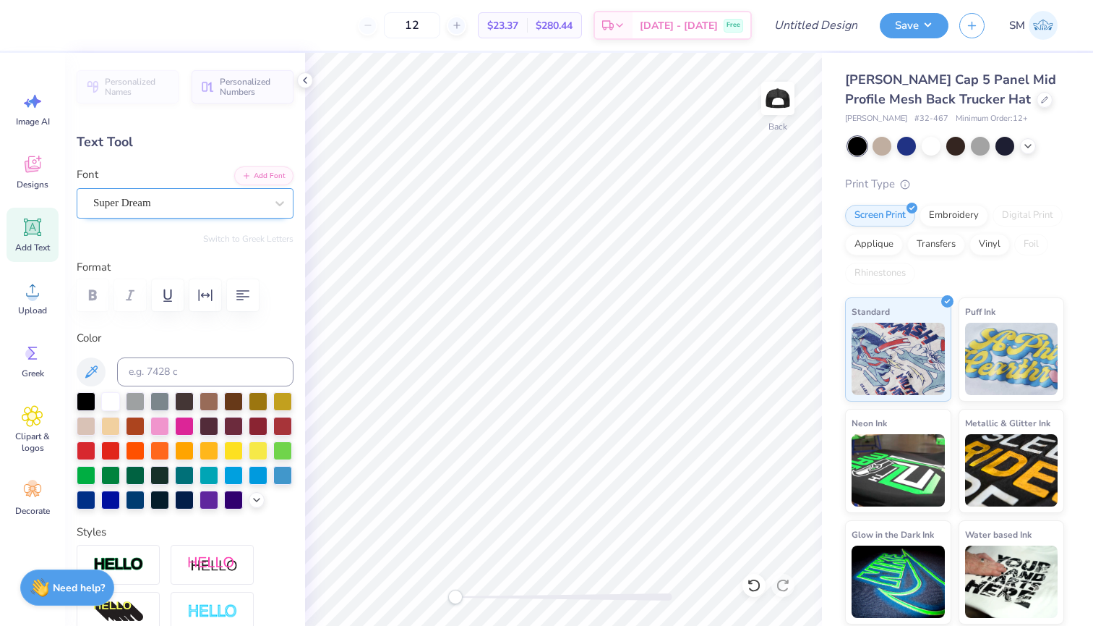
click at [155, 214] on div "Super Dream" at bounding box center [185, 203] width 217 height 30
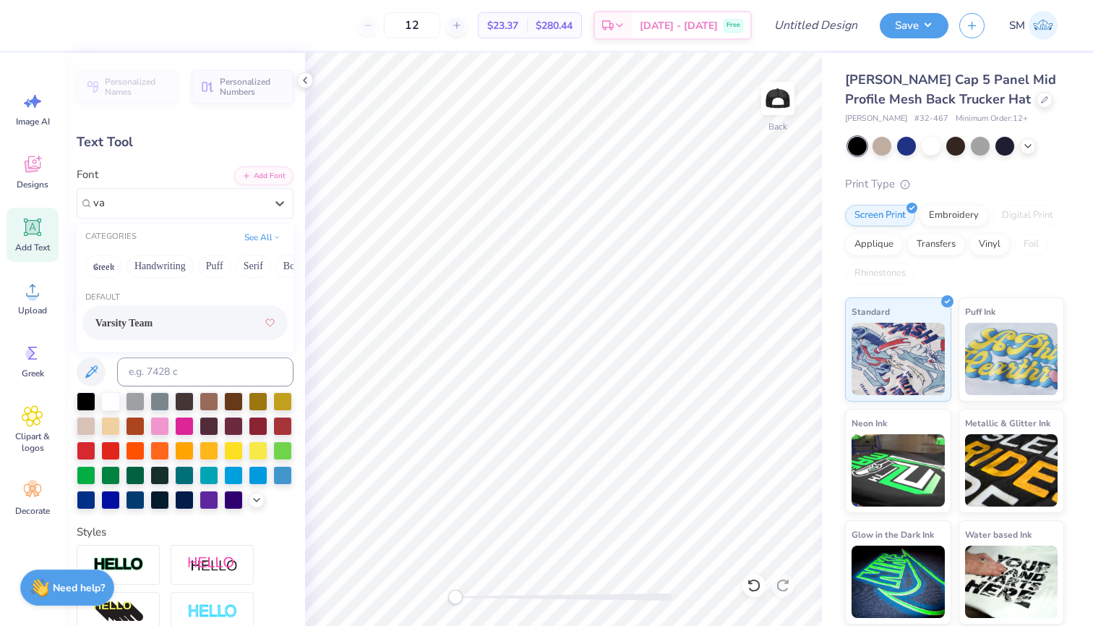
click at [176, 313] on div "Varsity Team" at bounding box center [184, 323] width 179 height 26
type input "va"
type textarea "1855"
type input "2.53"
type input "0.97"
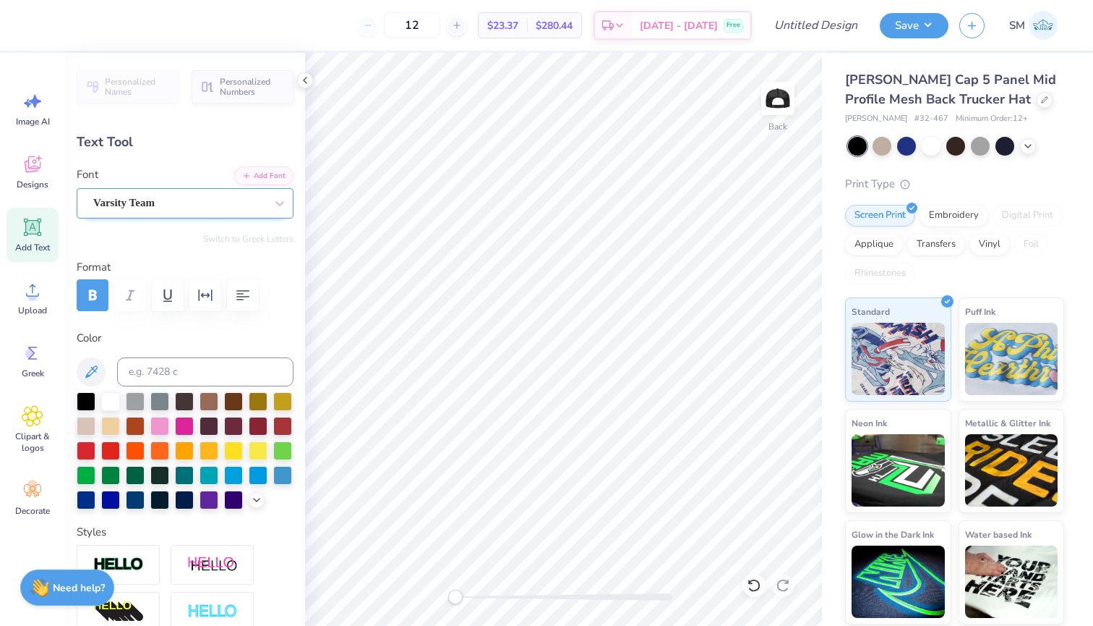
click at [155, 203] on span "Varsity Team" at bounding box center [123, 203] width 61 height 17
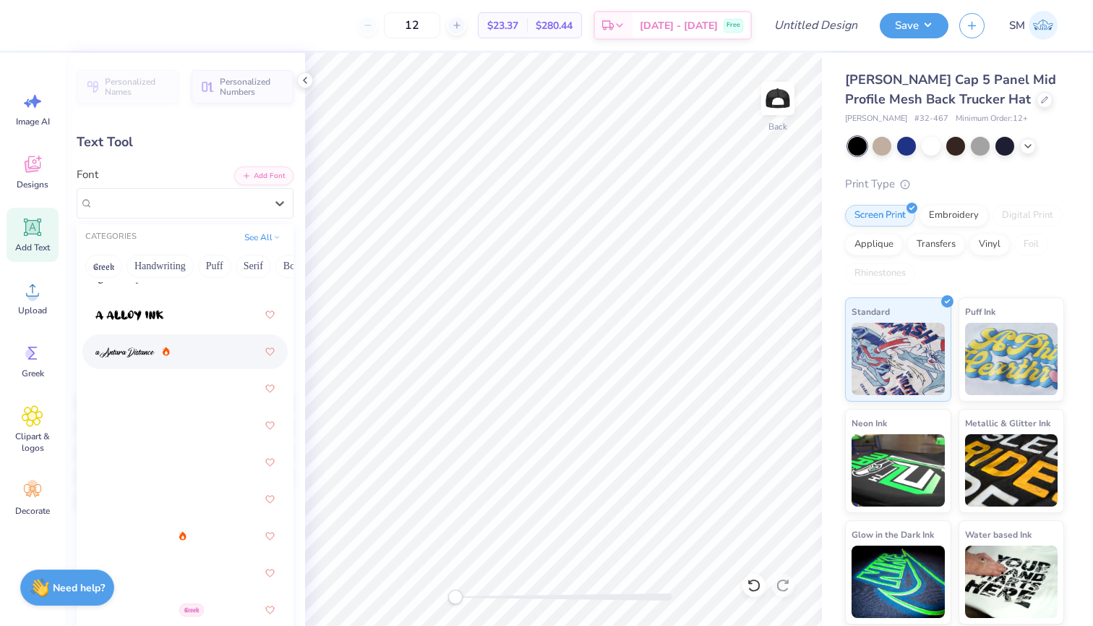
scroll to position [50, 0]
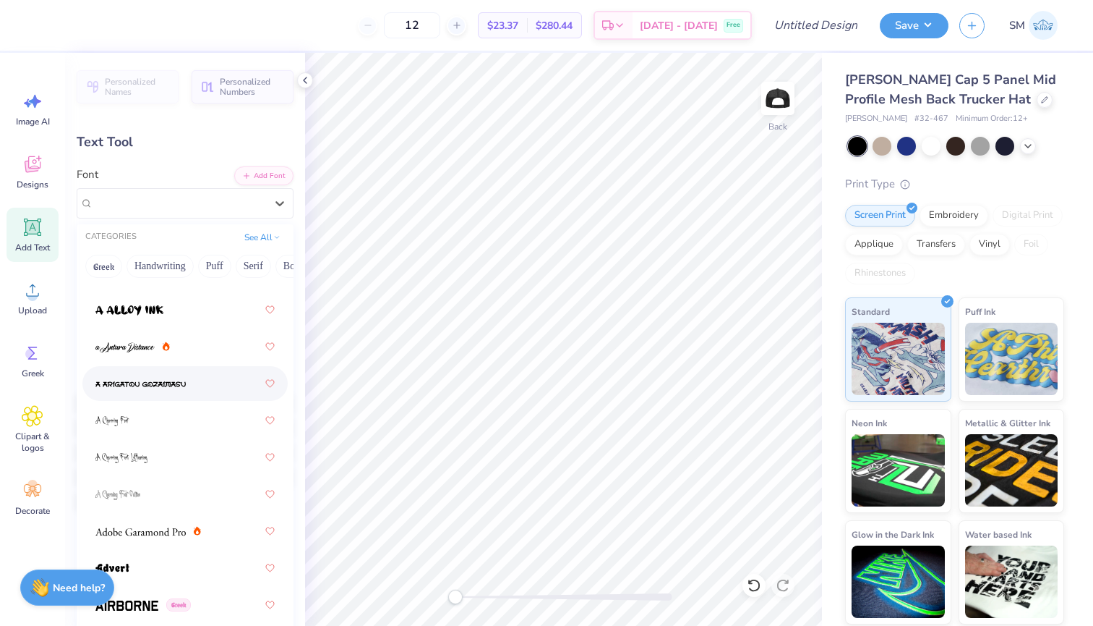
click at [211, 375] on div at bounding box center [184, 383] width 179 height 26
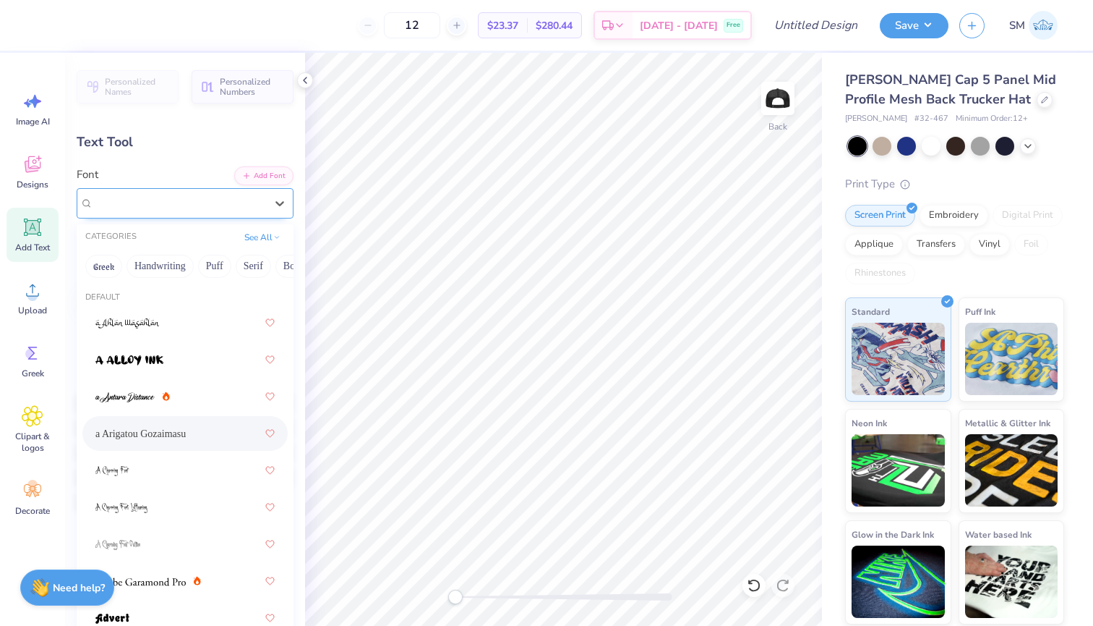
click at [249, 203] on div "a Arigatou Gozaimasu" at bounding box center [179, 203] width 175 height 22
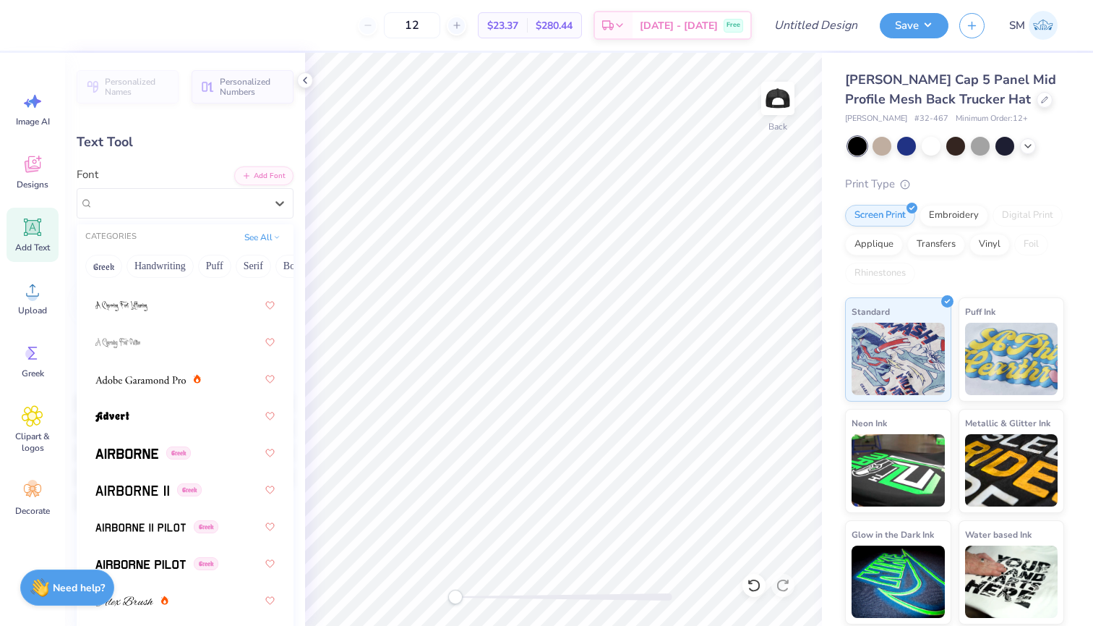
scroll to position [219, 0]
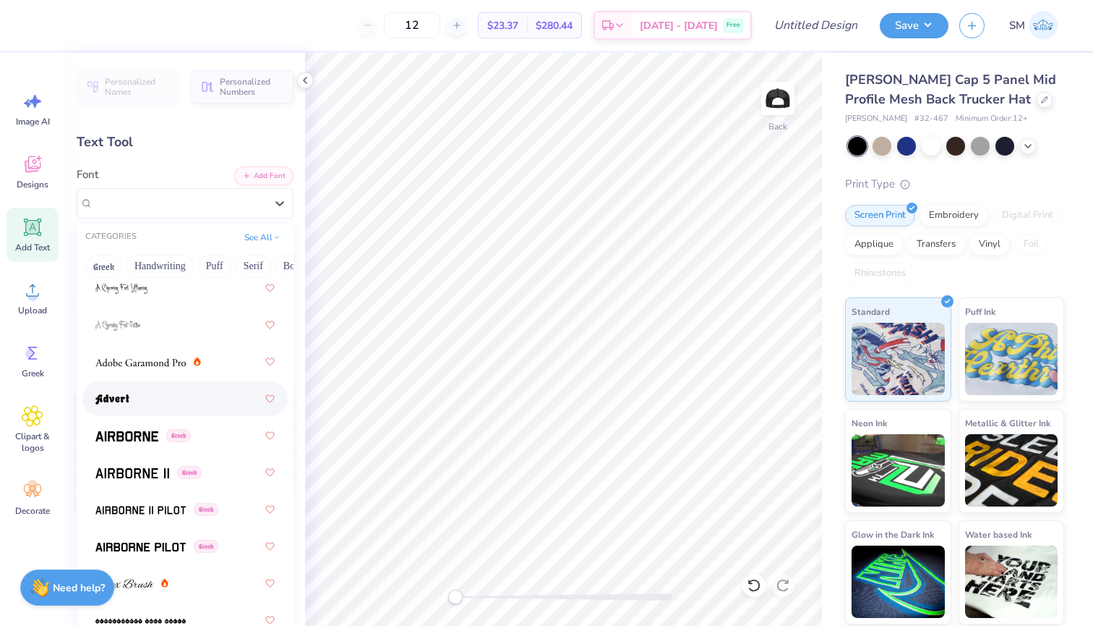
click at [192, 396] on div at bounding box center [184, 398] width 179 height 26
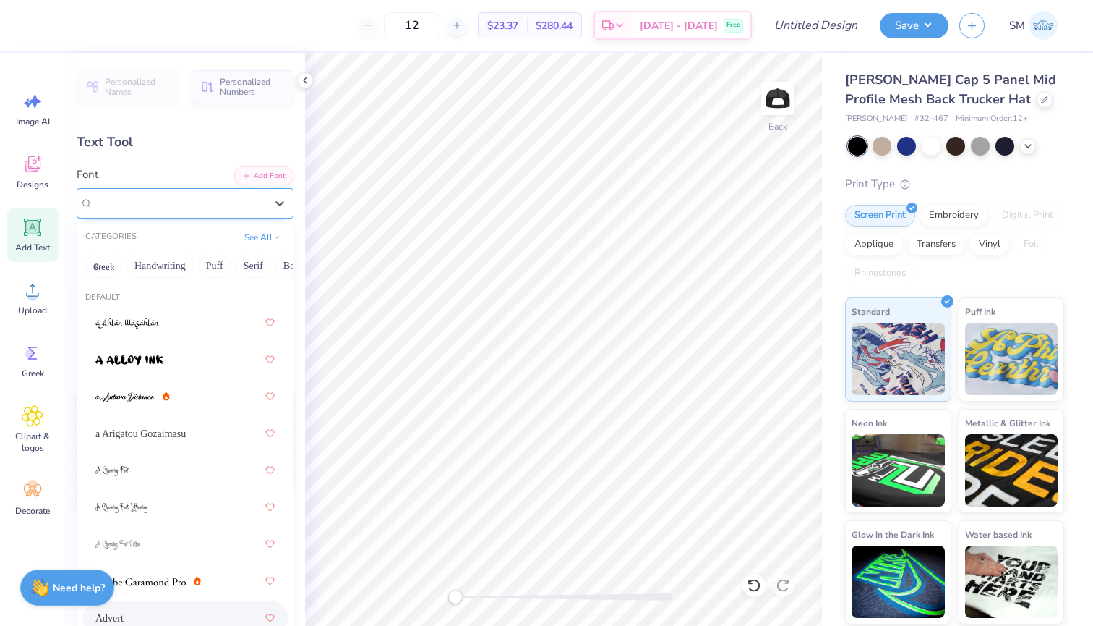
click at [257, 217] on div "Advert" at bounding box center [185, 203] width 217 height 30
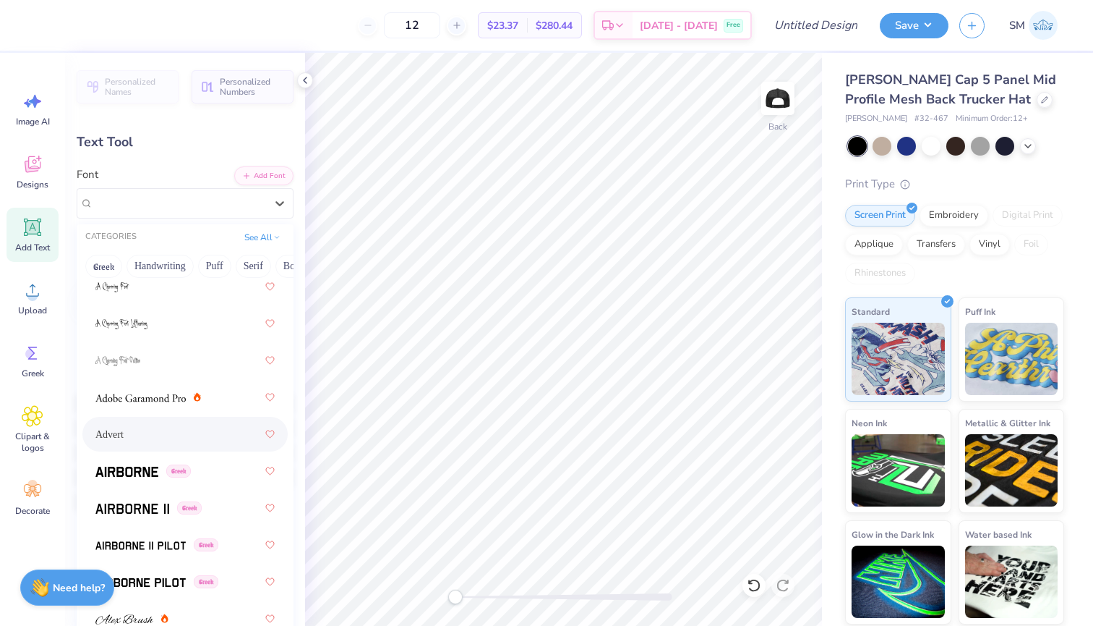
scroll to position [281, 0]
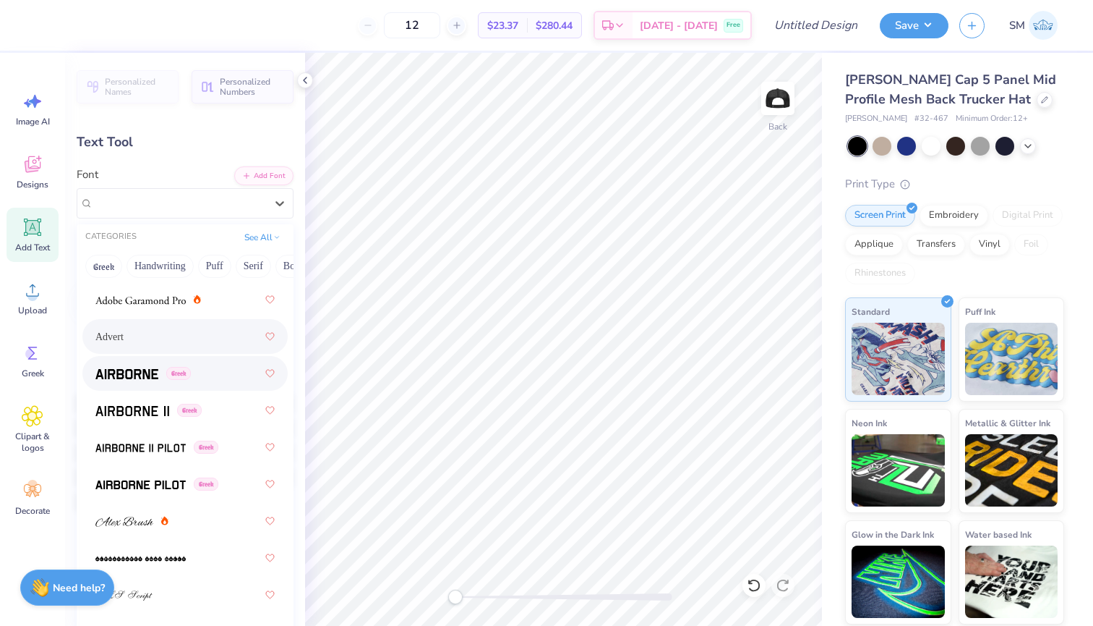
click at [142, 379] on img at bounding box center [126, 374] width 63 height 10
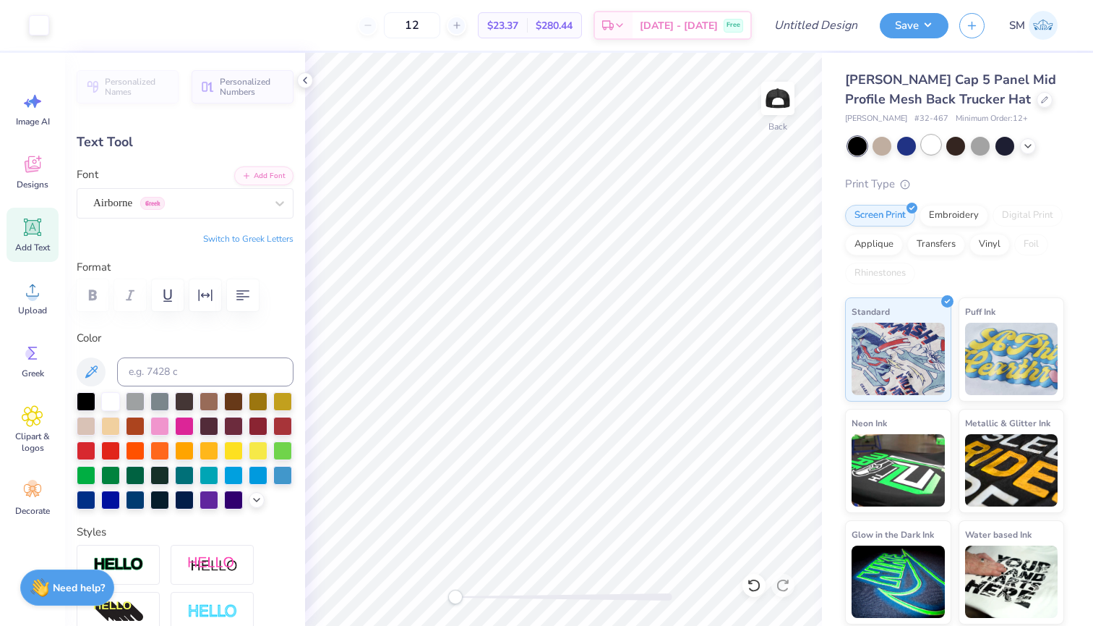
click at [941, 146] on div at bounding box center [931, 144] width 19 height 19
click at [35, 34] on div at bounding box center [39, 24] width 20 height 20
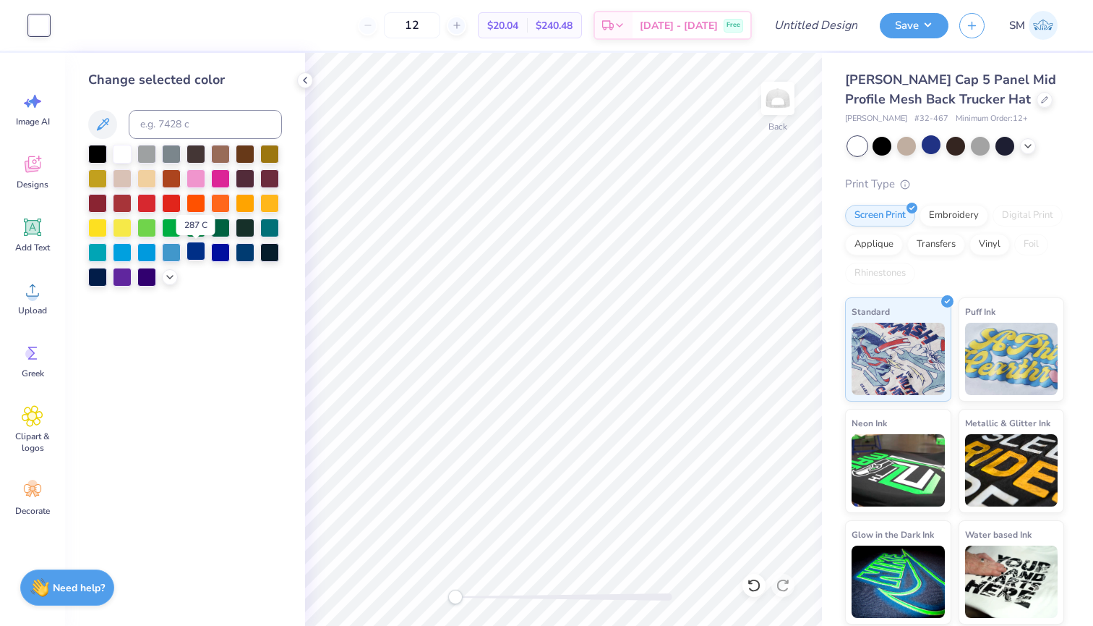
click at [198, 256] on div at bounding box center [196, 251] width 19 height 19
click at [778, 98] on img at bounding box center [778, 98] width 58 height 58
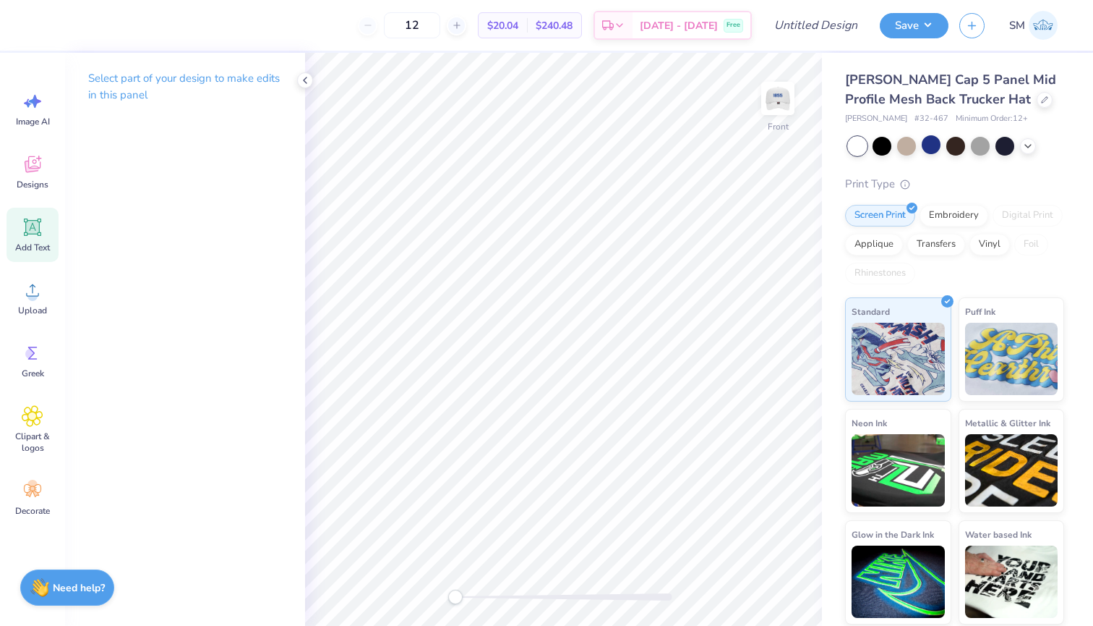
click at [30, 234] on icon at bounding box center [32, 226] width 17 height 17
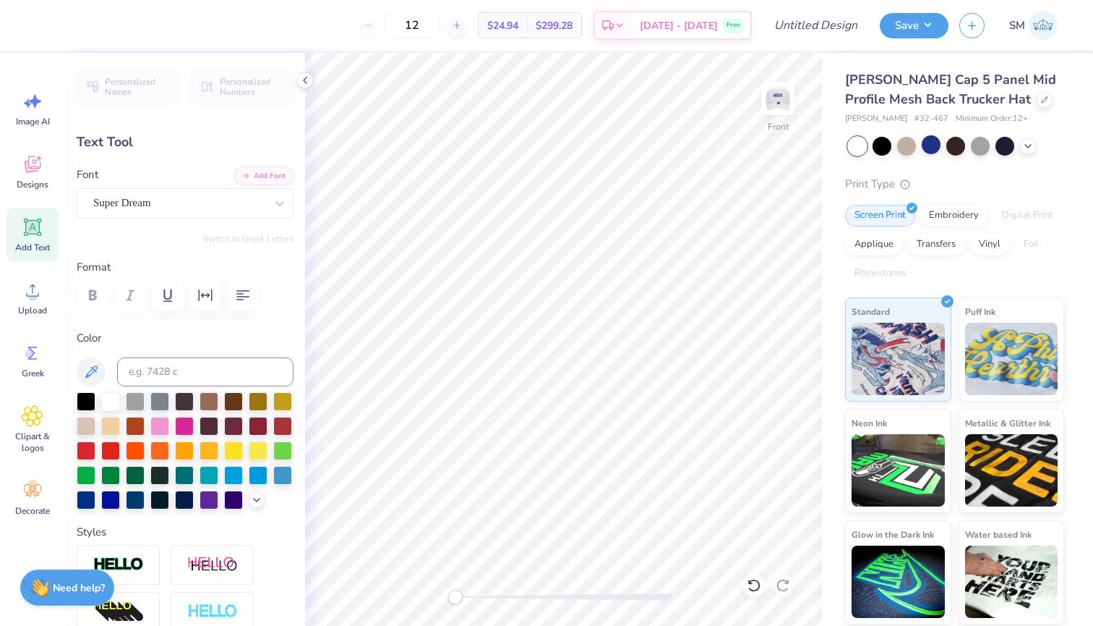
type textarea "s"
type textarea "SIGMA CHI"
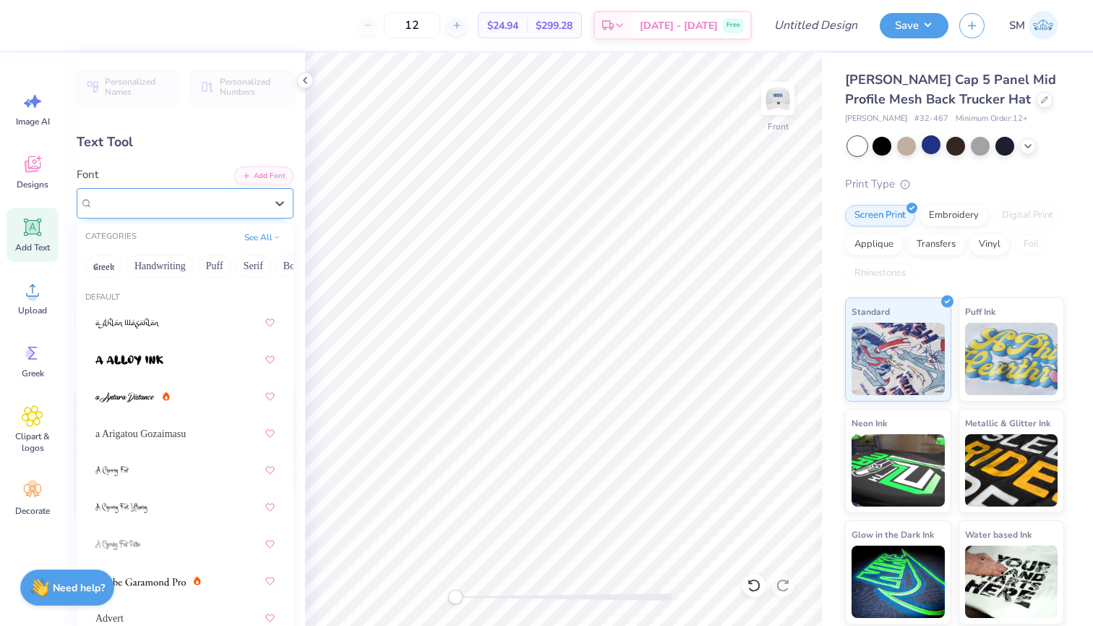
click at [195, 203] on div "Super Dream" at bounding box center [179, 203] width 175 height 22
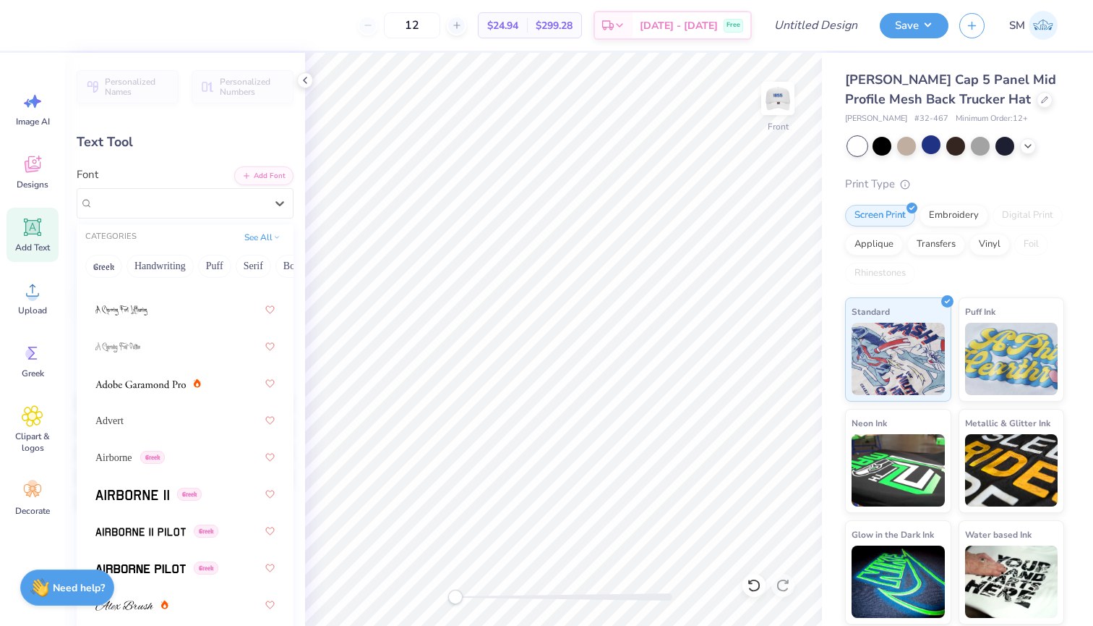
scroll to position [288, 0]
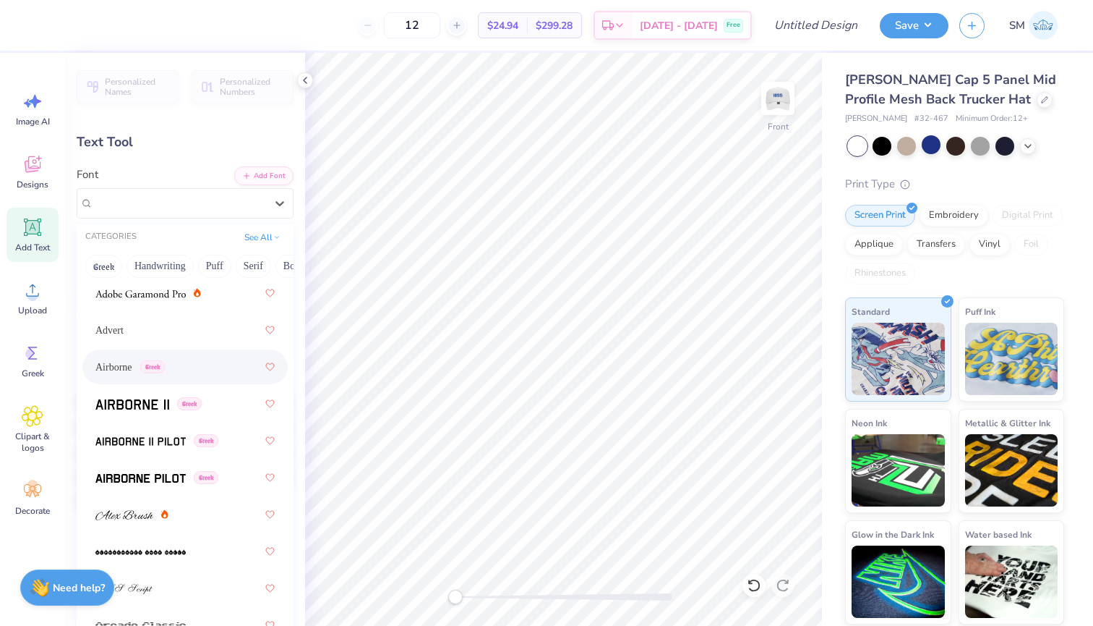
click at [132, 372] on span "Airborne" at bounding box center [113, 366] width 37 height 15
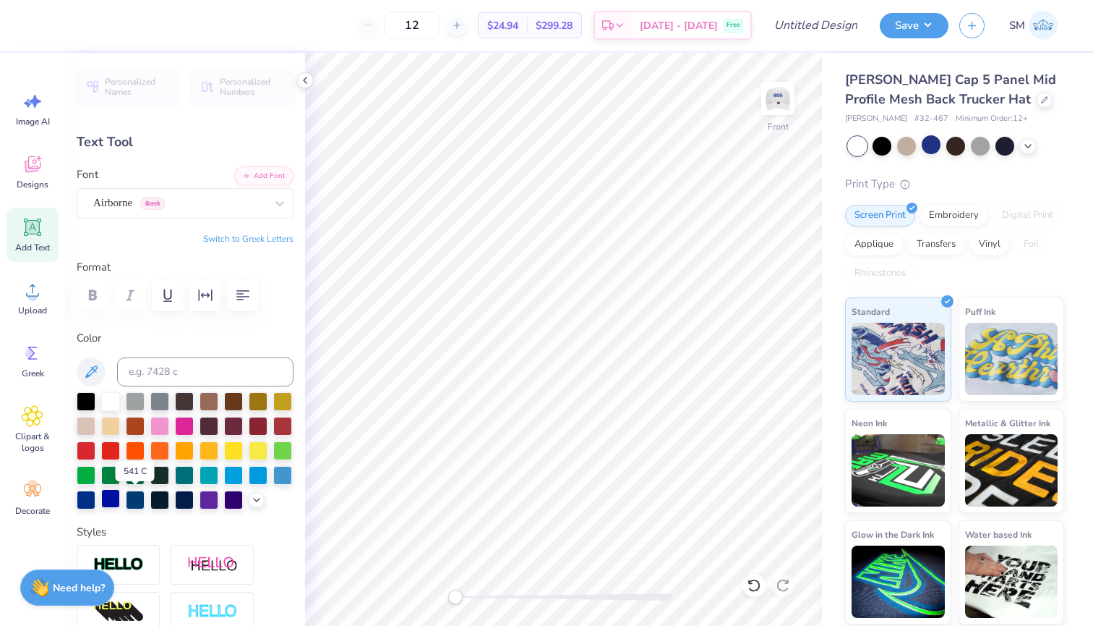
click at [109, 498] on div at bounding box center [110, 498] width 19 height 19
type input "2.38"
type input "0.37"
click at [780, 92] on img at bounding box center [778, 98] width 58 height 58
click at [774, 93] on img at bounding box center [778, 98] width 58 height 58
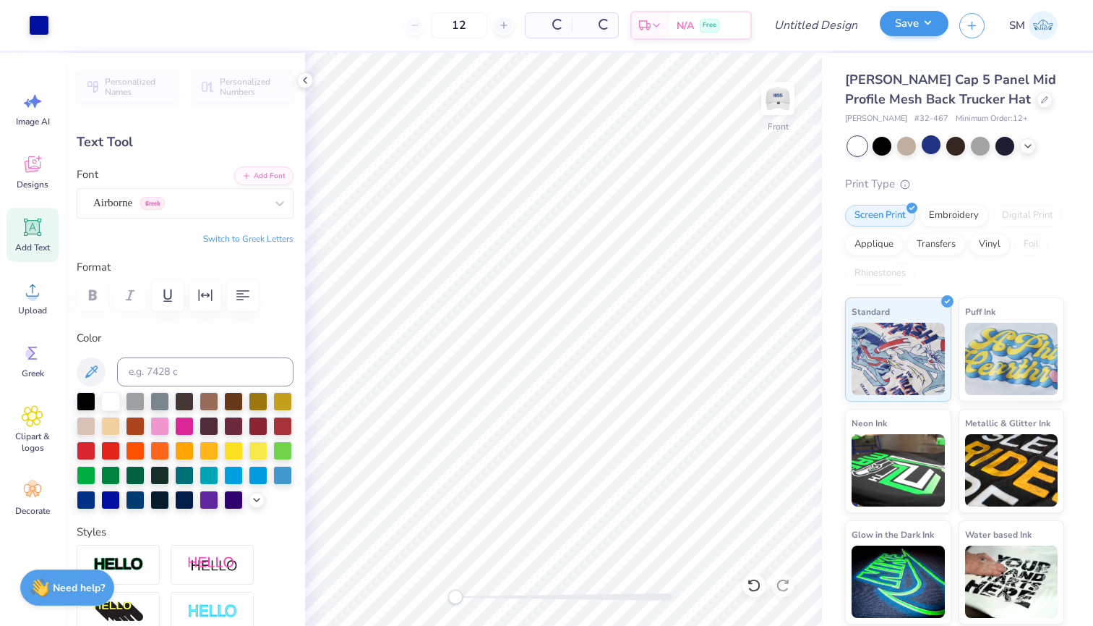
click at [926, 26] on button "Save" at bounding box center [914, 23] width 69 height 25
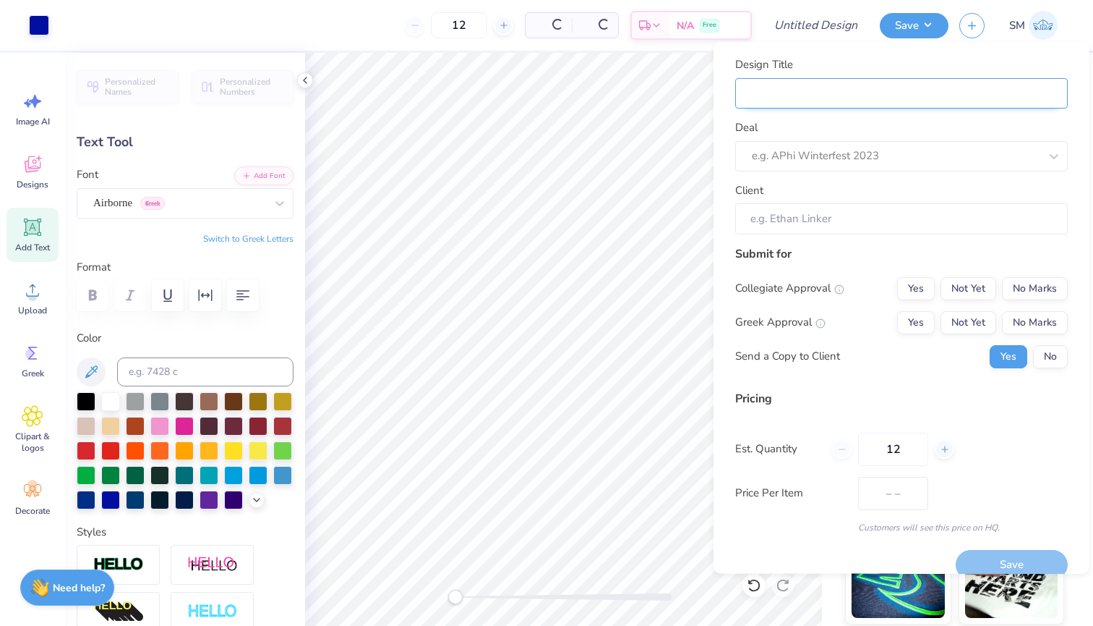
click at [942, 98] on input "Design Title" at bounding box center [901, 92] width 333 height 31
type input "s"
type input "si"
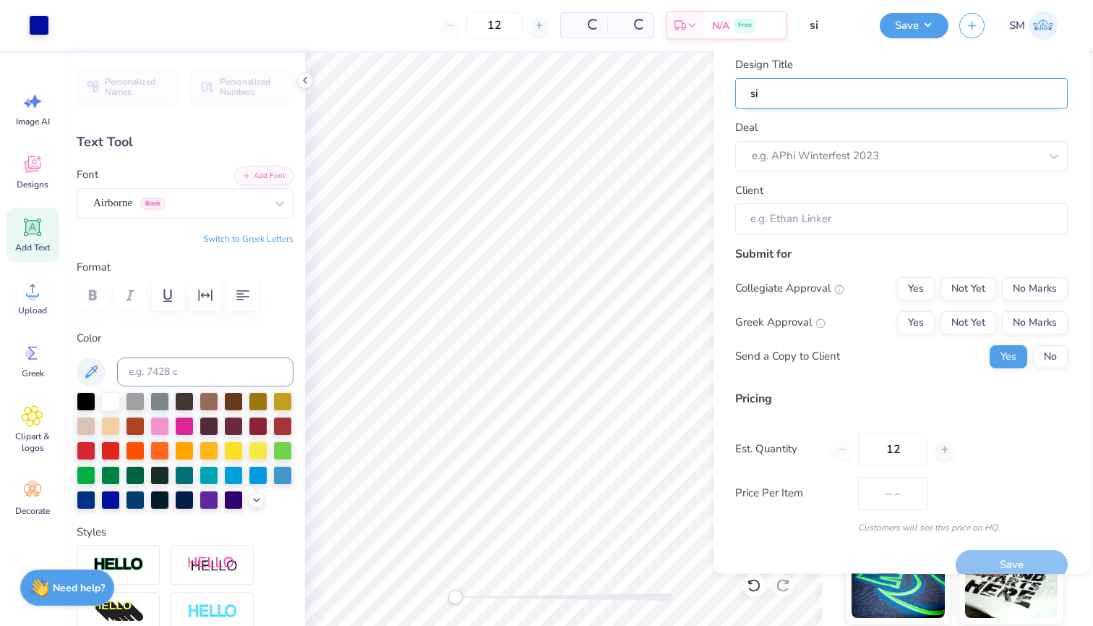
type input "sig"
type input "sig c"
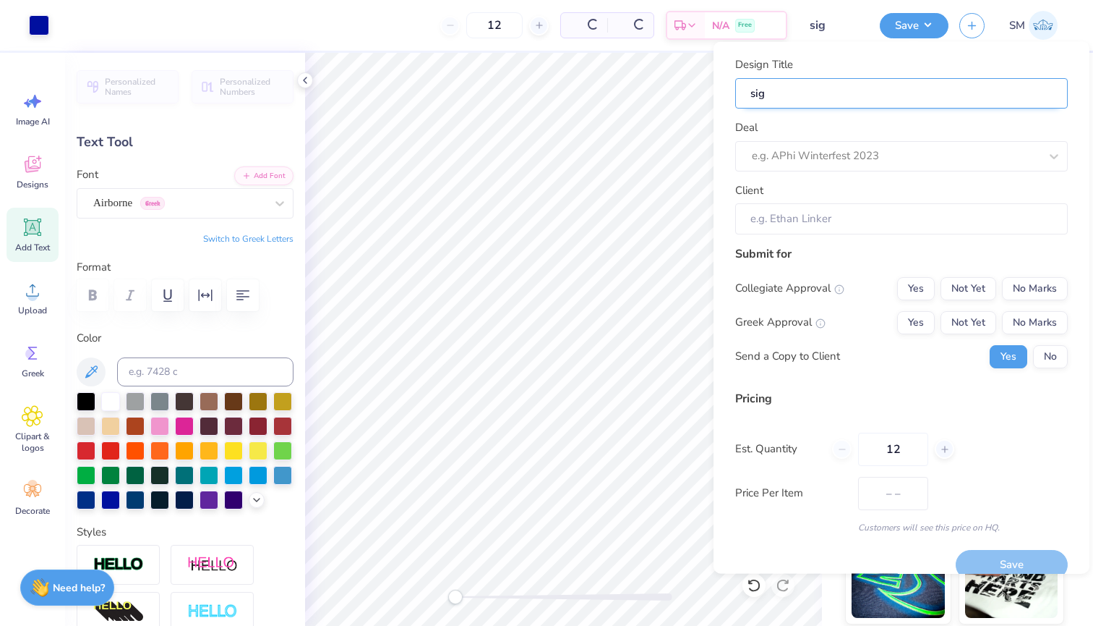
type input "sig c"
type input "sig ch"
type input "sig chi"
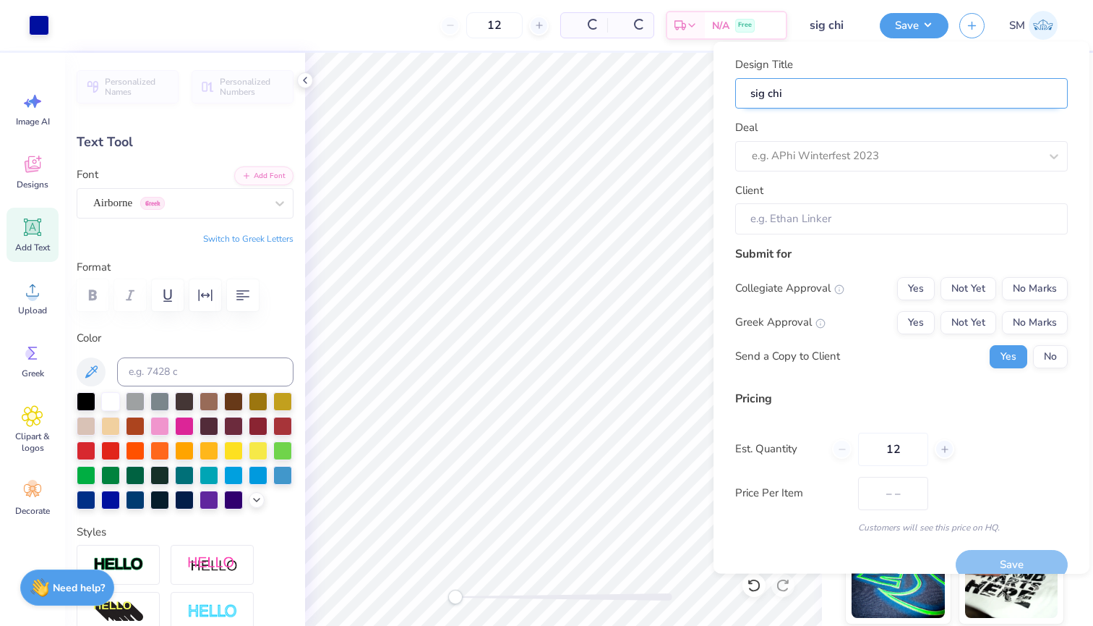
type input "sig chi"
type input "sig chi h"
type input "sig chi ha"
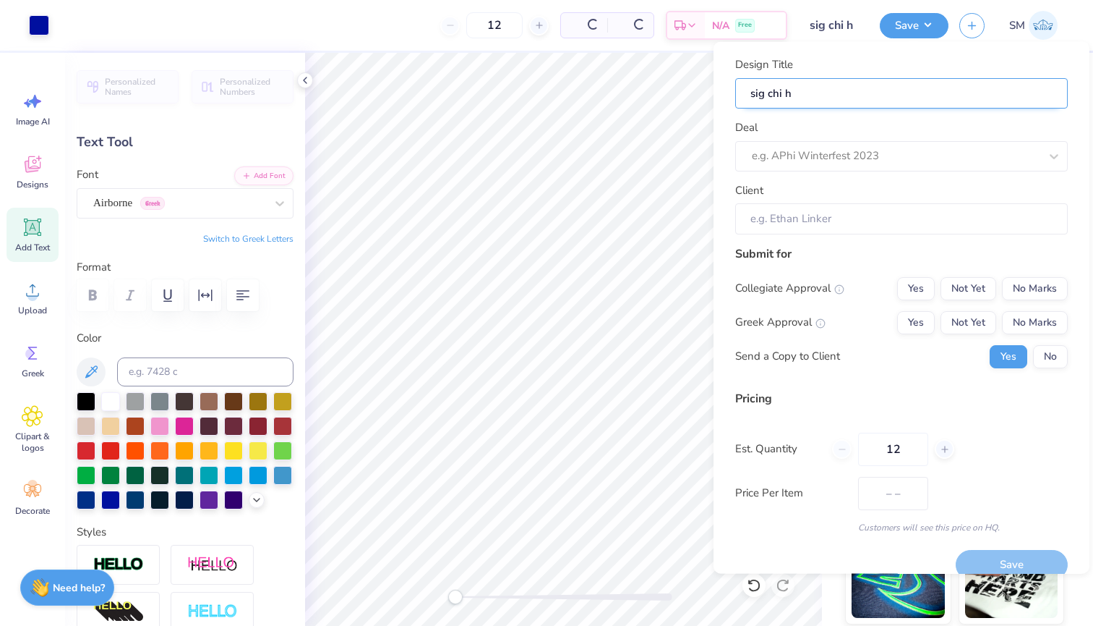
type input "sig chi ha"
type input "$28.27"
type input "sig chi hat"
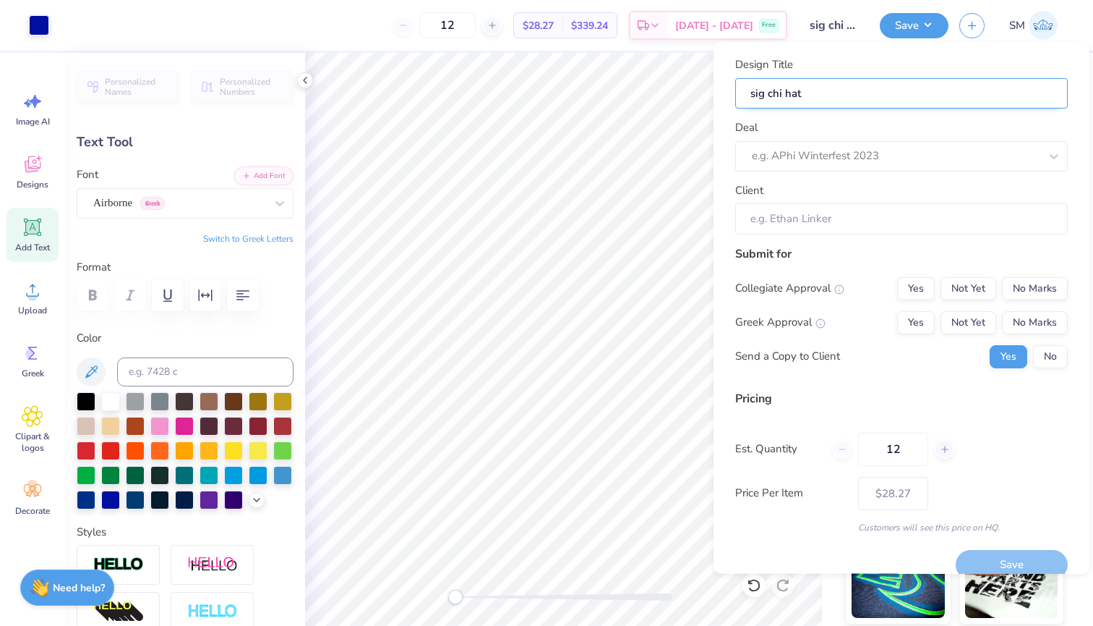
type input "sig chi hat"
type input "sig chi hat 4"
click at [952, 142] on div "e.g. APhi Winterfest 2023" at bounding box center [901, 155] width 333 height 30
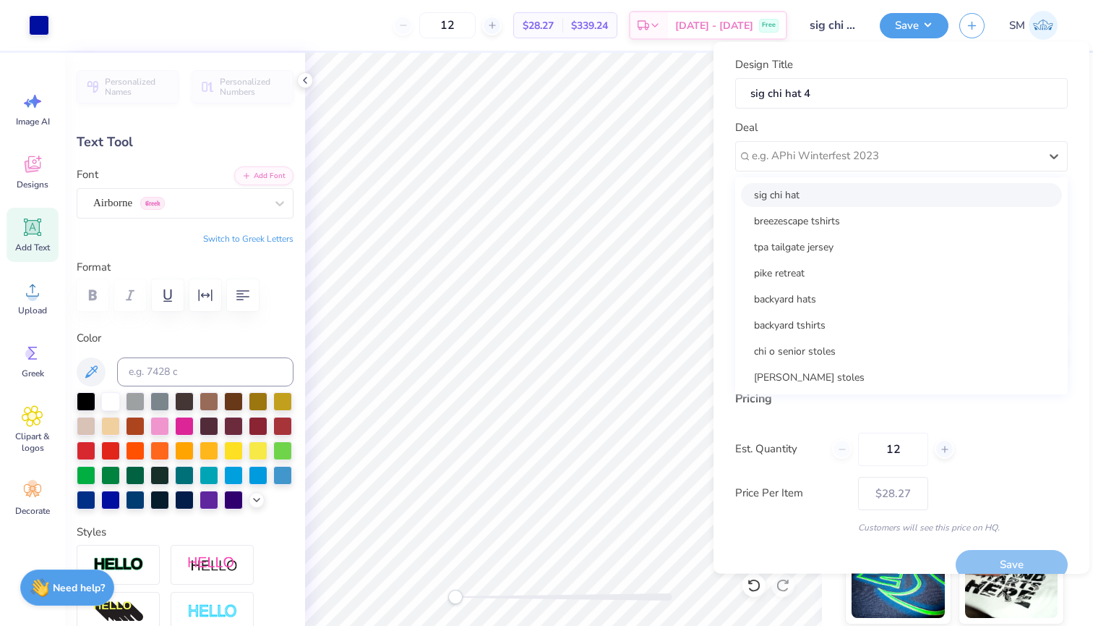
click at [879, 198] on div "sig chi hat" at bounding box center [901, 194] width 321 height 24
type input "[PERSON_NAME]"
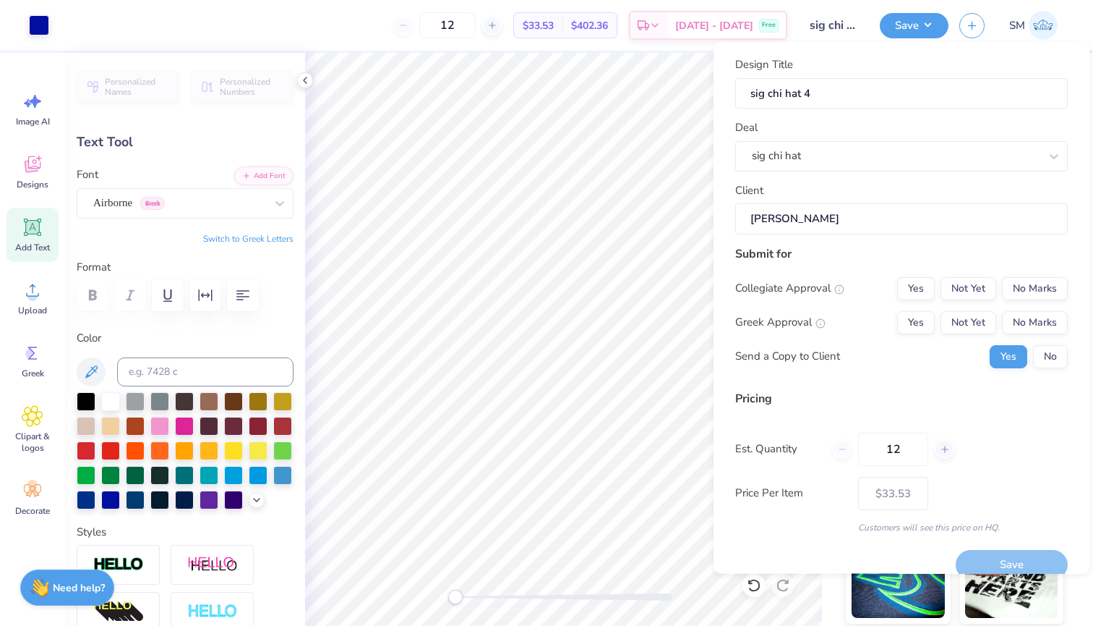
click at [1041, 273] on div "Submit for Collegiate Approval Yes Not Yet No Marks Greek Approval Yes Not Yet …" at bounding box center [901, 311] width 333 height 134
click at [1041, 297] on button "No Marks" at bounding box center [1035, 287] width 66 height 23
click at [919, 322] on button "Yes" at bounding box center [916, 321] width 38 height 23
click at [1046, 345] on button "No" at bounding box center [1050, 355] width 35 height 23
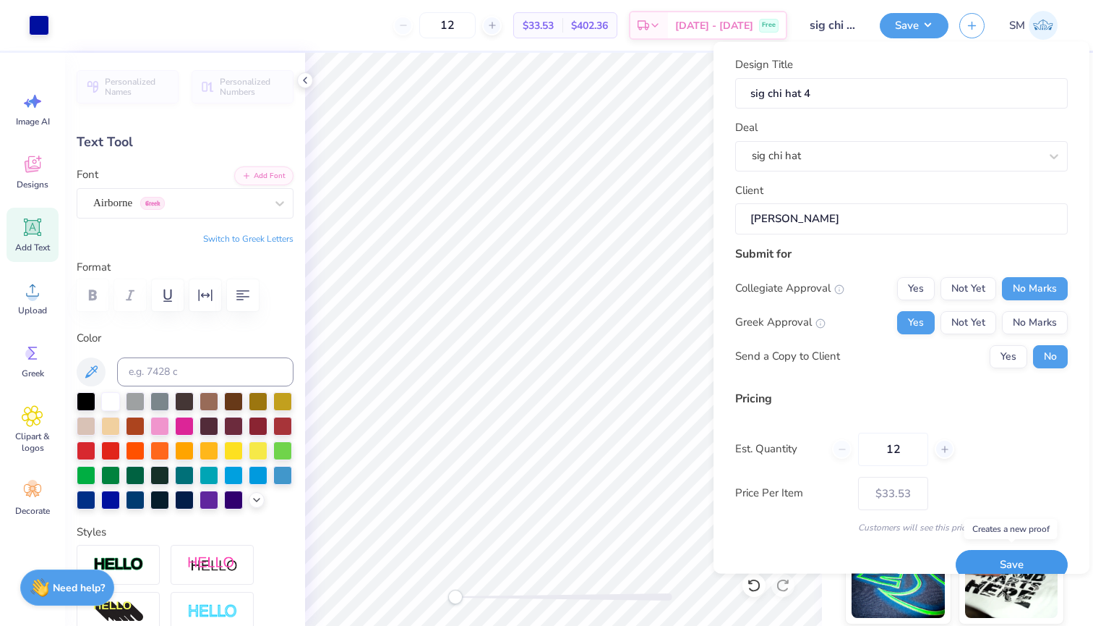
click at [986, 555] on button "Save" at bounding box center [1012, 565] width 112 height 30
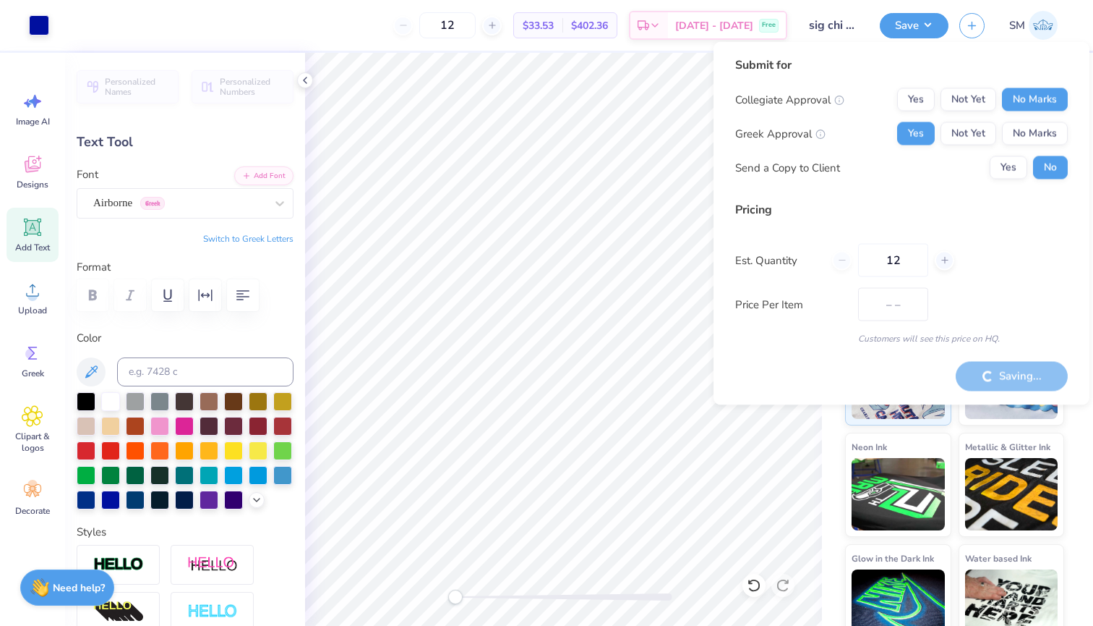
type input "$33.53"
